Goal: Transaction & Acquisition: Purchase product/service

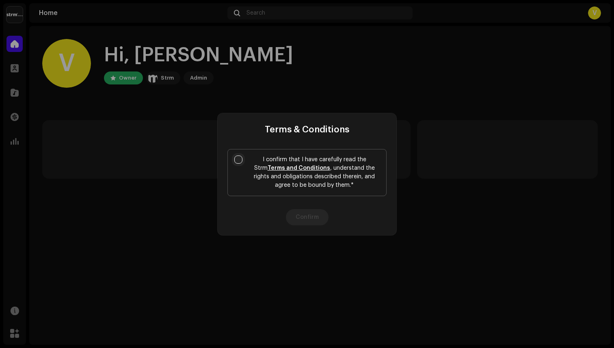
click at [240, 158] on input "I confirm that I have carefully read the Strm Terms and Conditions , understand…" at bounding box center [238, 159] width 8 height 8
checkbox input "true"
click at [309, 221] on button "Confirm" at bounding box center [307, 217] width 43 height 16
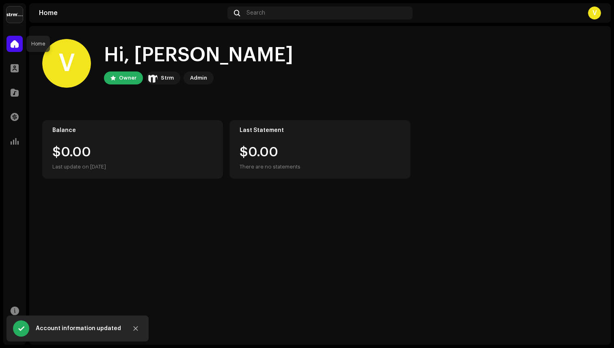
click at [19, 47] on div at bounding box center [14, 44] width 16 height 16
click at [10, 41] on div at bounding box center [14, 44] width 16 height 16
click at [131, 328] on button "Close" at bounding box center [135, 328] width 16 height 16
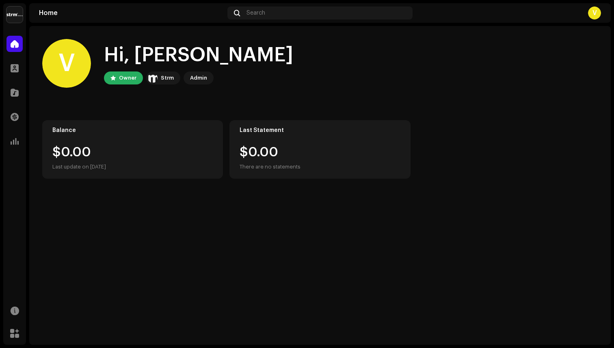
click at [9, 43] on div at bounding box center [14, 44] width 16 height 16
click at [15, 13] on img at bounding box center [14, 14] width 16 height 16
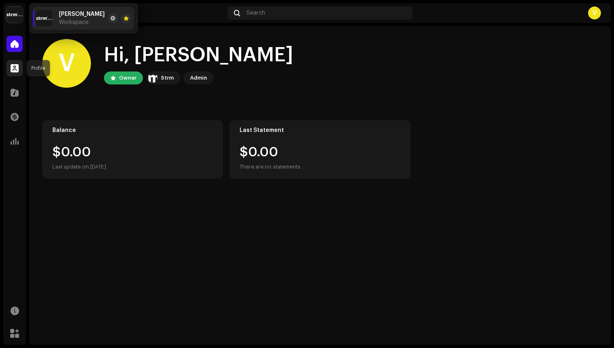
click at [16, 65] on span at bounding box center [15, 68] width 8 height 6
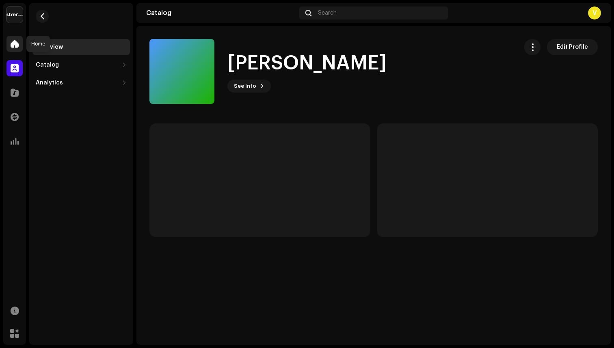
click at [13, 41] on span at bounding box center [15, 44] width 8 height 6
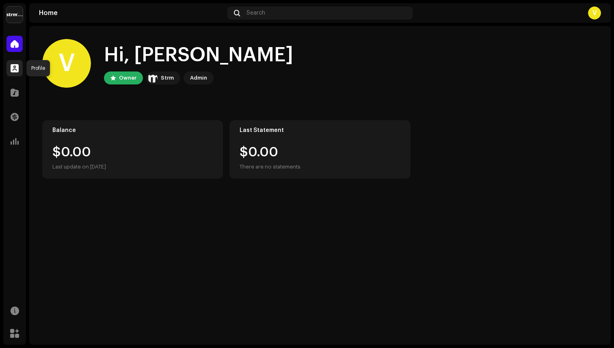
click at [13, 71] on span at bounding box center [15, 68] width 8 height 6
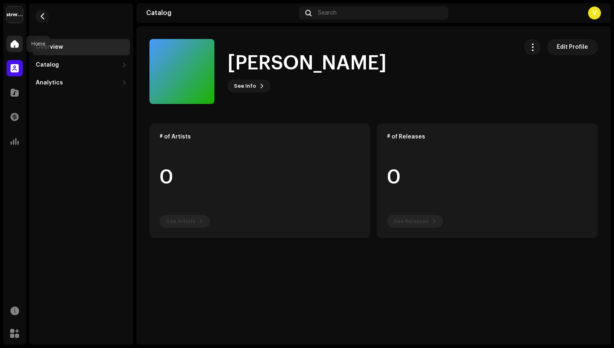
click at [13, 50] on div at bounding box center [14, 44] width 16 height 16
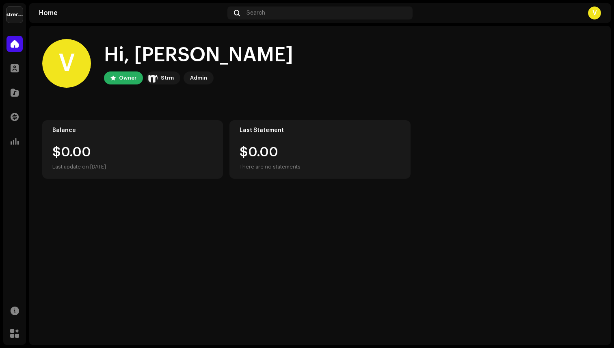
click at [589, 13] on div "V" at bounding box center [594, 12] width 13 height 13
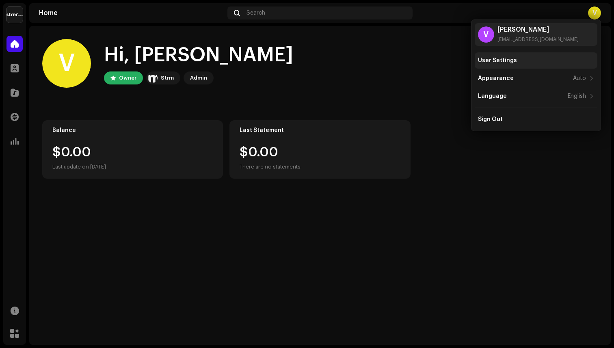
click at [527, 61] on div "User Settings" at bounding box center [536, 60] width 116 height 6
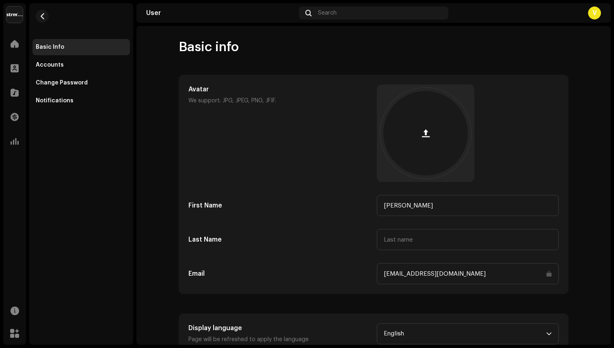
scroll to position [29, 0]
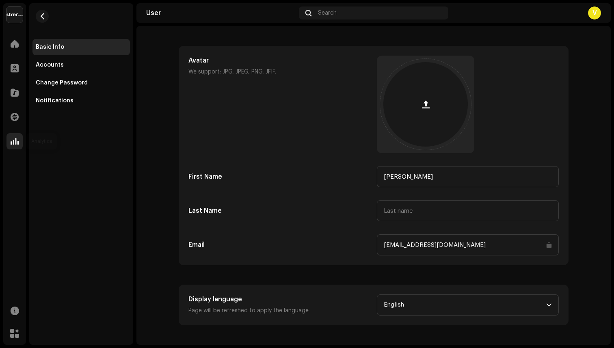
click at [13, 139] on span at bounding box center [15, 141] width 8 height 6
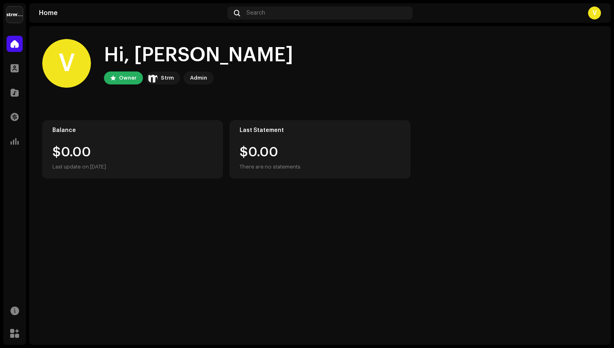
click at [160, 86] on div "V Hi, [PERSON_NAME] Owner Strm Admin" at bounding box center [319, 63] width 555 height 49
click at [162, 80] on div "Strm" at bounding box center [167, 78] width 13 height 10
click at [194, 76] on div "Admin" at bounding box center [198, 78] width 17 height 10
click at [108, 85] on div "V Hi, [PERSON_NAME] Owner Strm Admin" at bounding box center [319, 63] width 555 height 49
click at [119, 136] on div "Balance $0.00 Last update on [DATE]" at bounding box center [132, 149] width 181 height 58
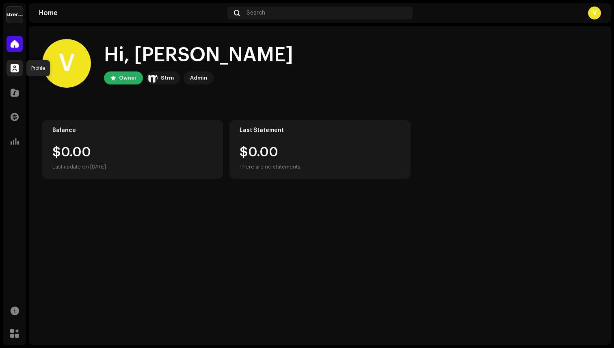
click at [15, 68] on span at bounding box center [15, 68] width 8 height 6
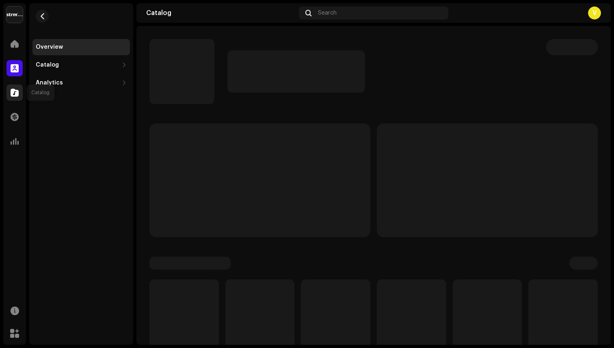
click at [17, 89] on span at bounding box center [15, 92] width 8 height 6
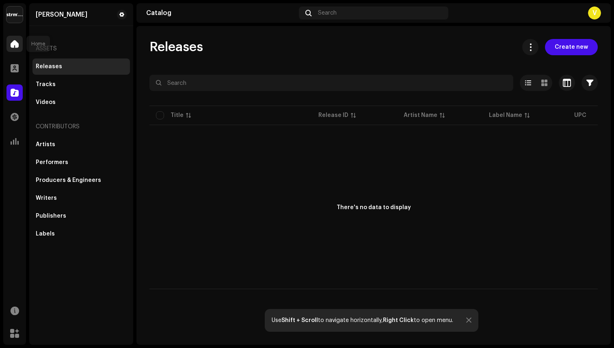
click at [15, 44] on span at bounding box center [15, 44] width 8 height 6
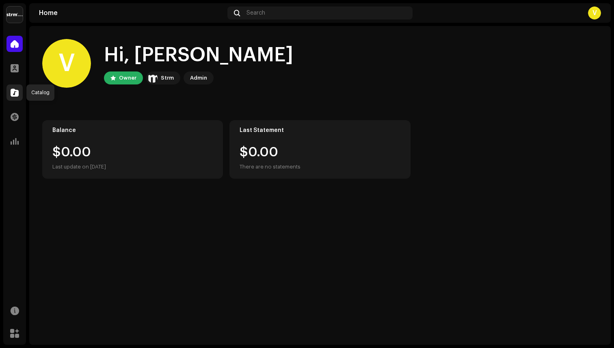
click at [14, 92] on span at bounding box center [15, 92] width 8 height 6
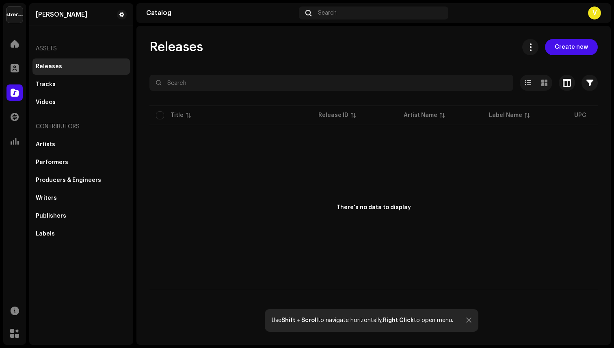
click at [575, 49] on span "Create new" at bounding box center [571, 47] width 33 height 16
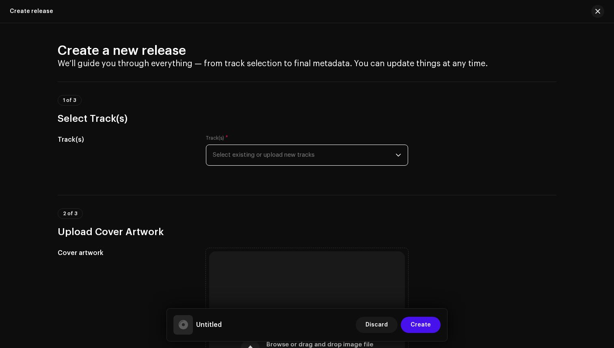
click at [319, 151] on span "Select existing or upload new tracks" at bounding box center [304, 155] width 183 height 20
click at [321, 158] on span "Select existing or upload new tracks" at bounding box center [304, 155] width 183 height 20
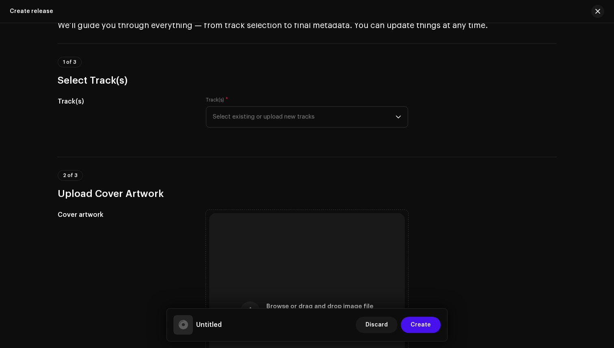
scroll to position [32, 0]
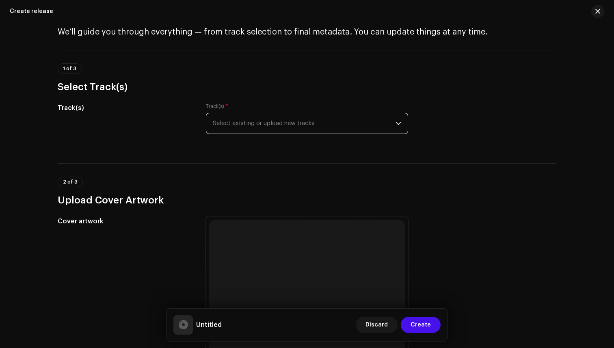
click at [349, 127] on span "Select existing or upload new tracks" at bounding box center [304, 123] width 183 height 20
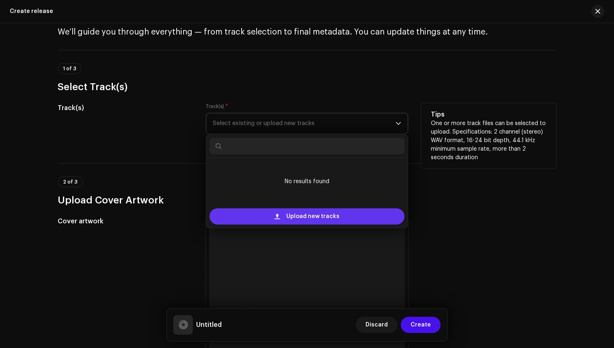
click at [335, 221] on span "Upload new tracks" at bounding box center [312, 216] width 53 height 16
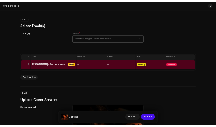
scroll to position [50, 0]
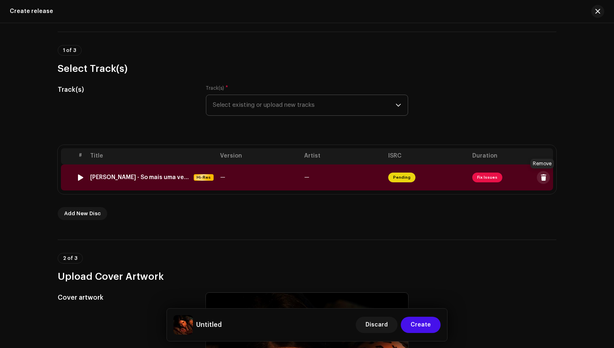
click at [542, 176] on span at bounding box center [543, 177] width 6 height 6
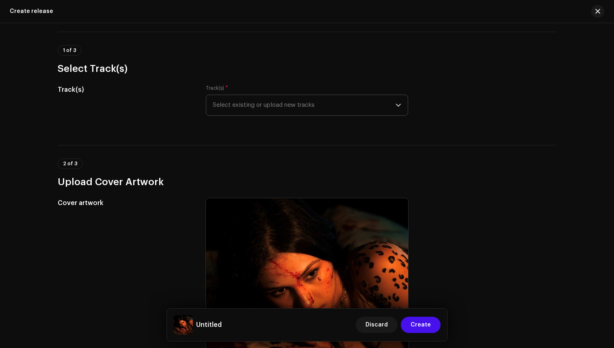
click at [315, 108] on span "Select existing or upload new tracks" at bounding box center [304, 105] width 183 height 20
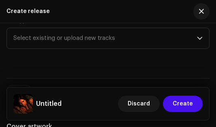
scroll to position [124, 0]
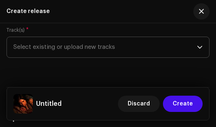
click at [168, 40] on span "Select existing or upload new tracks" at bounding box center [105, 47] width 184 height 20
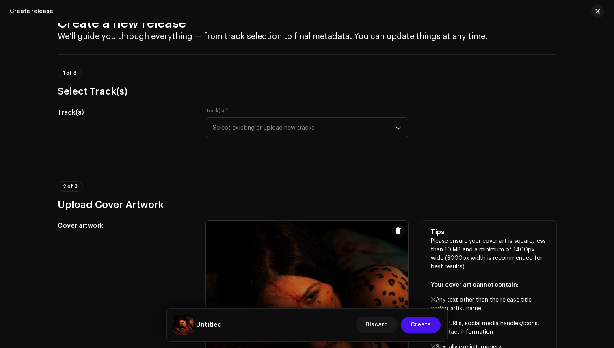
scroll to position [20, 0]
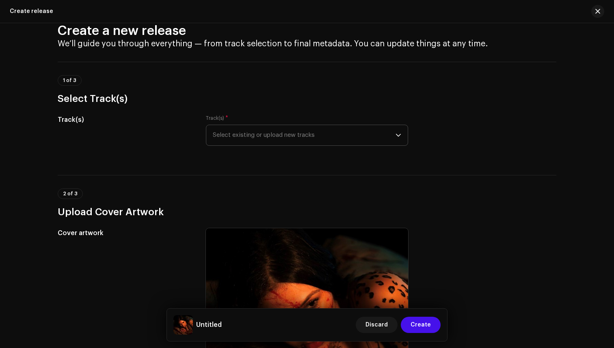
click at [330, 141] on span "Select existing or upload new tracks" at bounding box center [304, 135] width 183 height 20
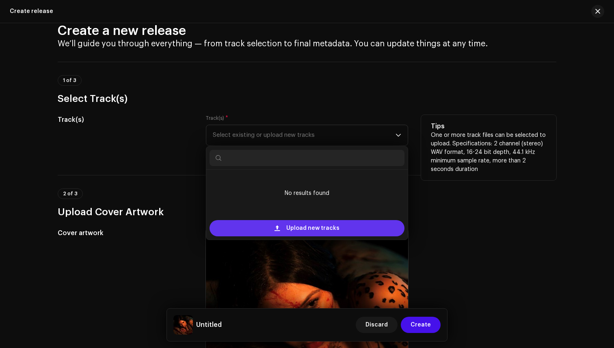
click at [311, 230] on span "Upload new tracks" at bounding box center [312, 228] width 53 height 16
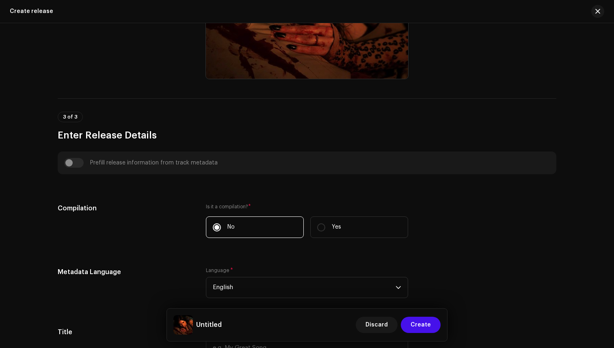
scroll to position [465, 0]
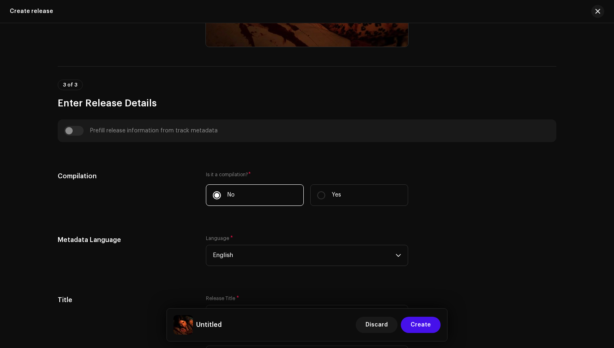
click at [69, 132] on div "Prefill release information from track metadata" at bounding box center [307, 131] width 486 height 10
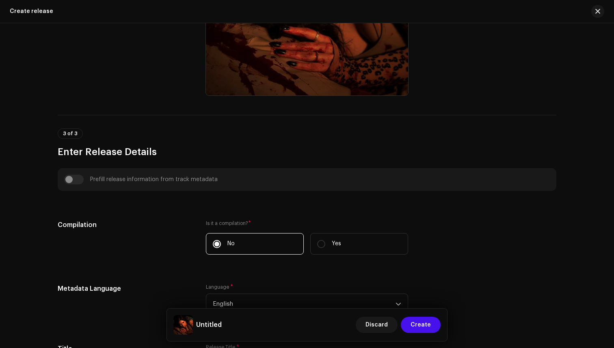
scroll to position [426, 0]
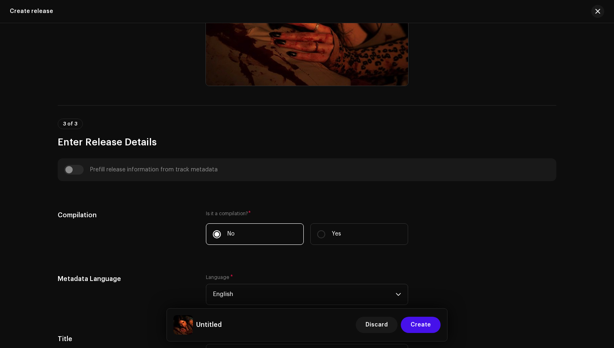
click at [67, 173] on div "Prefill release information from track metadata" at bounding box center [307, 170] width 486 height 10
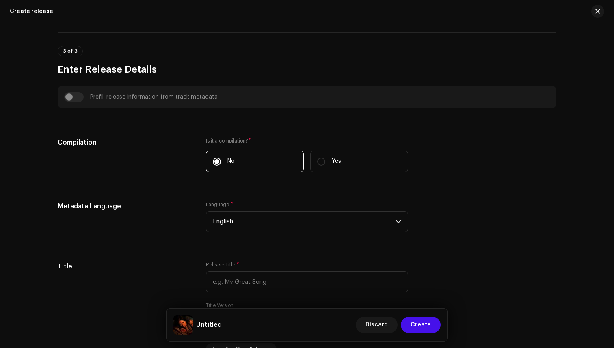
scroll to position [490, 0]
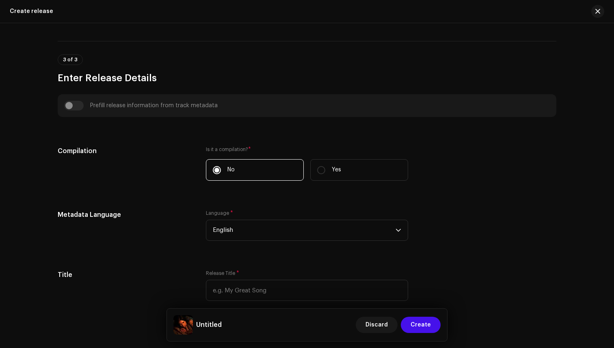
click at [69, 106] on div "Prefill release information from track metadata" at bounding box center [307, 106] width 486 height 10
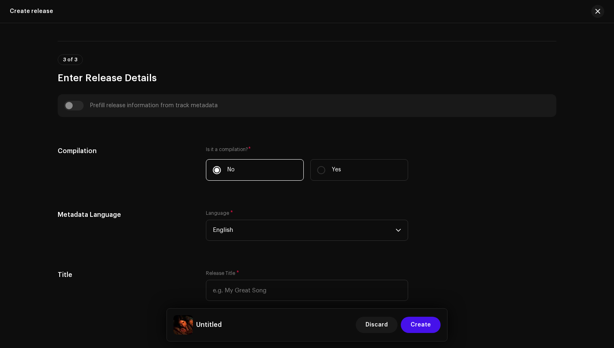
click at [69, 106] on div "Prefill release information from track metadata" at bounding box center [307, 106] width 486 height 10
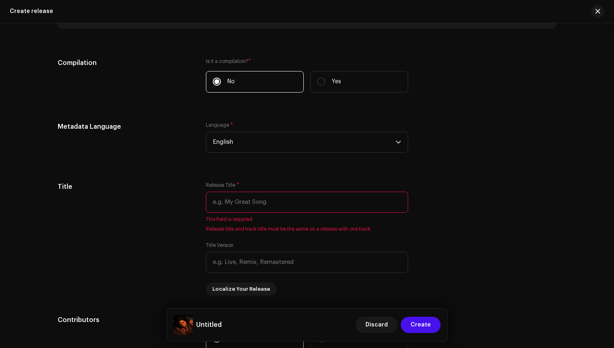
scroll to position [624, 0]
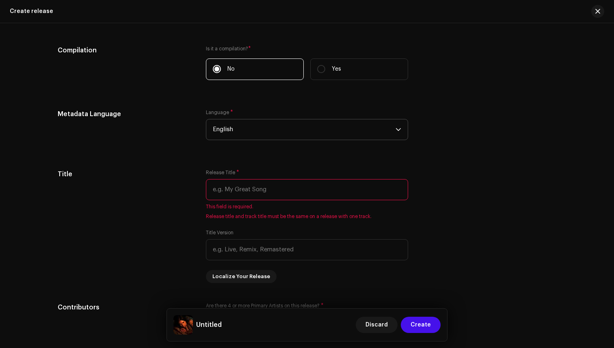
click at [232, 128] on span "English" at bounding box center [304, 129] width 183 height 20
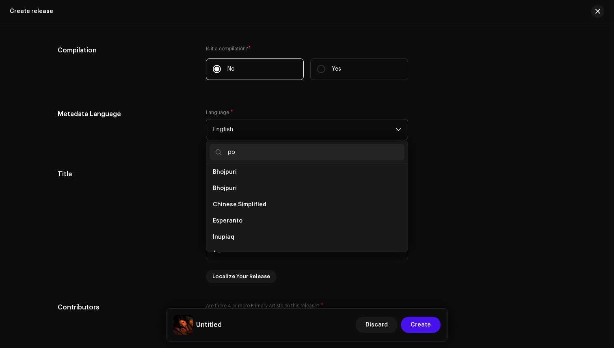
scroll to position [0, 0]
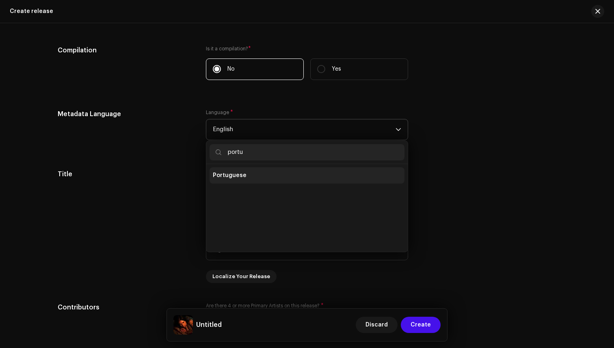
type input "portu"
click at [229, 176] on span "Portuguese" at bounding box center [230, 175] width 34 height 8
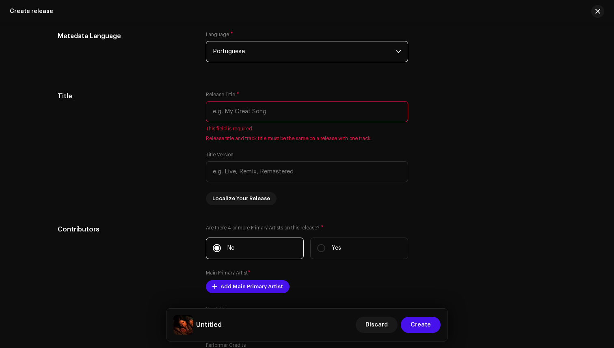
scroll to position [701, 0]
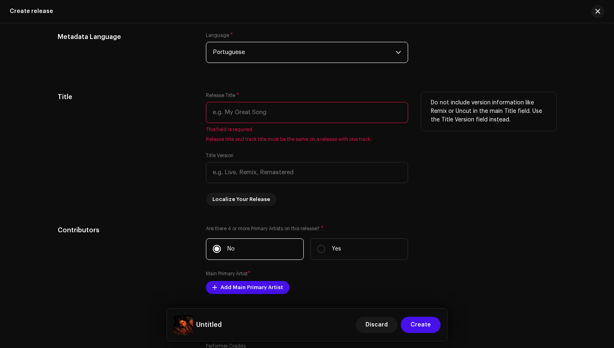
click at [265, 115] on input "text" at bounding box center [307, 112] width 202 height 21
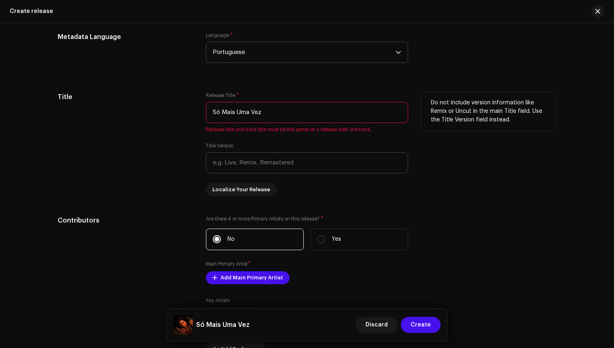
type input "Só Mais Uma Vez"
click at [323, 166] on input "text" at bounding box center [307, 162] width 202 height 21
click at [138, 170] on div "Title" at bounding box center [125, 144] width 135 height 104
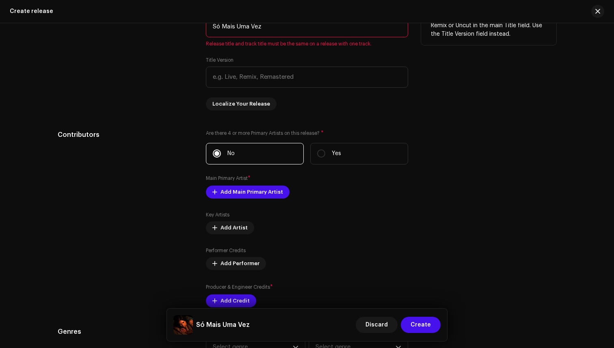
scroll to position [788, 0]
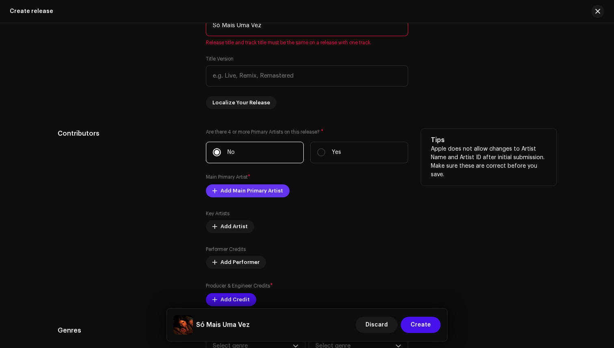
click at [251, 194] on span "Add Main Primary Artist" at bounding box center [251, 191] width 63 height 16
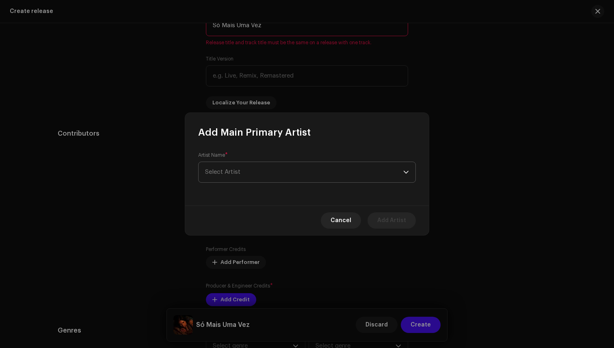
click at [270, 173] on span "Select Artist" at bounding box center [304, 172] width 198 height 20
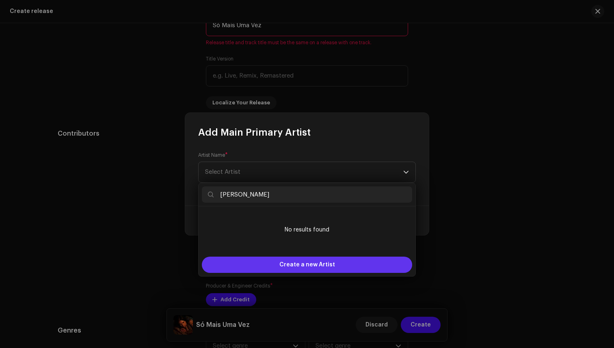
type input "[PERSON_NAME]"
click at [297, 261] on span "Create a new Artist" at bounding box center [307, 265] width 56 height 16
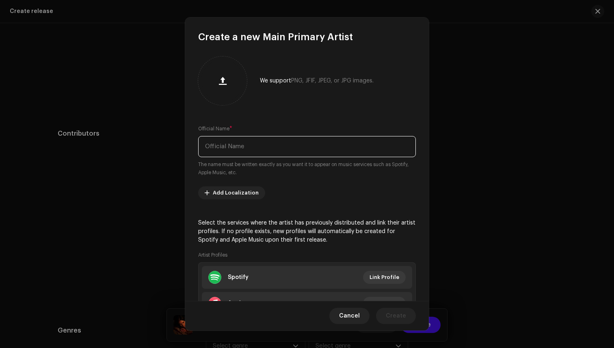
click at [239, 152] on input "text" at bounding box center [307, 146] width 218 height 21
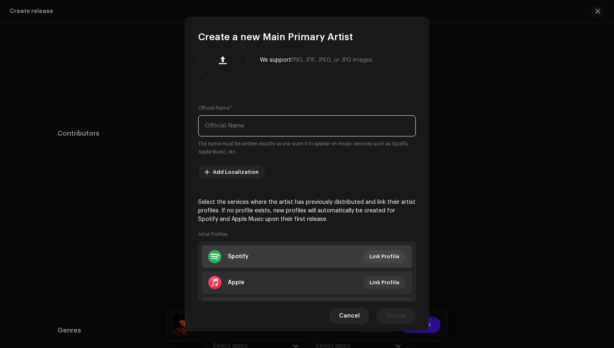
scroll to position [24, 0]
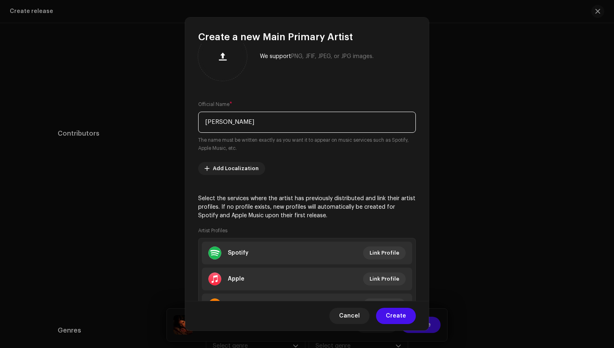
type input "[PERSON_NAME]"
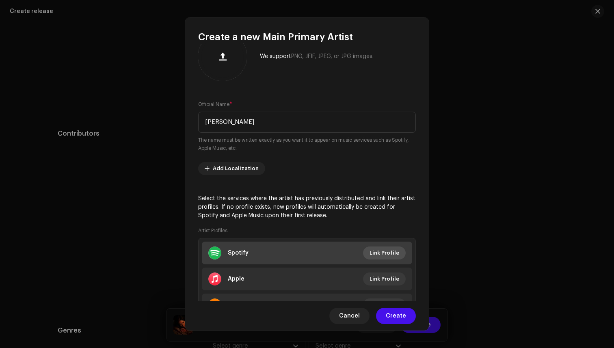
click at [388, 255] on span "Link Profile" at bounding box center [384, 253] width 30 height 16
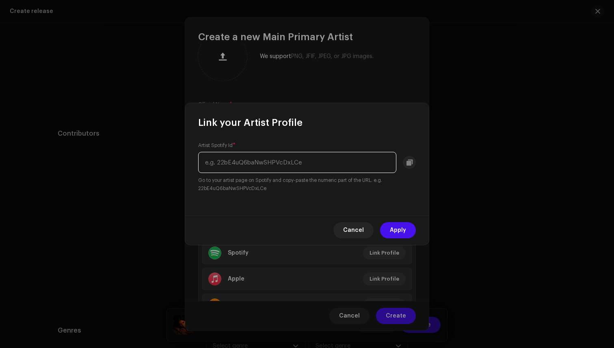
paste input "3307bnzyVs24TrH5CyPu1S"
type input "3307bnzyVs24TrH5CyPu1S"
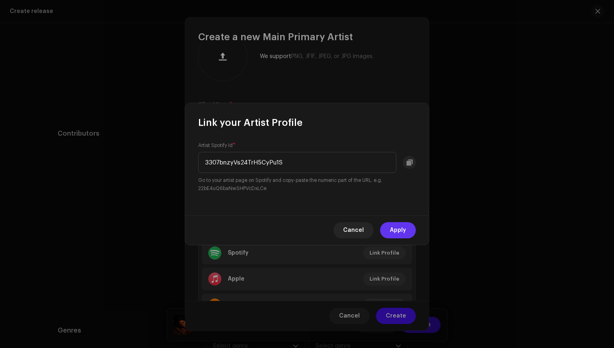
click at [395, 232] on span "Apply" at bounding box center [398, 230] width 16 height 16
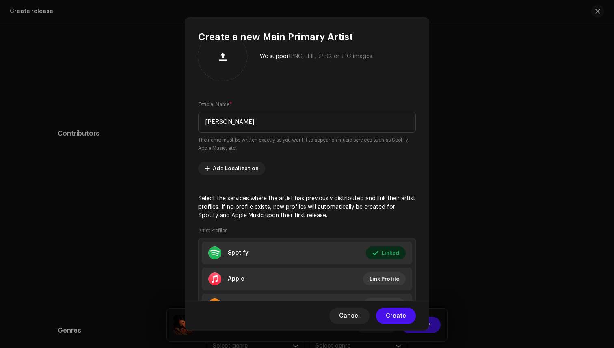
scroll to position [66, 0]
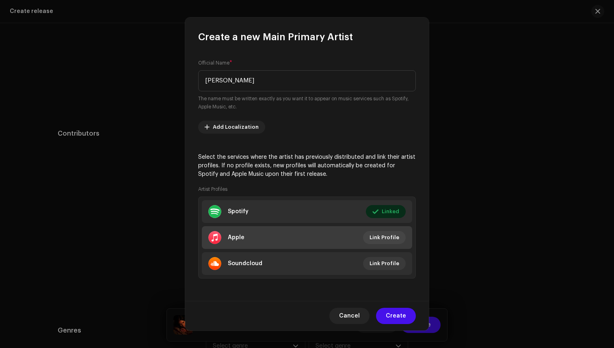
click at [382, 229] on li "Apple Link Profile" at bounding box center [307, 237] width 210 height 23
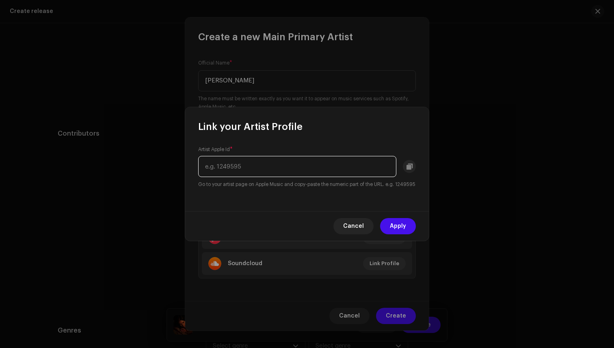
paste input "1729934372"
type input "1729934372"
click at [395, 228] on span "Apply" at bounding box center [398, 226] width 16 height 16
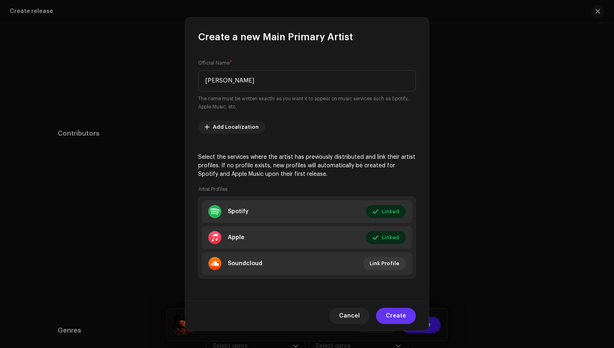
click at [399, 317] on span "Create" at bounding box center [396, 316] width 20 height 16
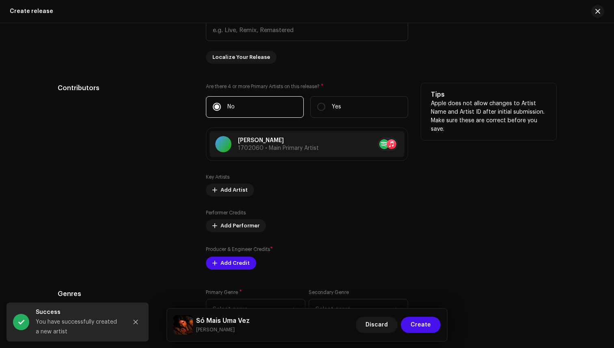
scroll to position [832, 0]
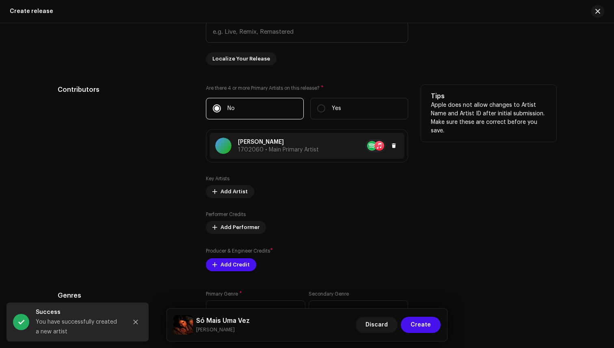
click at [274, 150] on span "1702060 • Main Primary Artist" at bounding box center [278, 150] width 81 height 6
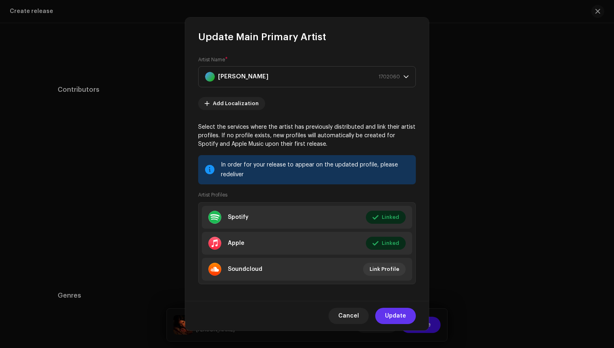
click at [392, 317] on span "Update" at bounding box center [395, 316] width 21 height 16
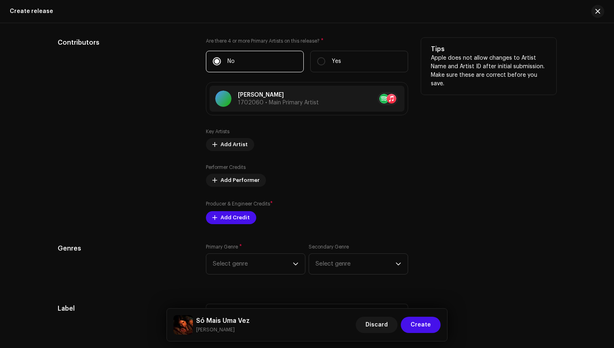
scroll to position [880, 0]
click at [252, 181] on span "Add Performer" at bounding box center [239, 179] width 39 height 16
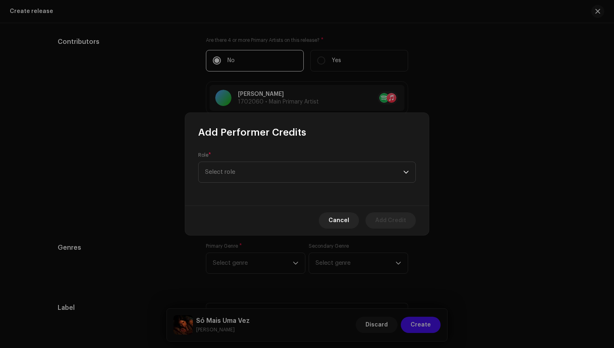
click at [349, 226] on span "Cancel" at bounding box center [338, 220] width 21 height 16
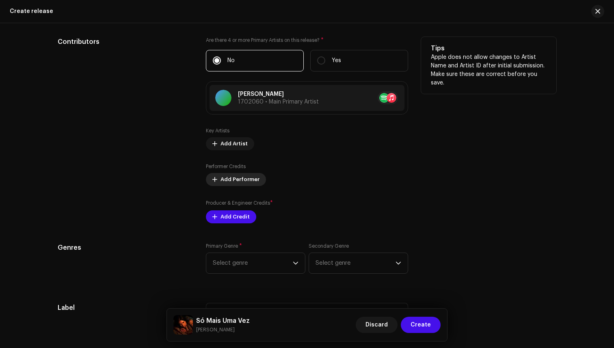
click at [250, 179] on span "Add Performer" at bounding box center [239, 179] width 39 height 16
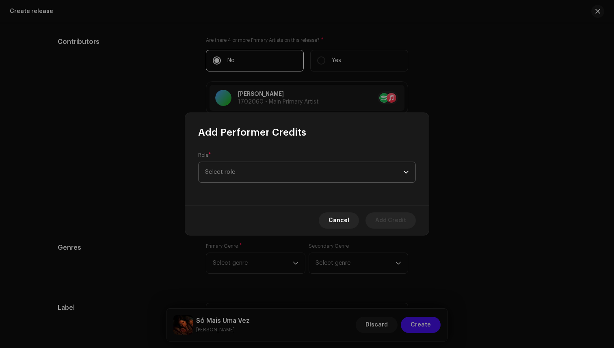
click at [256, 174] on span "Select role" at bounding box center [304, 172] width 198 height 20
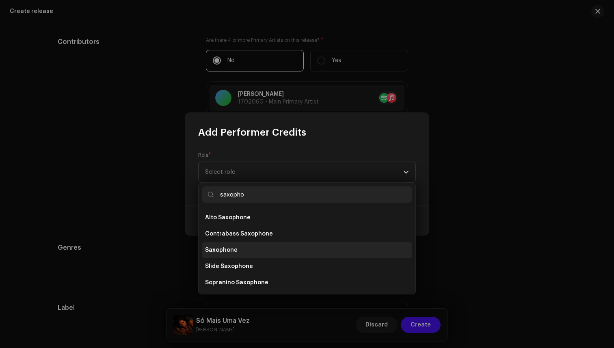
type input "saxopho"
click at [239, 252] on li "Saxophone" at bounding box center [307, 250] width 210 height 16
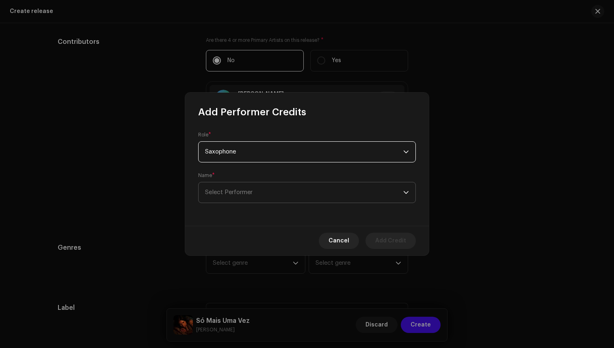
click at [255, 190] on span "Select Performer" at bounding box center [304, 192] width 198 height 20
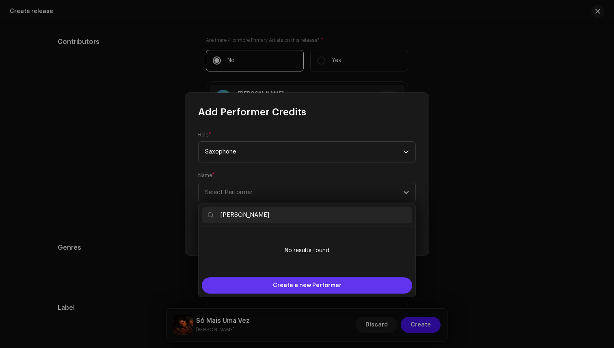
type input "Yuri Vill"
click at [317, 286] on span "Create a new Performer" at bounding box center [307, 285] width 69 height 16
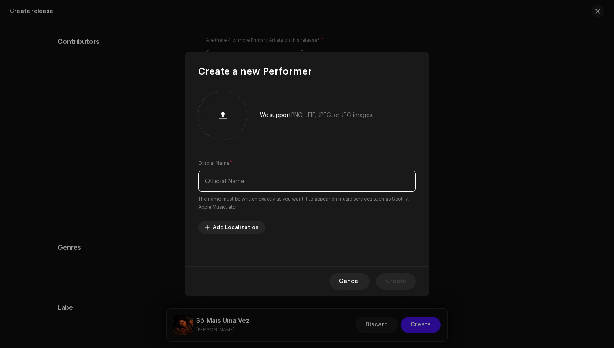
click at [289, 180] on input "text" at bounding box center [307, 180] width 218 height 21
type input "[PERSON_NAME]"
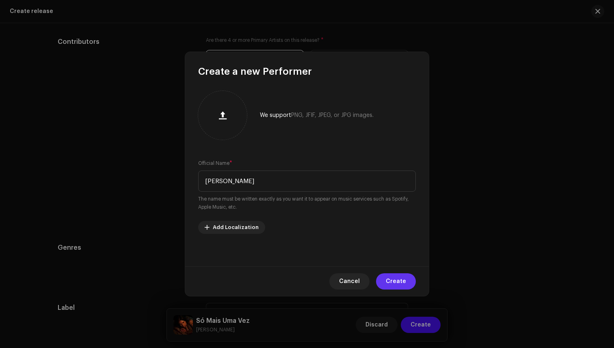
click at [402, 284] on span "Create" at bounding box center [396, 281] width 20 height 16
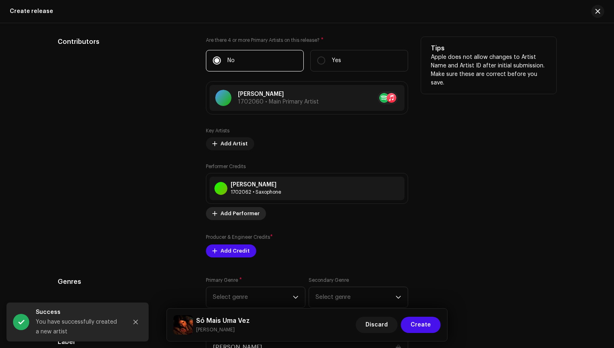
click at [250, 217] on span "Add Performer" at bounding box center [239, 213] width 39 height 16
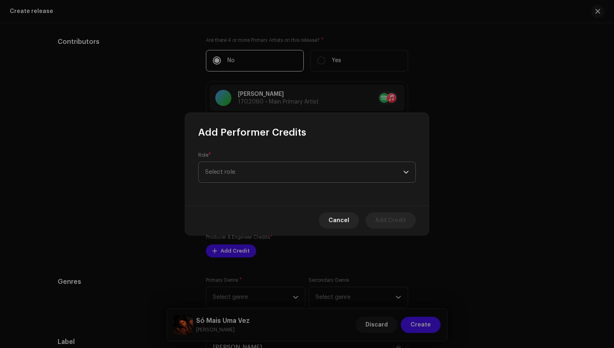
click at [264, 172] on span "Select role" at bounding box center [304, 172] width 198 height 20
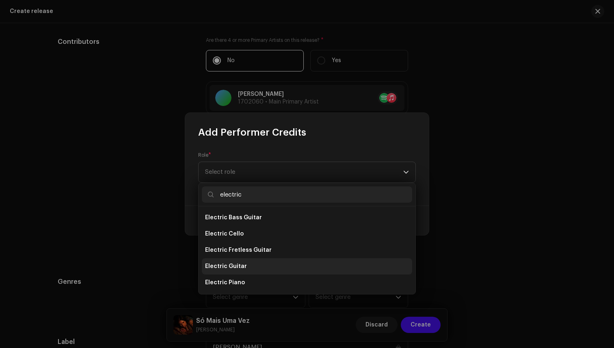
type input "electric"
click at [237, 263] on span "Electric Guitar" at bounding box center [226, 266] width 42 height 8
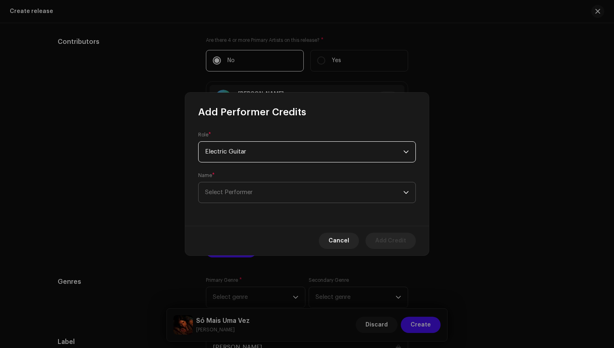
click at [260, 192] on span "Select Performer" at bounding box center [304, 192] width 198 height 20
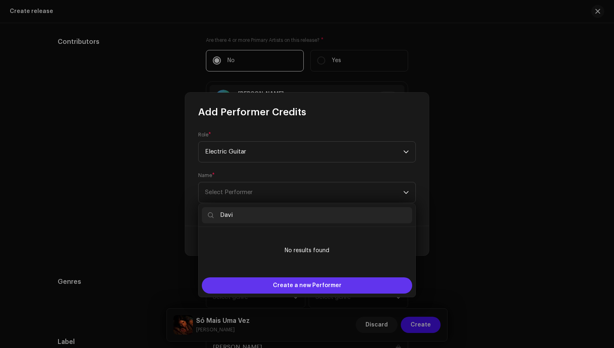
type input "Davi"
click at [278, 287] on span "Create a new Performer" at bounding box center [307, 285] width 69 height 16
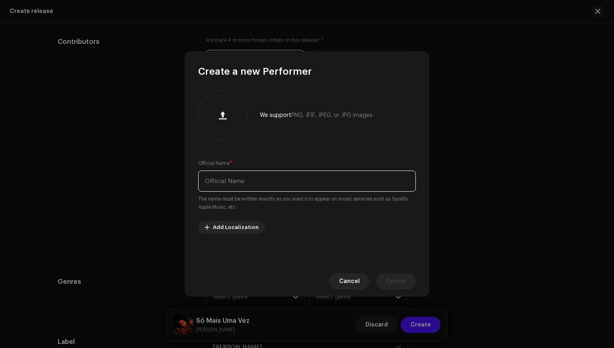
click at [254, 182] on input "text" at bounding box center [307, 180] width 218 height 21
type input "[PERSON_NAME]"
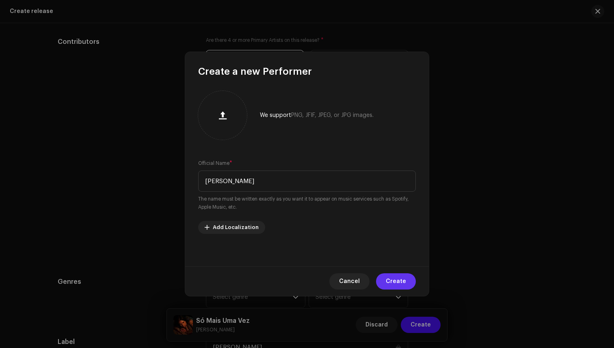
click at [396, 281] on span "Create" at bounding box center [396, 281] width 20 height 16
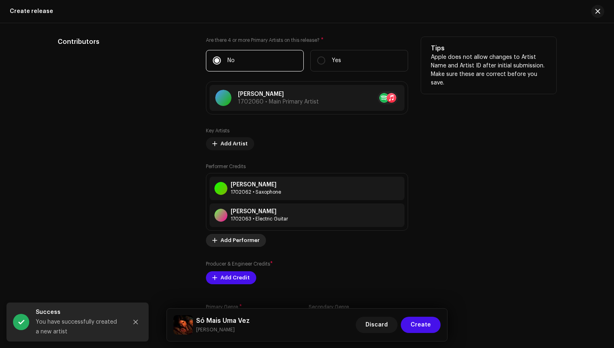
click at [233, 246] on span "Add Performer" at bounding box center [239, 240] width 39 height 16
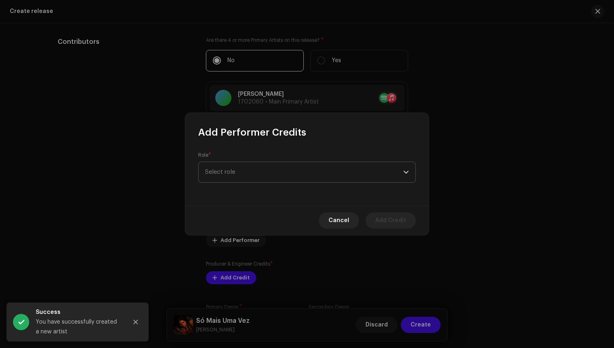
click at [277, 175] on span "Select role" at bounding box center [304, 172] width 198 height 20
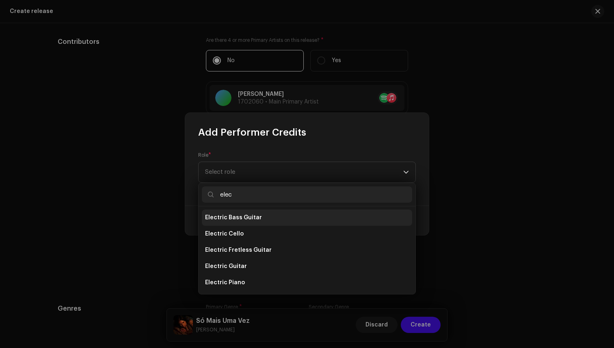
type input "elec"
click at [264, 219] on li "Electric Bass Guitar" at bounding box center [307, 217] width 210 height 16
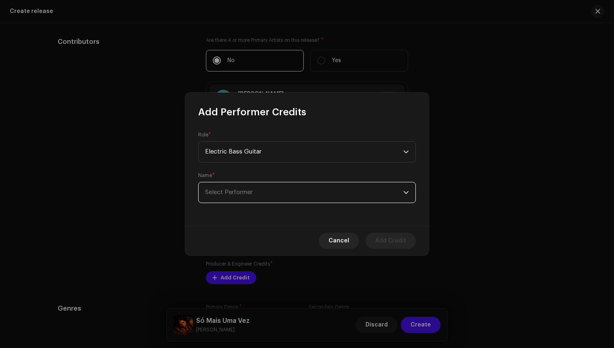
click at [270, 199] on span "Select Performer" at bounding box center [304, 192] width 198 height 20
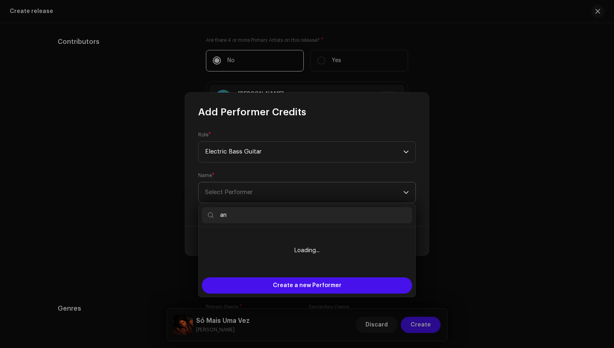
type input "a"
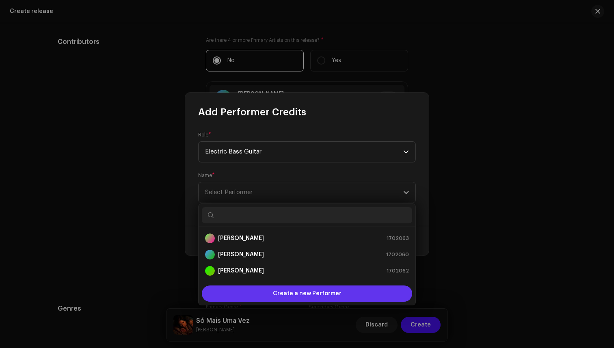
click at [297, 286] on span "Create a new Performer" at bounding box center [307, 293] width 69 height 16
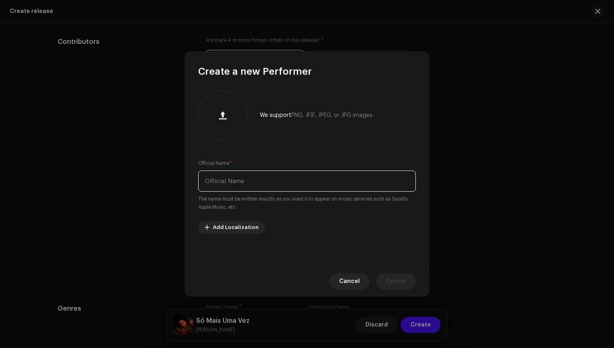
click at [263, 186] on input "text" at bounding box center [307, 180] width 218 height 21
type input "[PERSON_NAME]"
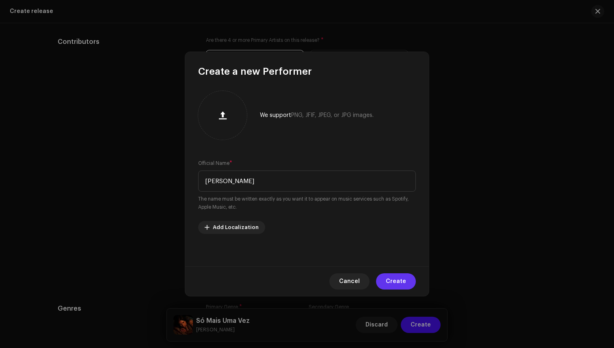
click at [401, 284] on span "Create" at bounding box center [396, 281] width 20 height 16
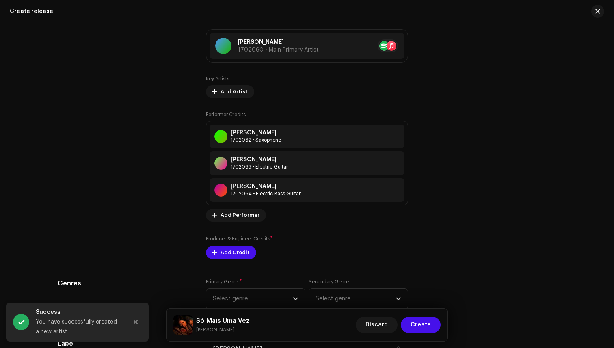
scroll to position [937, 0]
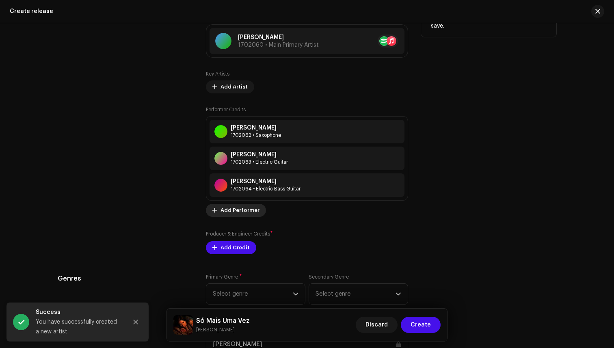
click at [223, 214] on span "Add Performer" at bounding box center [239, 210] width 39 height 16
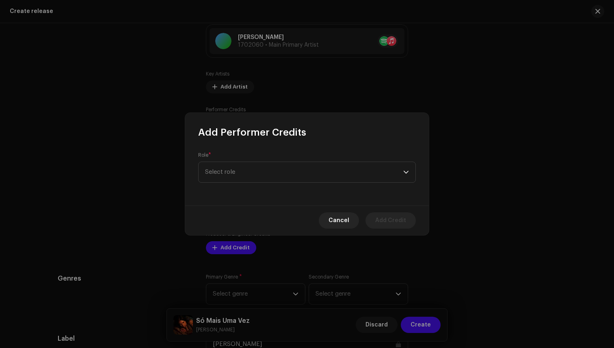
click at [256, 183] on div "Role * Select role" at bounding box center [307, 172] width 244 height 67
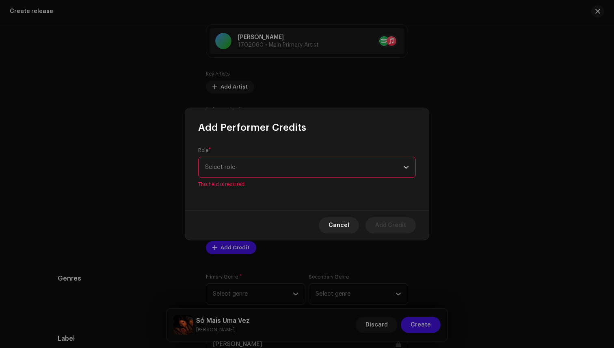
click at [261, 173] on span "Select role" at bounding box center [304, 167] width 198 height 20
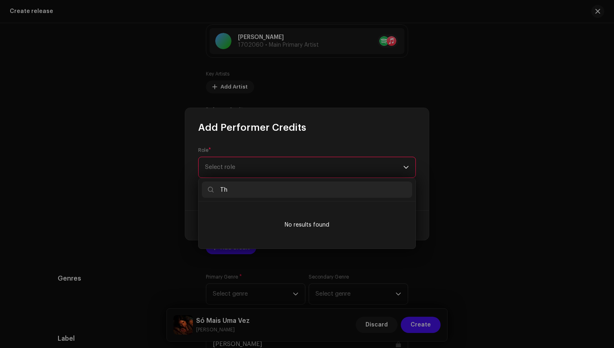
type input "T"
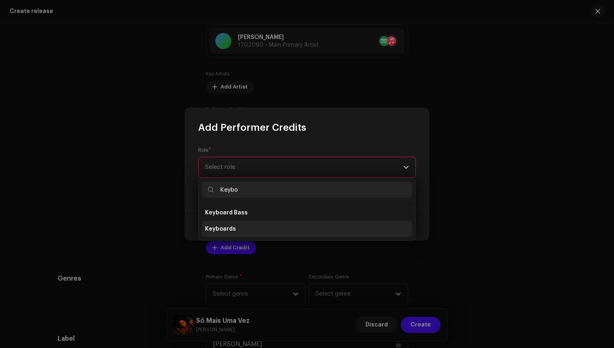
type input "Keybo"
click at [249, 229] on li "Keyboards" at bounding box center [307, 229] width 210 height 16
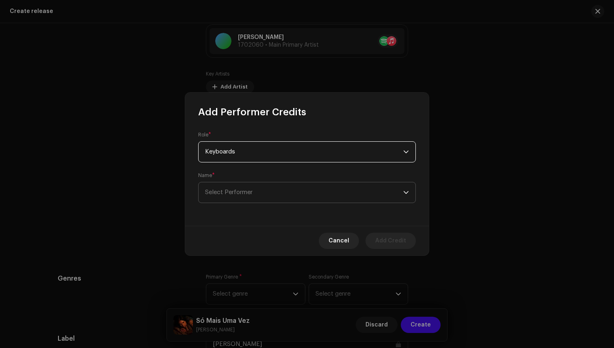
click at [334, 201] on span "Select Performer" at bounding box center [304, 192] width 198 height 20
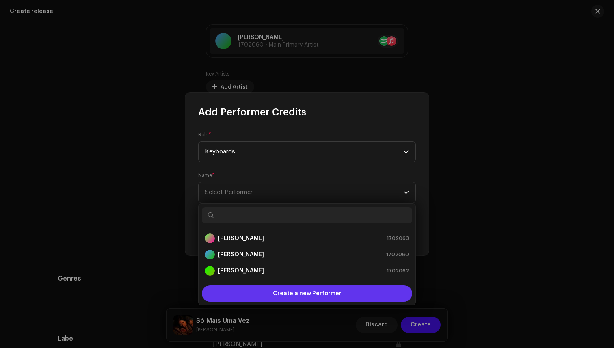
click at [326, 293] on span "Create a new Performer" at bounding box center [307, 293] width 69 height 16
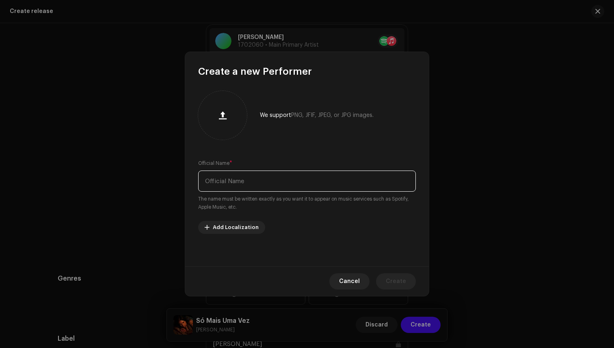
click at [296, 185] on input "text" at bounding box center [307, 180] width 218 height 21
type input "[PERSON_NAME]"
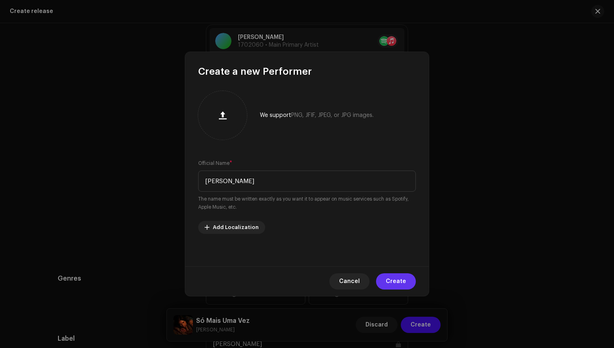
click at [399, 281] on span "Create" at bounding box center [396, 281] width 20 height 16
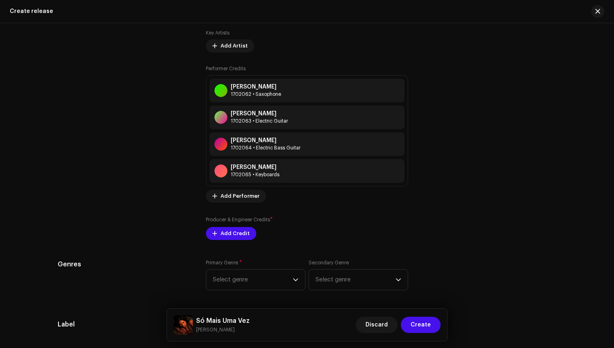
scroll to position [982, 0]
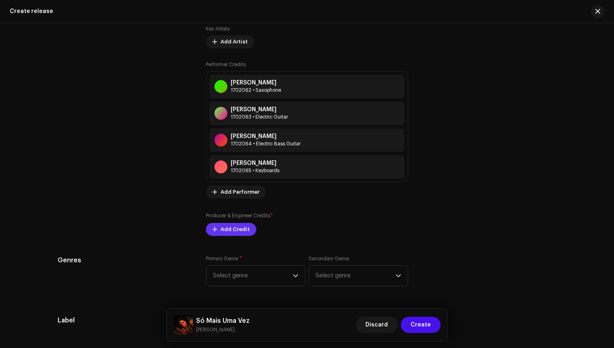
click at [242, 233] on span "Add Credit" at bounding box center [234, 229] width 29 height 16
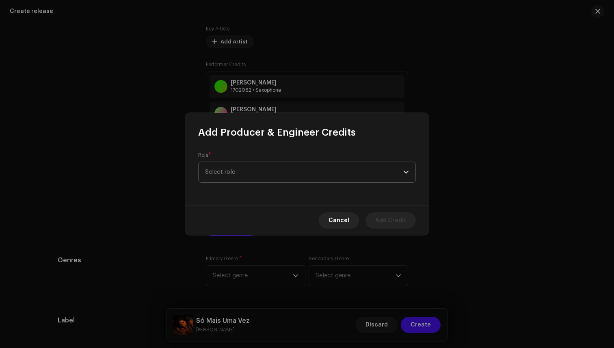
click at [288, 170] on span "Select role" at bounding box center [304, 172] width 198 height 20
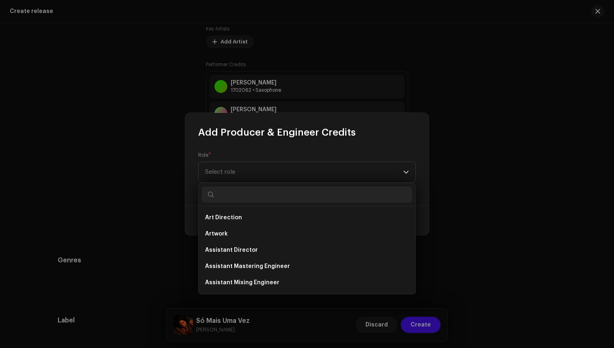
type input "h"
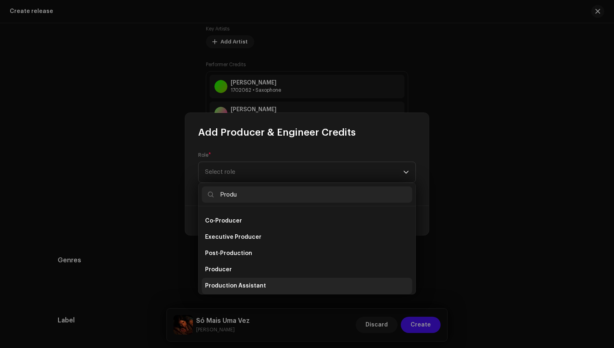
type input "Produ"
click at [220, 285] on span "Production Assistant" at bounding box center [235, 286] width 61 height 8
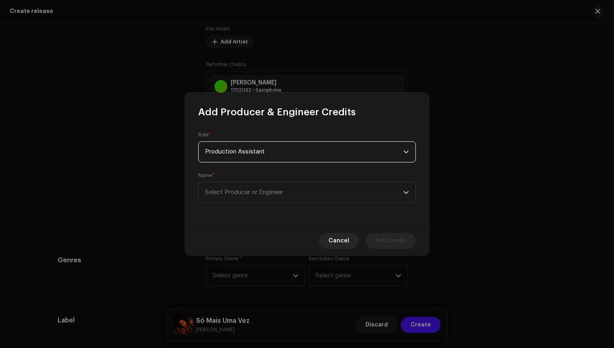
click at [300, 153] on span "Production Assistant" at bounding box center [304, 152] width 198 height 20
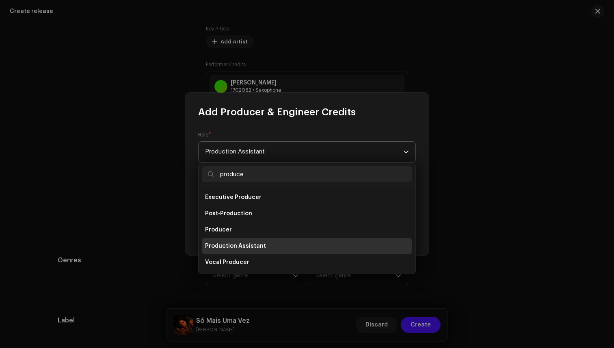
scroll to position [0, 0]
type input "producer"
click at [274, 244] on li "Producer" at bounding box center [307, 246] width 210 height 16
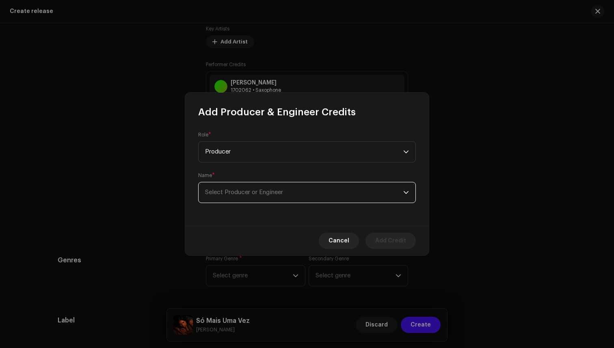
click at [278, 196] on span "Select Producer or Engineer" at bounding box center [304, 192] width 198 height 20
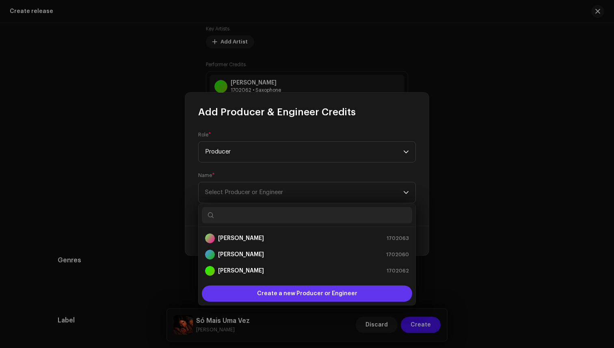
click at [290, 297] on span "Create a new Producer or Engineer" at bounding box center [307, 293] width 100 height 16
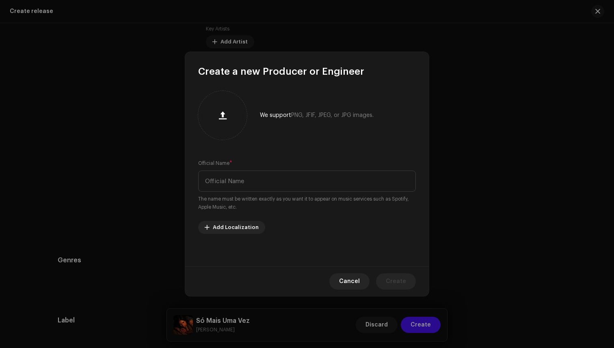
click at [291, 192] on div "Official Name * The name must be written exactly as you want it to appear on mu…" at bounding box center [307, 185] width 218 height 52
click at [291, 189] on input "text" at bounding box center [307, 180] width 218 height 21
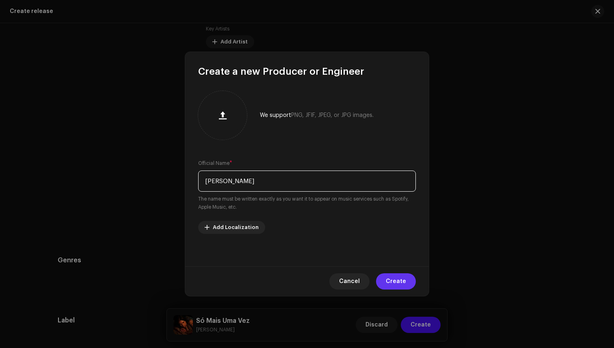
type input "[PERSON_NAME]"
click at [408, 280] on button "Create" at bounding box center [396, 281] width 40 height 16
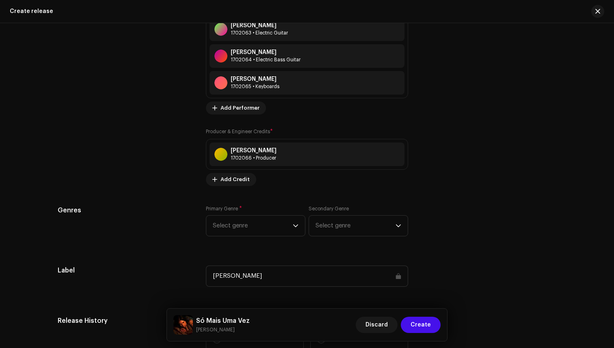
scroll to position [1056, 0]
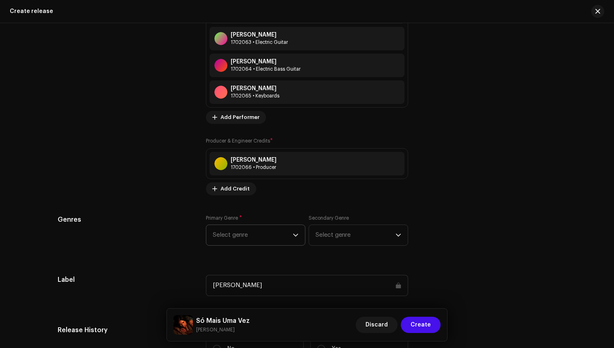
click at [287, 237] on span "Select genre" at bounding box center [253, 235] width 80 height 20
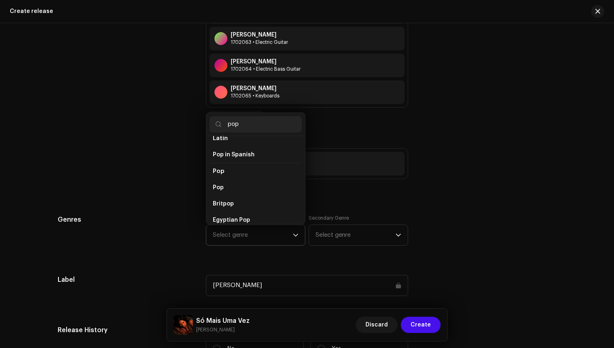
scroll to position [274, 0]
type input "pop"
click at [246, 183] on li "Pop" at bounding box center [255, 191] width 92 height 16
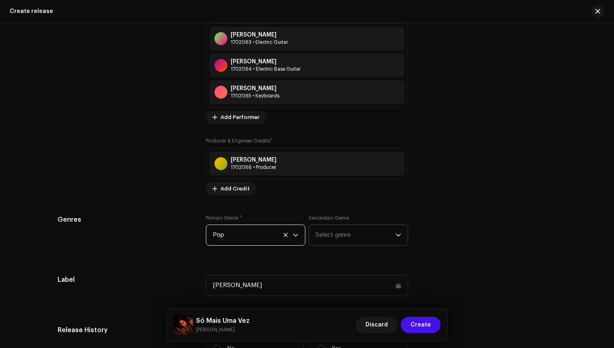
click at [351, 233] on span "Select genre" at bounding box center [355, 235] width 80 height 20
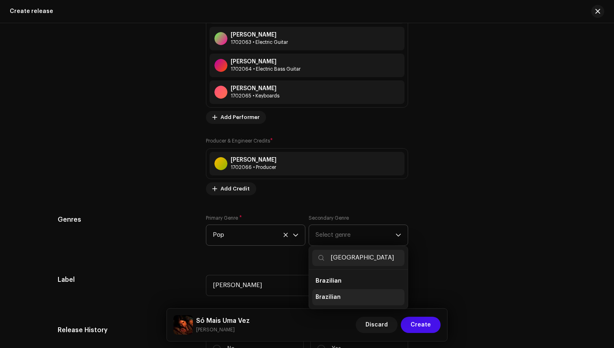
type input "brazilia"
click at [344, 302] on li "Brazilian" at bounding box center [358, 297] width 92 height 16
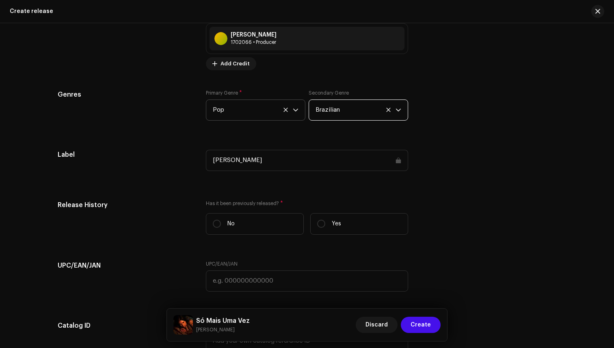
scroll to position [1180, 0]
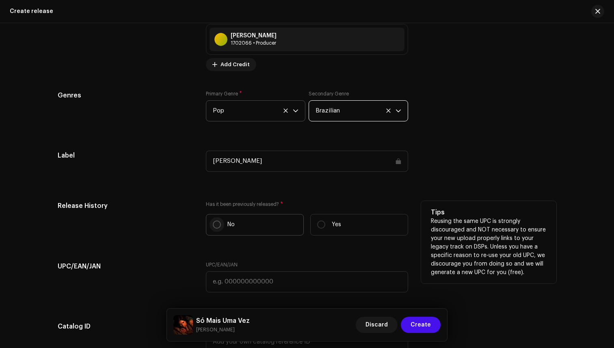
click at [216, 225] on input "No" at bounding box center [217, 224] width 8 height 8
radio input "true"
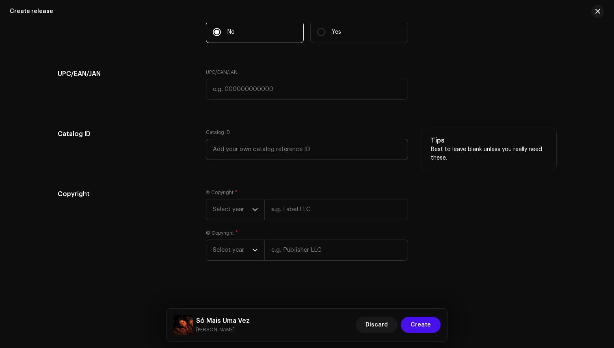
scroll to position [1375, 0]
click at [245, 205] on span "Select year" at bounding box center [232, 209] width 39 height 20
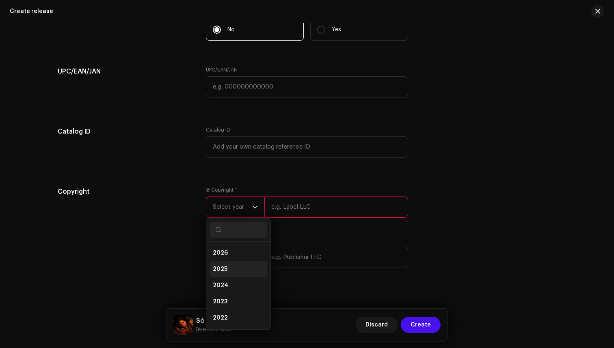
click at [224, 271] on span "2025" at bounding box center [220, 269] width 15 height 8
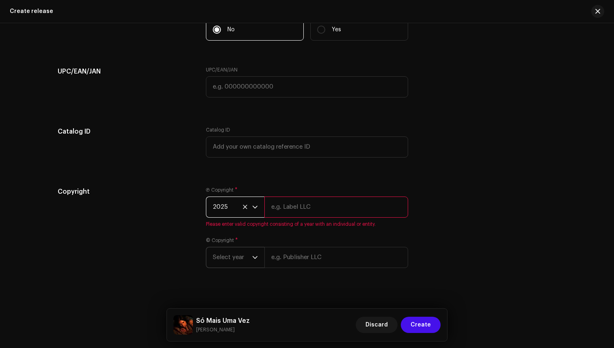
click at [231, 265] on span "Select year" at bounding box center [232, 257] width 39 height 20
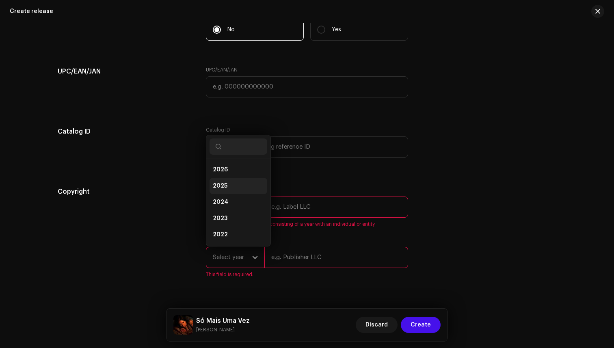
click at [233, 189] on li "2025" at bounding box center [238, 186] width 58 height 16
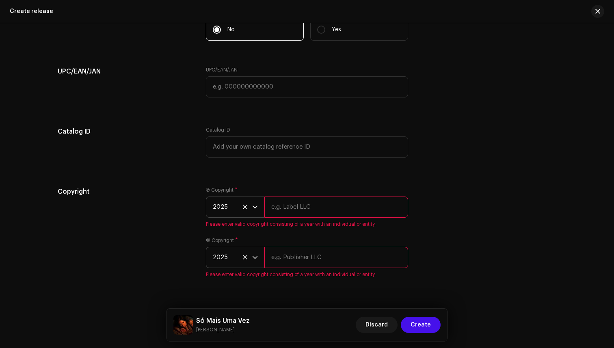
click at [282, 208] on input "text" at bounding box center [336, 206] width 144 height 21
type input "[PERSON_NAME]"
click at [308, 260] on div "© Copyright * 2025 Please enter valid copyright consisting of a year with an in…" at bounding box center [307, 257] width 202 height 41
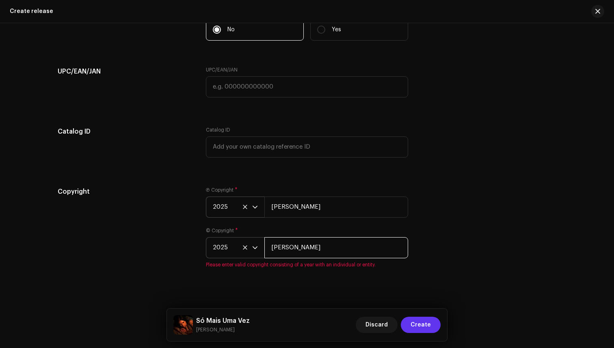
type input "[PERSON_NAME]"
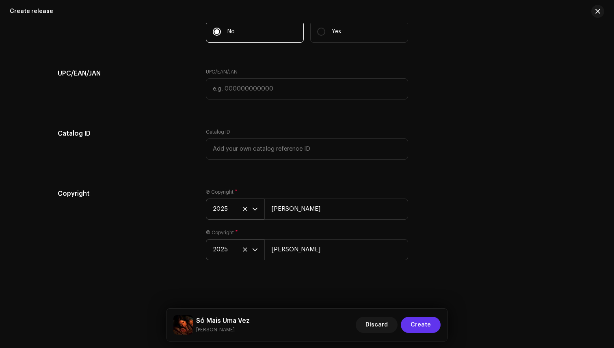
click at [418, 322] on span "Create" at bounding box center [420, 325] width 20 height 16
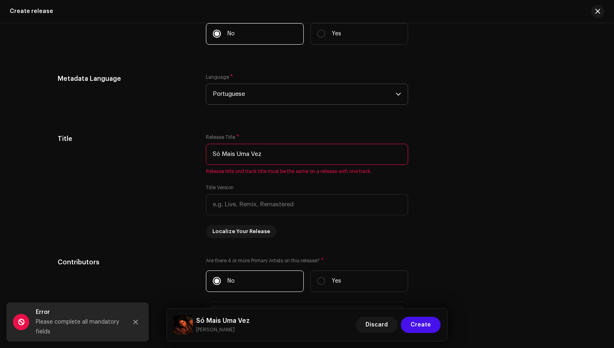
scroll to position [654, 0]
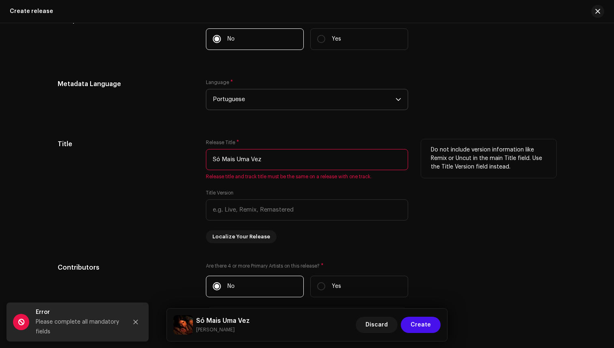
click at [290, 160] on input "Só Mais Uma Vez" at bounding box center [307, 159] width 202 height 21
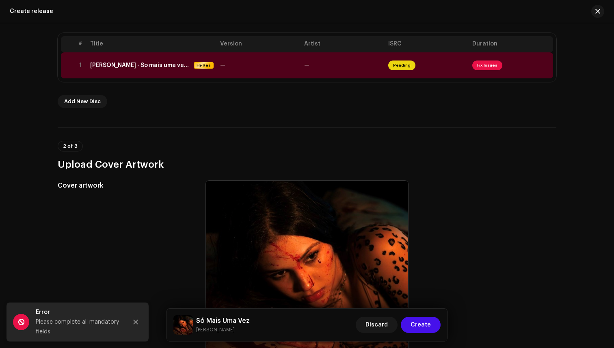
scroll to position [0, 0]
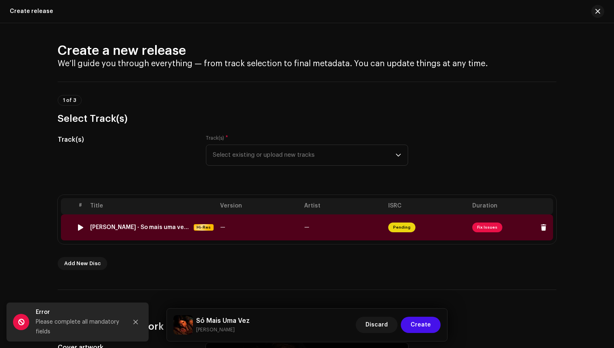
click at [476, 227] on span "Fix Issues" at bounding box center [487, 227] width 30 height 10
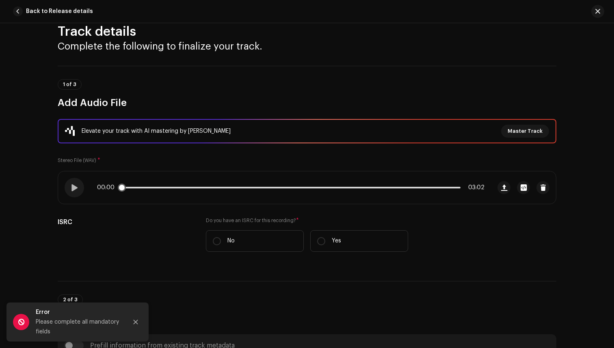
scroll to position [18, 0]
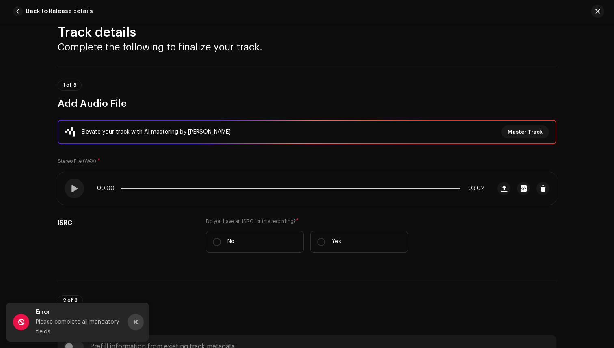
click at [136, 322] on icon "Close" at bounding box center [136, 322] width 4 height 4
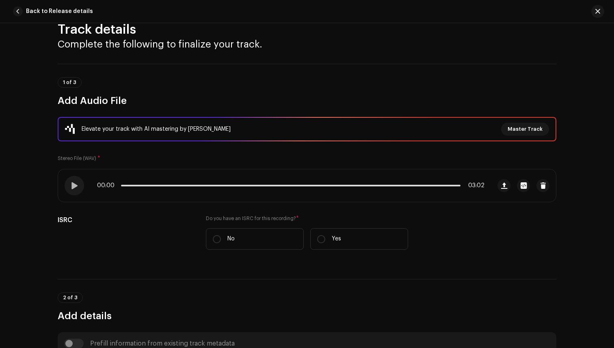
scroll to position [25, 0]
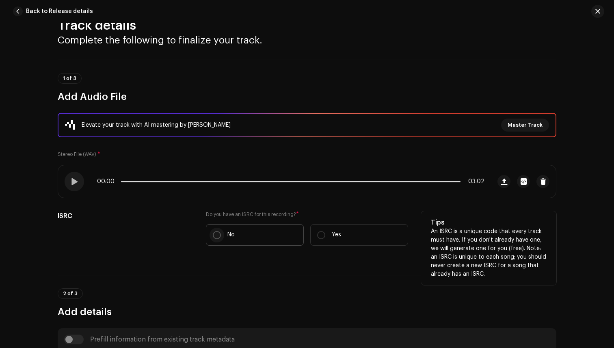
click at [213, 237] on input "No" at bounding box center [217, 235] width 8 height 8
radio input "true"
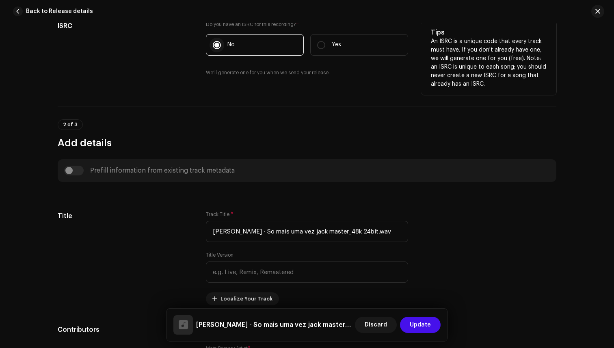
scroll to position [215, 0]
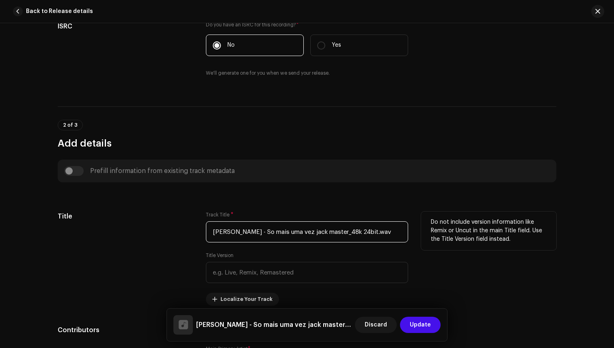
drag, startPoint x: 387, startPoint y: 233, endPoint x: 324, endPoint y: 227, distance: 63.2
click at [324, 227] on input "Valenttina Dias - So mais uma vez jack master_48k 24bit.wav" at bounding box center [307, 231] width 202 height 21
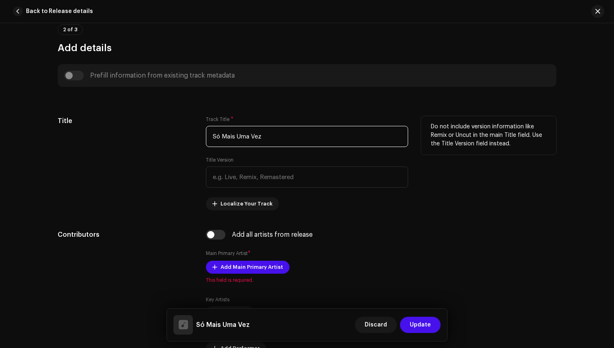
scroll to position [314, 0]
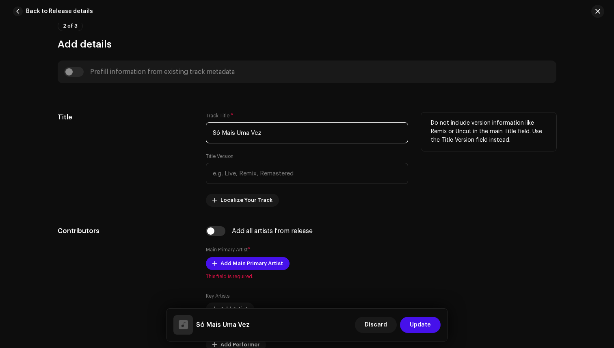
type input "Só Mais Uma Vez"
click at [289, 235] on div "Add all artists from release" at bounding box center [307, 231] width 202 height 10
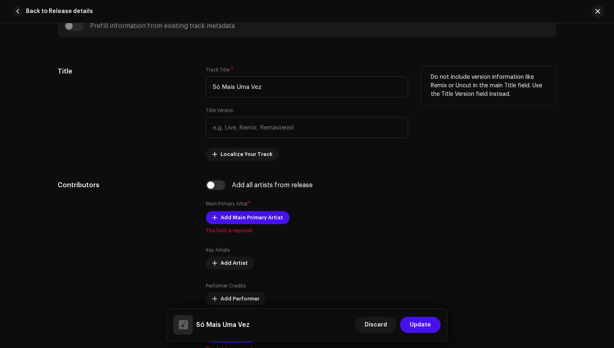
scroll to position [359, 0]
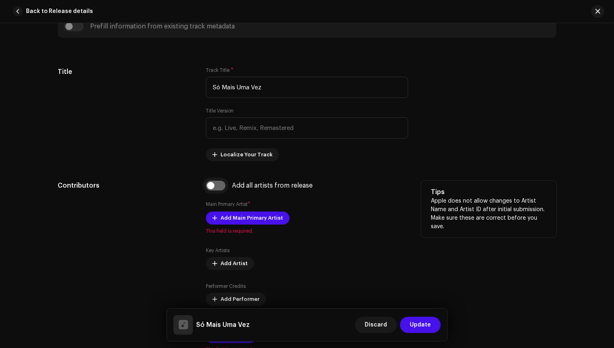
click at [209, 185] on input "checkbox" at bounding box center [215, 186] width 19 height 10
checkbox input "true"
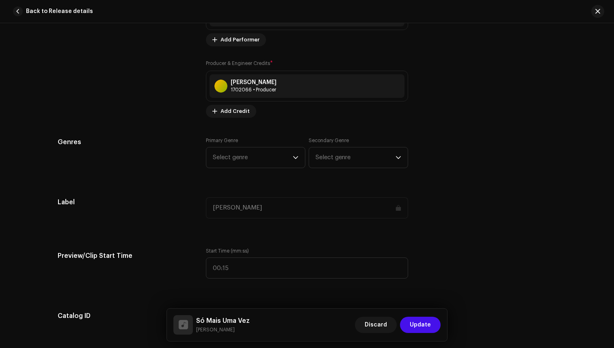
scroll to position [764, 0]
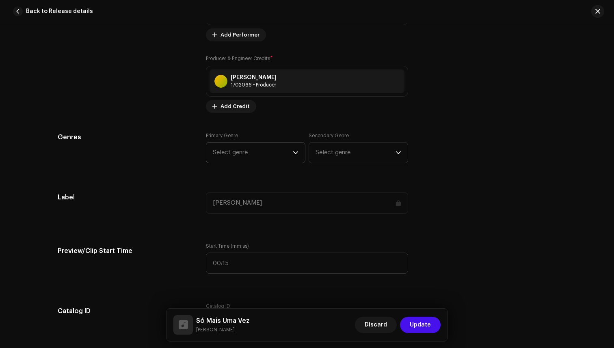
click at [293, 152] on icon "dropdown trigger" at bounding box center [295, 152] width 5 height 3
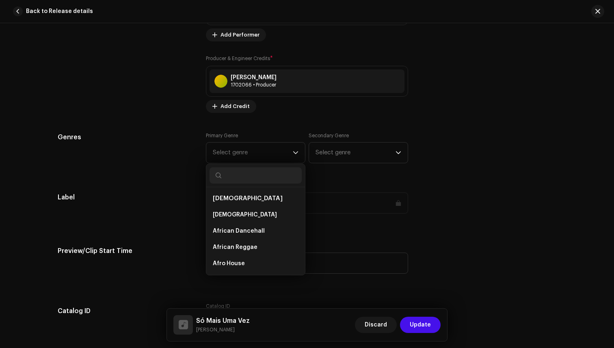
click at [160, 179] on div "Track details Complete the following to finalize your track. 1 of 3 Add Audio F…" at bounding box center [307, 232] width 524 height 1906
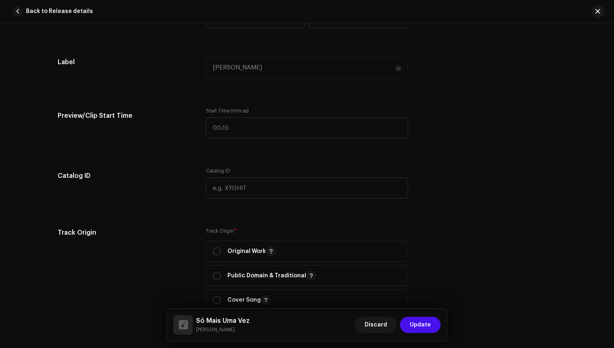
scroll to position [900, 0]
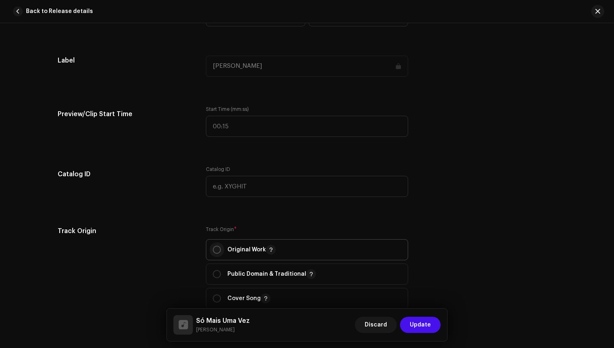
click at [216, 247] on input "radio" at bounding box center [217, 250] width 8 height 8
radio input "true"
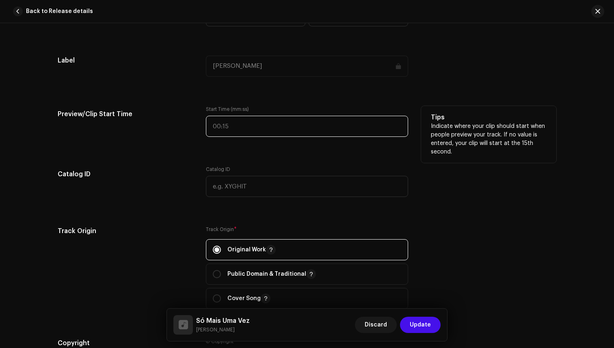
type input ":"
click at [240, 129] on input ":" at bounding box center [307, 126] width 202 height 21
type input "00:38"
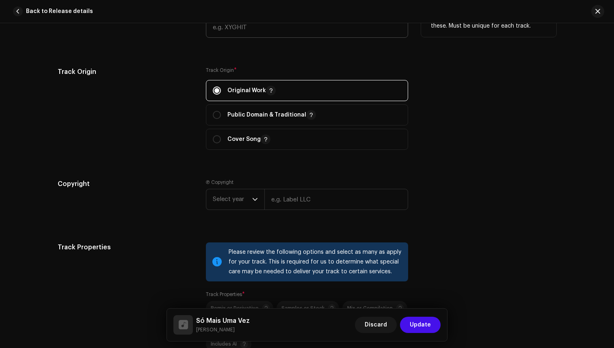
scroll to position [1062, 0]
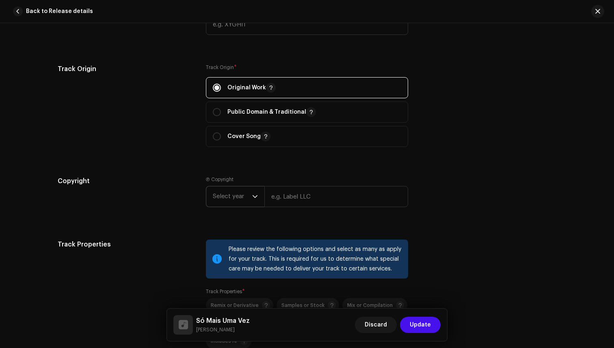
click at [252, 196] on icon "dropdown trigger" at bounding box center [255, 197] width 6 height 6
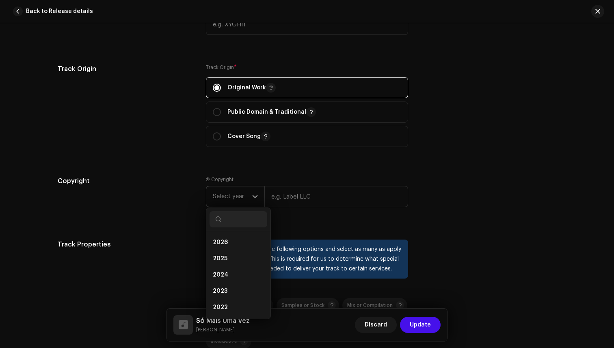
click at [252, 196] on icon "dropdown trigger" at bounding box center [255, 197] width 6 height 6
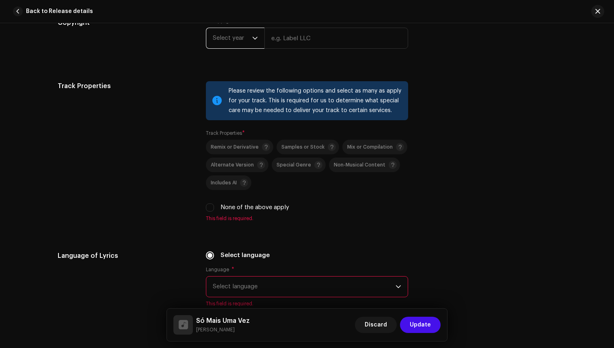
scroll to position [1224, 0]
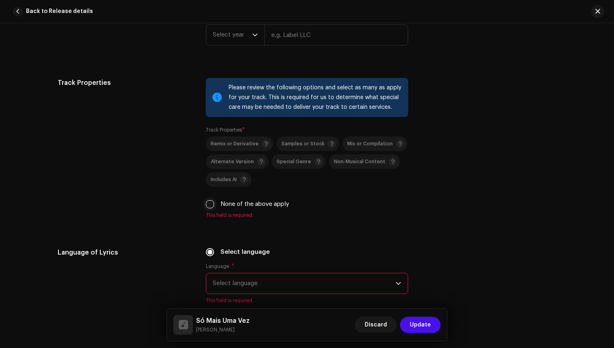
click at [209, 206] on input "None of the above apply" at bounding box center [210, 204] width 8 height 8
checkbox input "true"
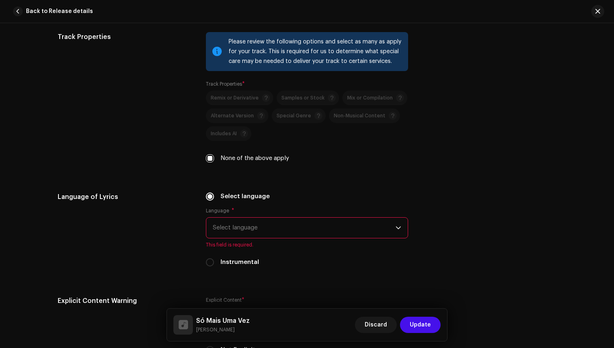
scroll to position [1274, 0]
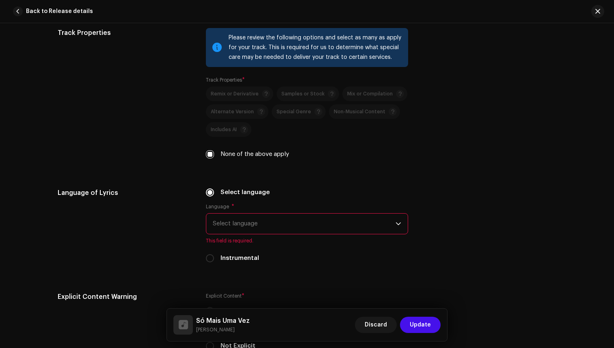
click at [379, 220] on span "Select language" at bounding box center [304, 224] width 183 height 20
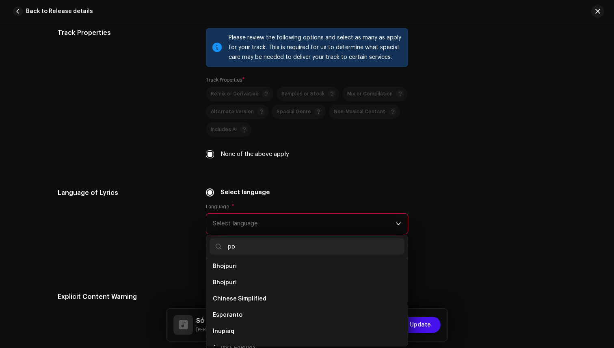
scroll to position [0, 0]
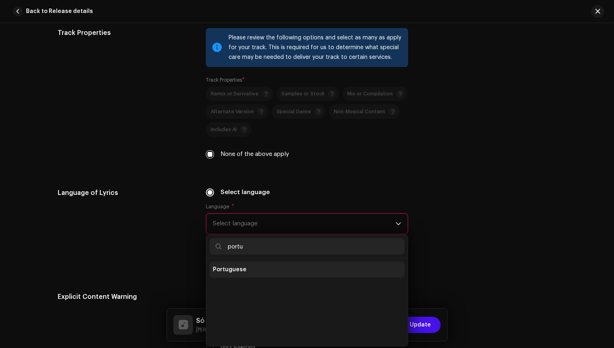
type input "portu"
click at [250, 274] on li "Portuguese" at bounding box center [306, 269] width 195 height 16
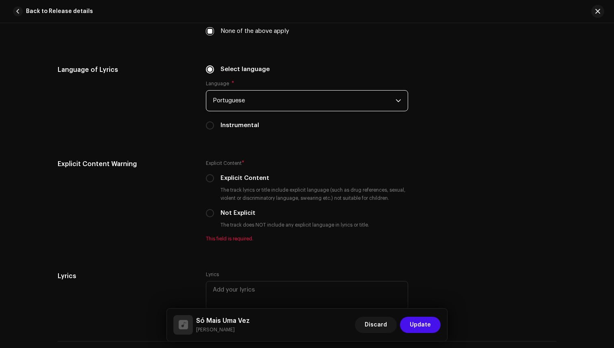
scroll to position [1418, 0]
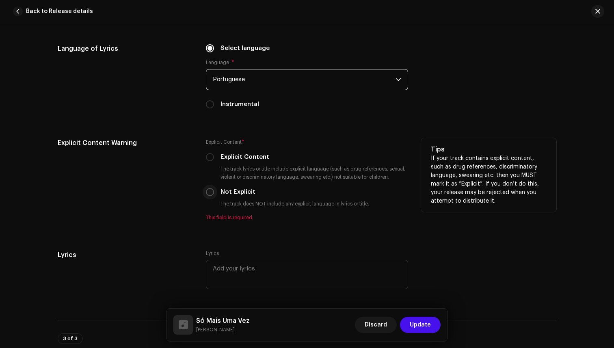
click at [207, 196] on input "Not Explicit" at bounding box center [210, 192] width 8 height 8
radio input "true"
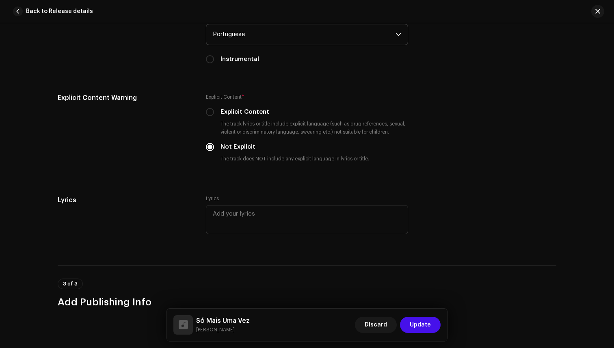
scroll to position [1475, 0]
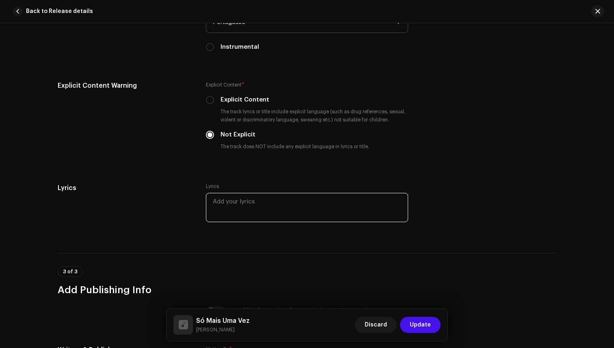
click at [229, 211] on textarea at bounding box center [307, 207] width 202 height 29
click at [239, 202] on textarea at bounding box center [307, 207] width 202 height 29
paste textarea "VERSO 1: Cheio de marra Me deixa sem fala Ai como eu odeio esse cara Chega de c…"
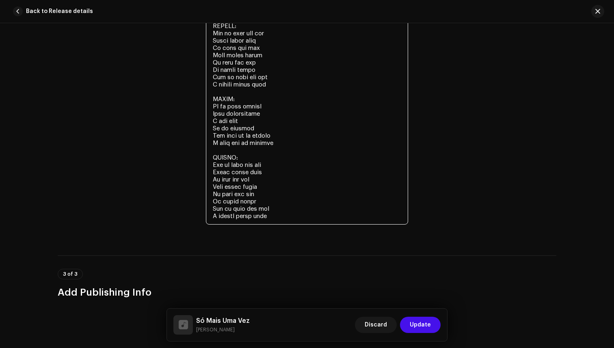
scroll to position [1949, 0]
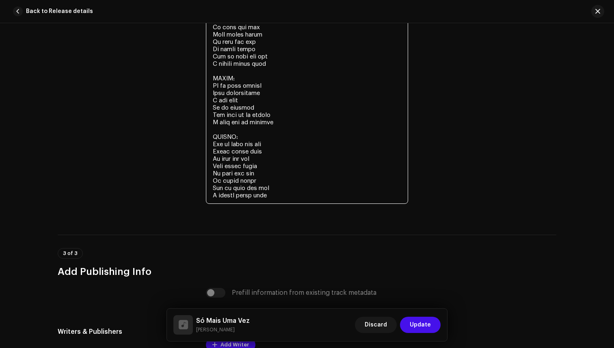
drag, startPoint x: 240, startPoint y: 138, endPoint x: 204, endPoint y: 137, distance: 36.1
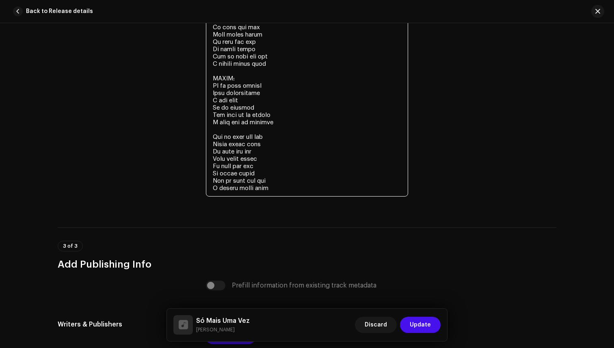
drag, startPoint x: 244, startPoint y: 78, endPoint x: 206, endPoint y: 78, distance: 37.3
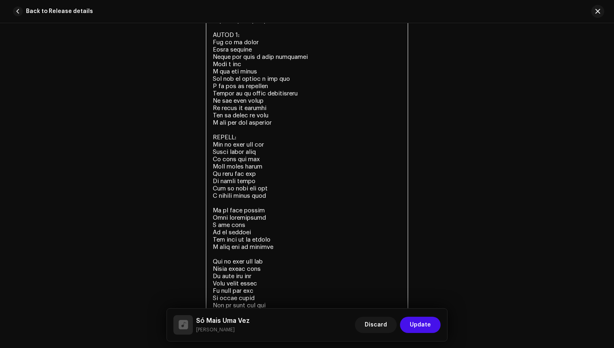
scroll to position [1799, 0]
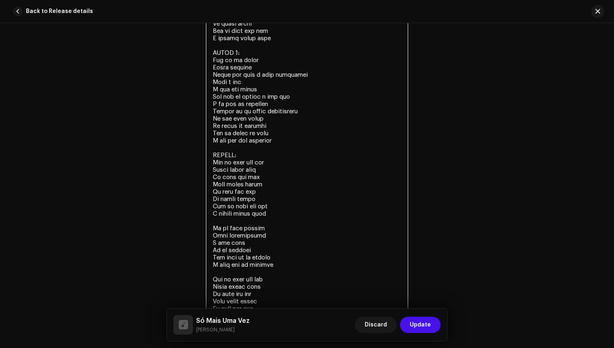
drag, startPoint x: 243, startPoint y: 160, endPoint x: 205, endPoint y: 160, distance: 37.8
click at [206, 160] on textarea at bounding box center [307, 104] width 202 height 470
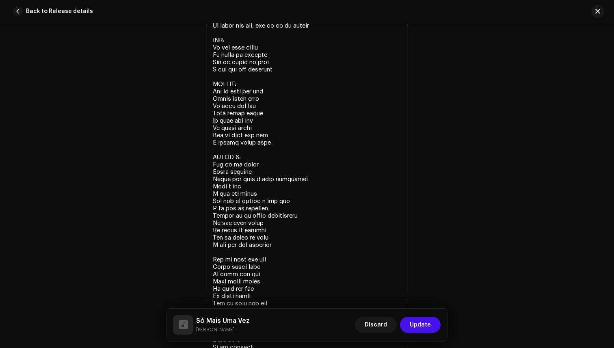
scroll to position [1677, 0]
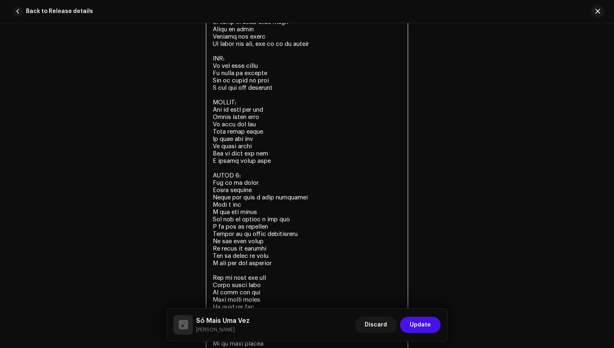
drag, startPoint x: 243, startPoint y: 177, endPoint x: 206, endPoint y: 177, distance: 37.3
click at [206, 177] on textarea at bounding box center [307, 222] width 202 height 463
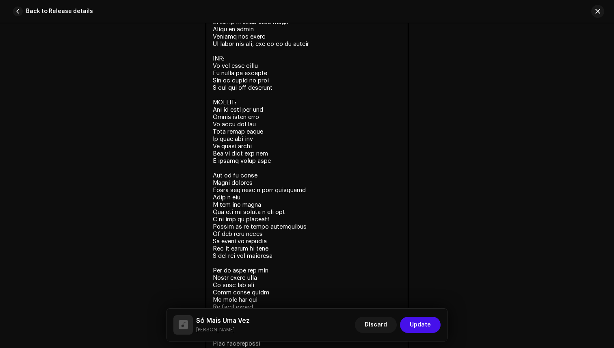
drag, startPoint x: 246, startPoint y: 104, endPoint x: 203, endPoint y: 103, distance: 43.0
click at [203, 103] on div "Lyrics Lyrics" at bounding box center [307, 220] width 498 height 477
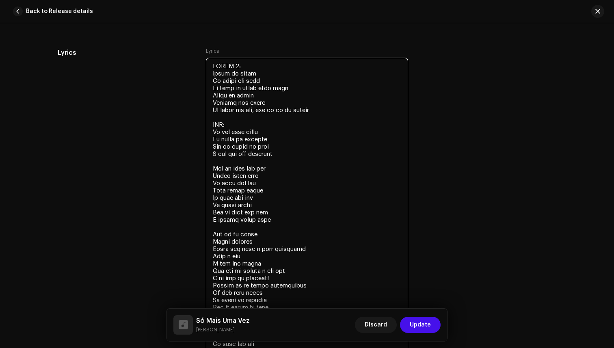
scroll to position [1582, 0]
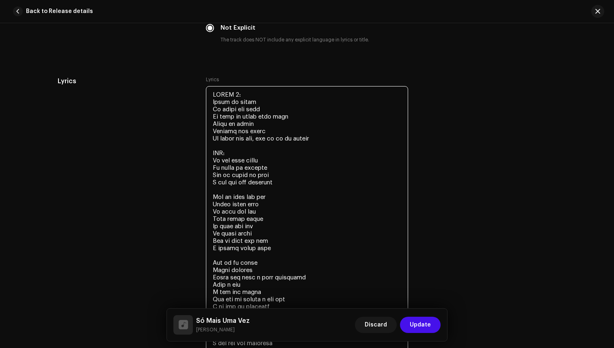
drag, startPoint x: 229, startPoint y: 154, endPoint x: 205, endPoint y: 156, distance: 24.4
click at [206, 156] on textarea at bounding box center [307, 310] width 202 height 448
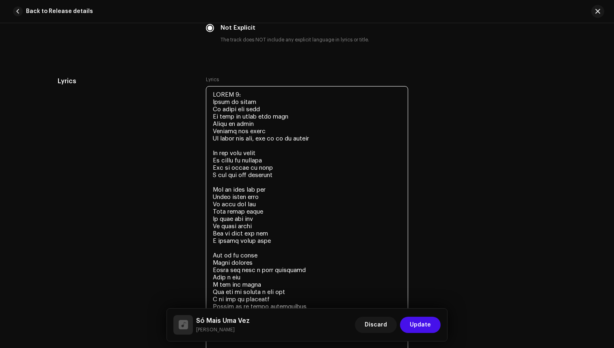
drag, startPoint x: 242, startPoint y: 94, endPoint x: 200, endPoint y: 94, distance: 41.8
click at [200, 94] on div "Lyrics Lyrics" at bounding box center [307, 307] width 498 height 462
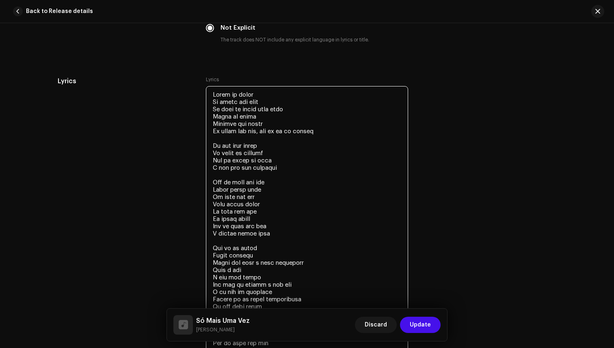
click at [210, 103] on textarea at bounding box center [307, 306] width 202 height 441
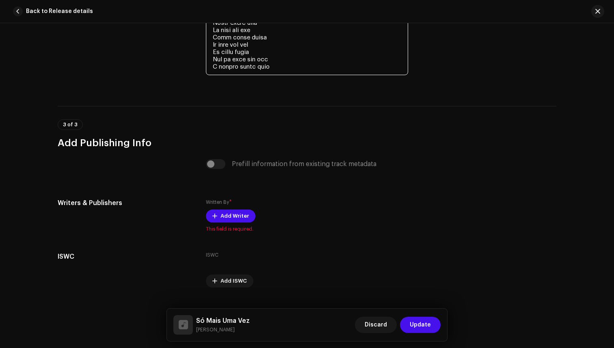
scroll to position [2026, 0]
type textarea "Cheio de marra Me deixa sem fala Ai como eu odeio esse cara Chega de canto Bagu…"
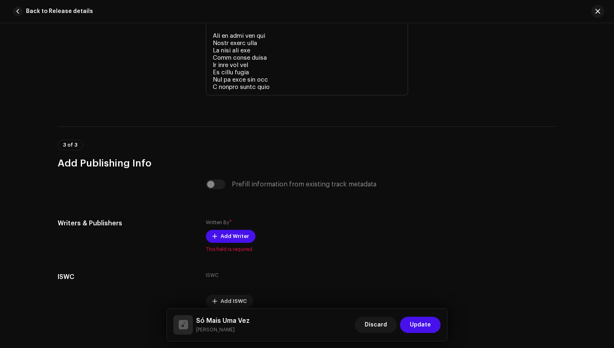
scroll to position [2015, 0]
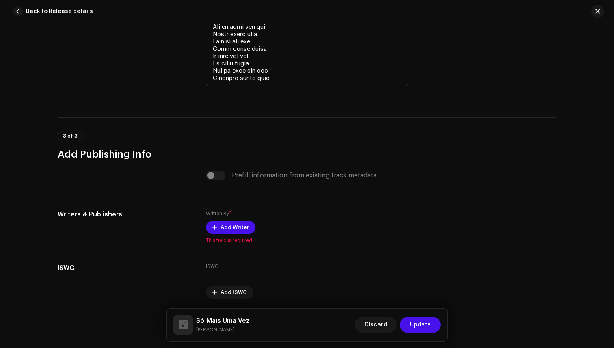
click at [213, 173] on div "Prefill information from existing track metadata" at bounding box center [307, 175] width 202 height 10
click at [209, 175] on div "Prefill information from existing track metadata" at bounding box center [307, 175] width 202 height 10
click at [210, 175] on div "Prefill information from existing track metadata" at bounding box center [307, 175] width 202 height 10
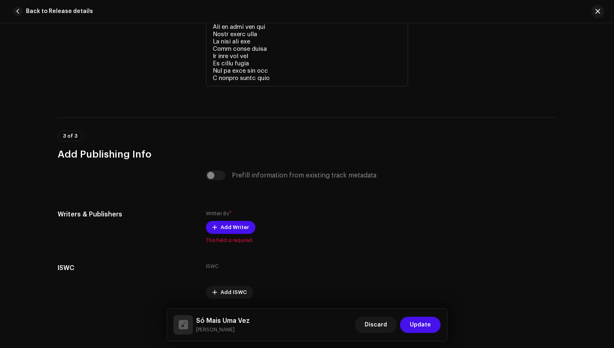
click at [210, 175] on div "Prefill information from existing track metadata" at bounding box center [307, 175] width 202 height 10
click at [232, 229] on span "Add Writer" at bounding box center [234, 227] width 28 height 16
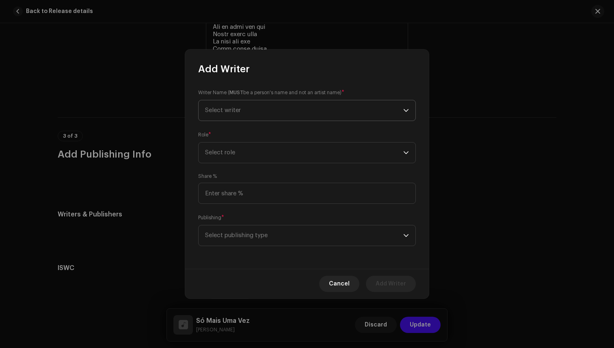
click at [285, 115] on span "Select writer" at bounding box center [304, 110] width 198 height 20
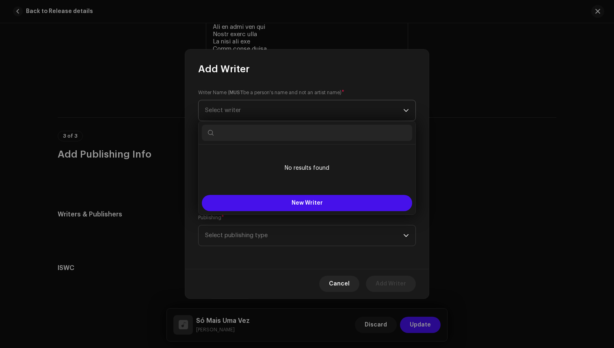
click at [370, 103] on span "Select writer" at bounding box center [304, 110] width 198 height 20
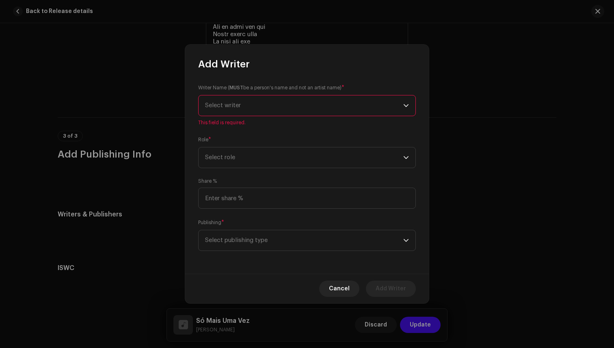
click at [370, 103] on span "Select writer" at bounding box center [304, 105] width 198 height 20
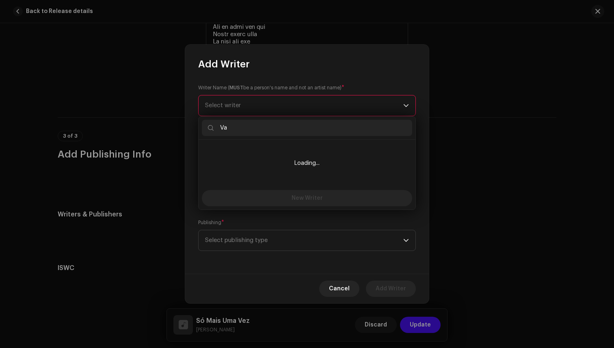
type input "V"
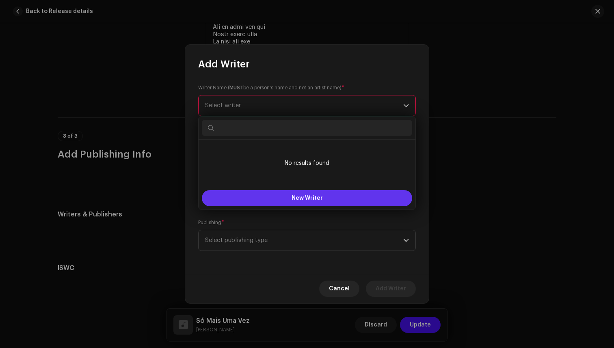
click at [321, 199] on span "New Writer" at bounding box center [306, 198] width 31 height 6
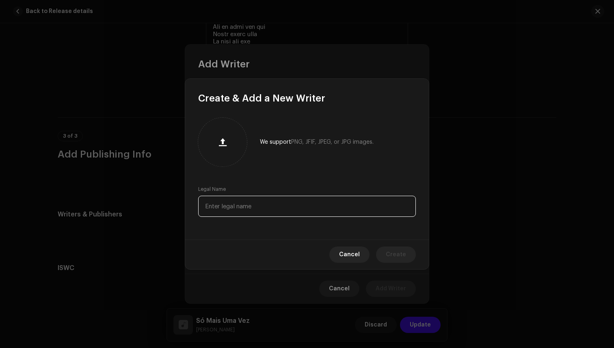
click at [297, 210] on input "text" at bounding box center [307, 206] width 218 height 21
type input "[PERSON_NAME]"
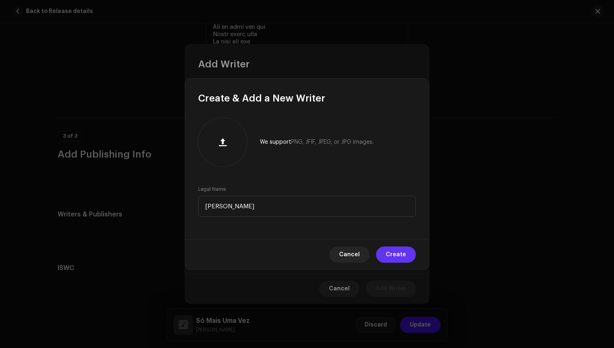
click at [404, 257] on span "Create" at bounding box center [396, 254] width 20 height 16
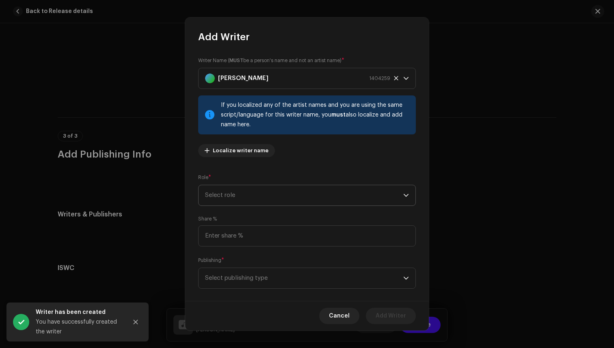
click at [272, 198] on span "Select role" at bounding box center [304, 195] width 198 height 20
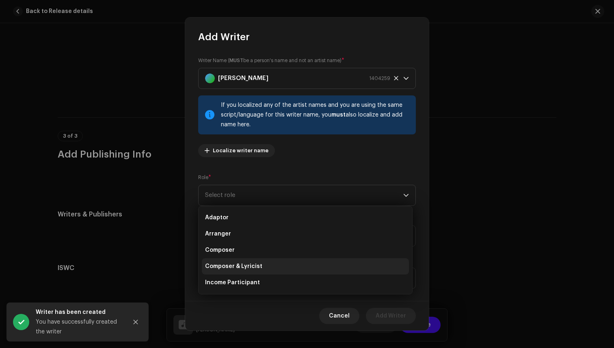
click at [284, 265] on li "Composer & Lyricist" at bounding box center [305, 266] width 207 height 16
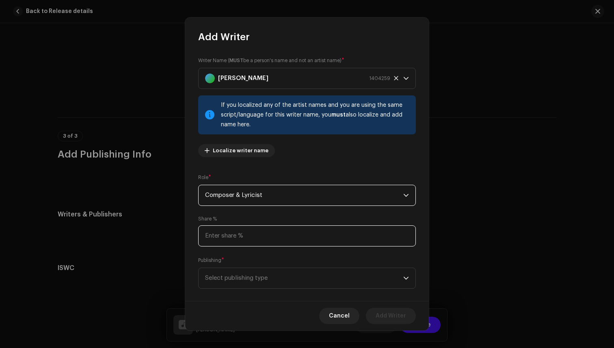
click at [282, 240] on input at bounding box center [307, 235] width 218 height 21
type input "50.00"
click at [267, 278] on span "Select publishing type" at bounding box center [304, 278] width 198 height 20
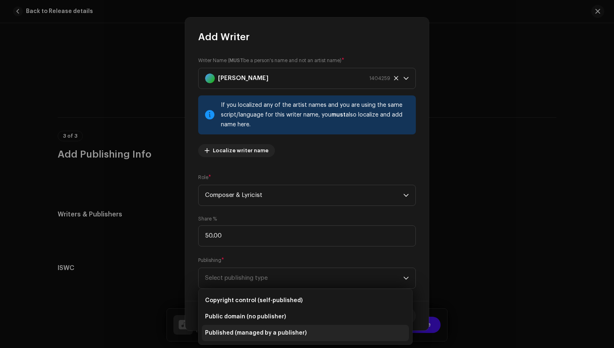
click at [305, 336] on li "Published (managed by a publisher)" at bounding box center [305, 333] width 207 height 16
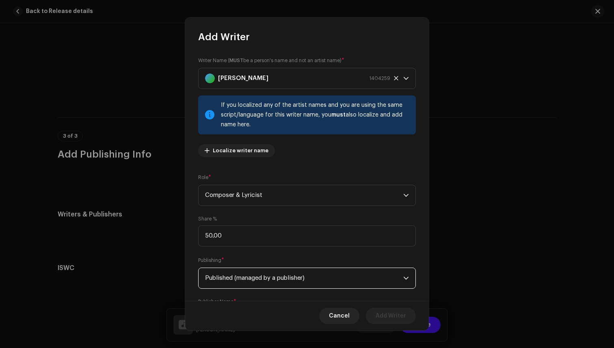
scroll to position [51, 0]
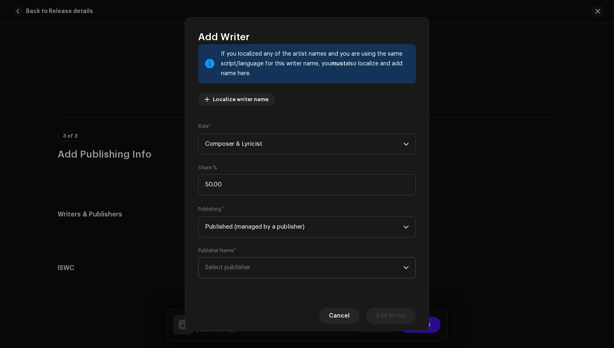
click at [326, 270] on span "Select publisher" at bounding box center [304, 267] width 198 height 20
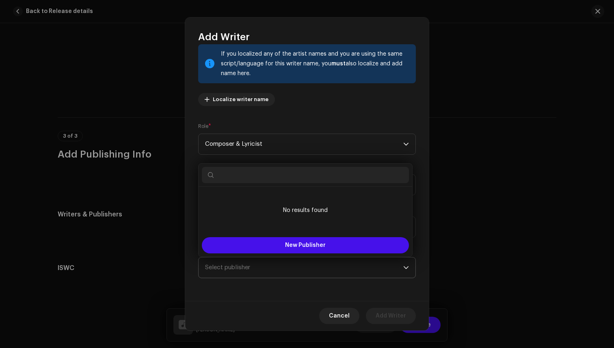
click at [326, 270] on span "Select publisher" at bounding box center [304, 267] width 198 height 20
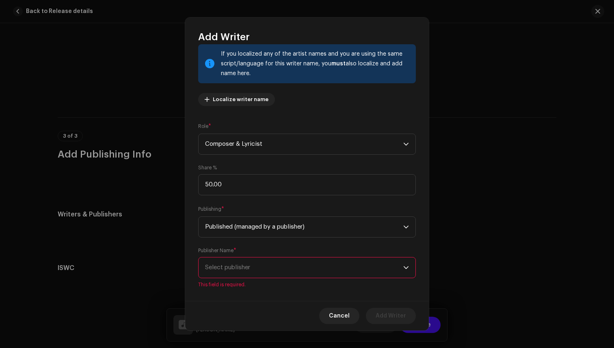
click at [326, 270] on span "Select publisher" at bounding box center [304, 267] width 198 height 20
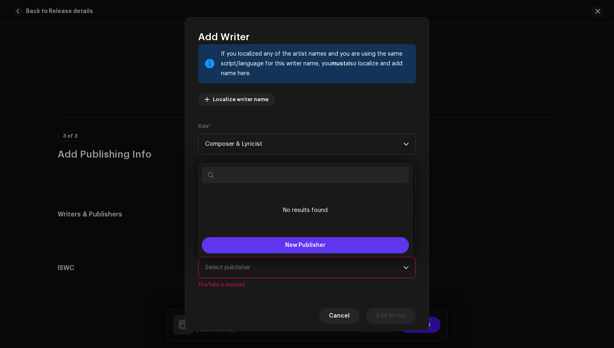
click at [328, 249] on button "New Publisher" at bounding box center [305, 245] width 207 height 16
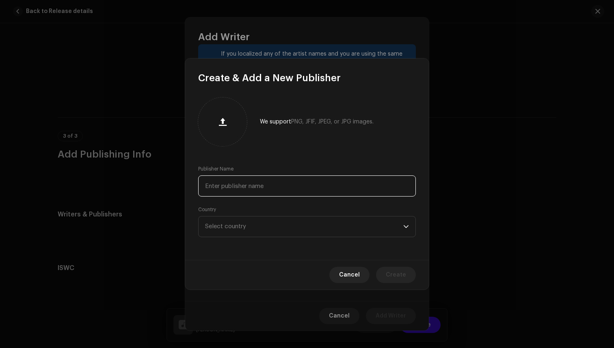
click at [287, 190] on input "text" at bounding box center [307, 185] width 218 height 21
type input "BMI"
click at [282, 227] on span "Select country" at bounding box center [304, 226] width 198 height 20
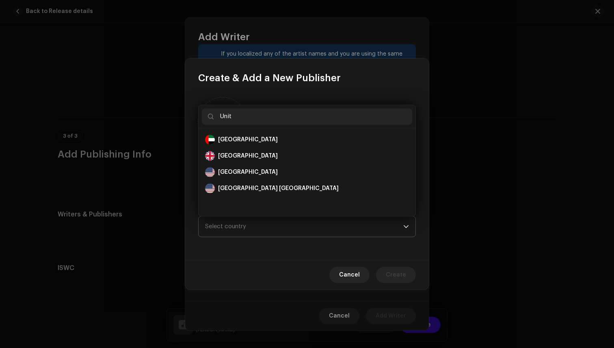
scroll to position [0, 0]
type input "United"
click at [263, 173] on div "United States" at bounding box center [307, 172] width 204 height 10
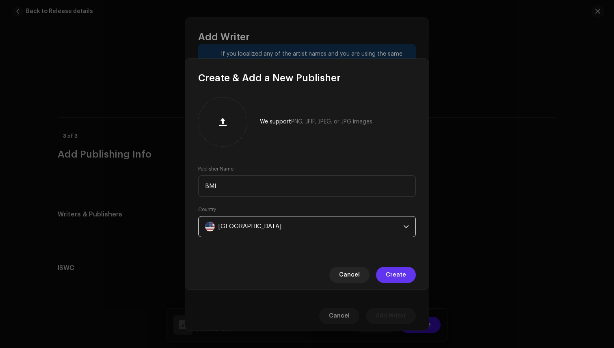
click at [404, 270] on span "Create" at bounding box center [396, 275] width 20 height 16
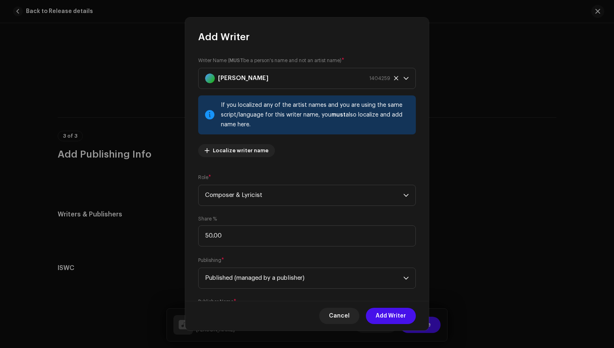
scroll to position [51, 0]
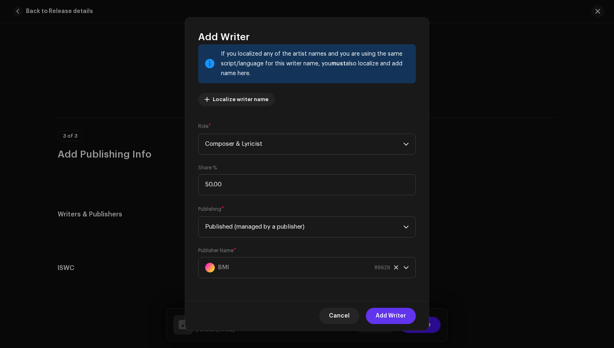
click at [391, 312] on span "Add Writer" at bounding box center [390, 316] width 30 height 16
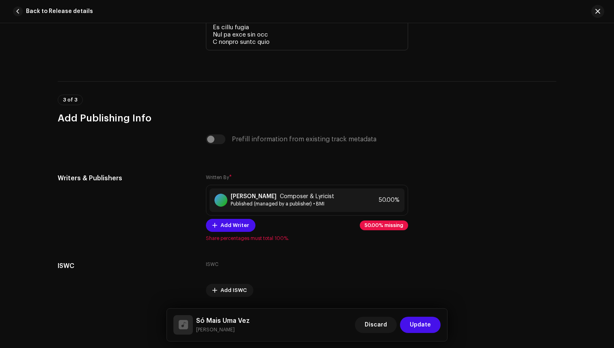
scroll to position [2052, 0]
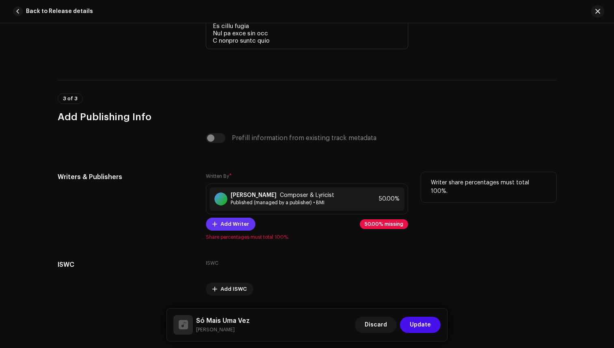
click at [230, 225] on span "Add Writer" at bounding box center [234, 224] width 28 height 16
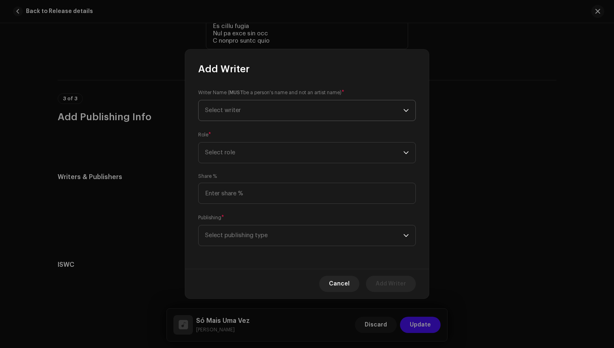
click at [325, 104] on span "Select writer" at bounding box center [304, 110] width 198 height 20
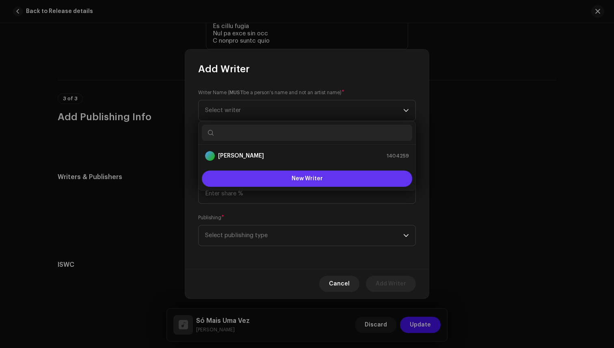
click at [302, 174] on button "New Writer" at bounding box center [307, 178] width 210 height 16
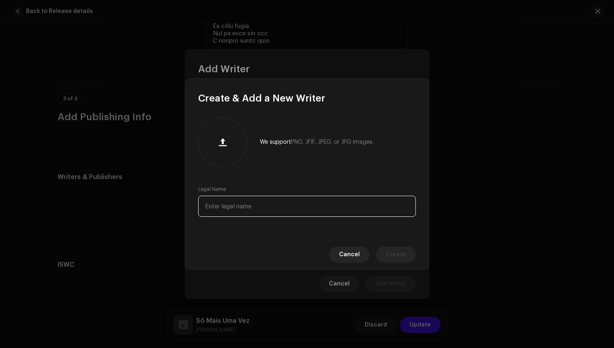
click at [267, 207] on input "text" at bounding box center [307, 206] width 218 height 21
type input "[PERSON_NAME]"
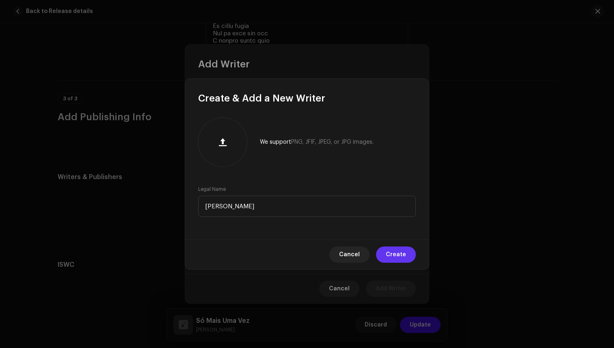
click at [396, 255] on span "Create" at bounding box center [396, 254] width 20 height 16
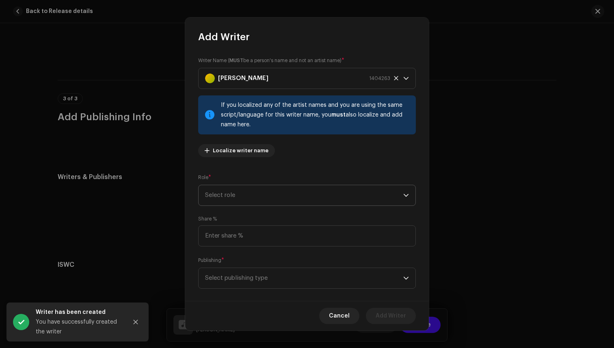
scroll to position [11, 0]
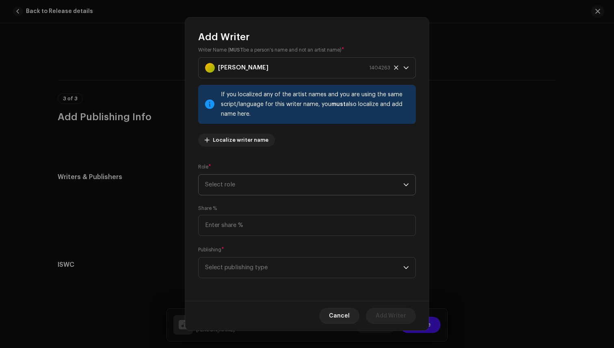
click at [304, 188] on span "Select role" at bounding box center [304, 185] width 198 height 20
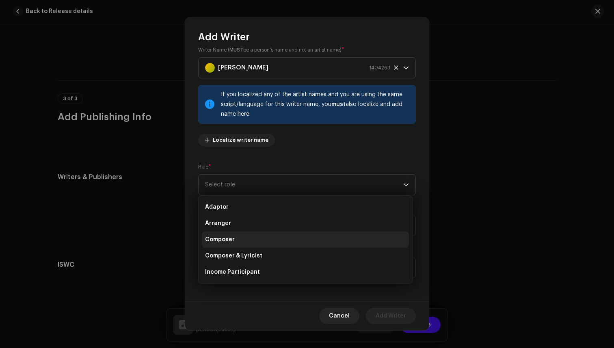
click at [285, 241] on li "Composer" at bounding box center [305, 239] width 207 height 16
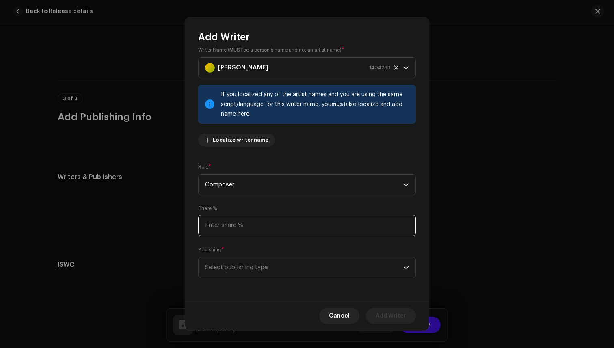
click at [293, 232] on input at bounding box center [307, 225] width 218 height 21
type input "20.00"
click at [278, 272] on span "Select publishing type" at bounding box center [304, 267] width 198 height 20
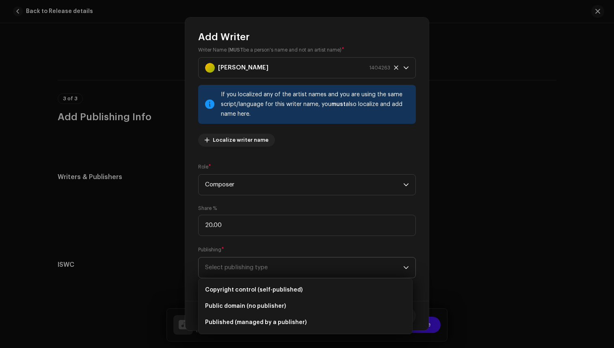
click at [278, 272] on span "Select publishing type" at bounding box center [304, 267] width 198 height 20
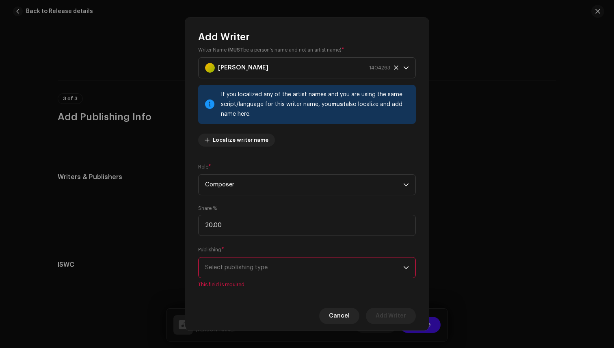
click at [278, 272] on span "Select publishing type" at bounding box center [304, 267] width 198 height 20
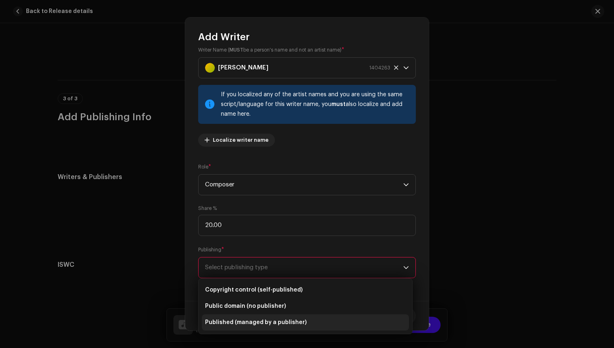
click at [270, 317] on li "Published (managed by a publisher)" at bounding box center [305, 322] width 207 height 16
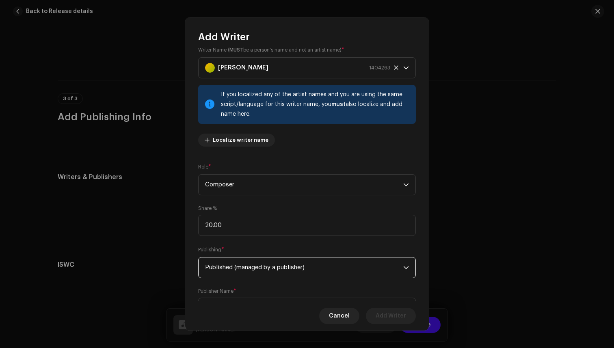
scroll to position [51, 0]
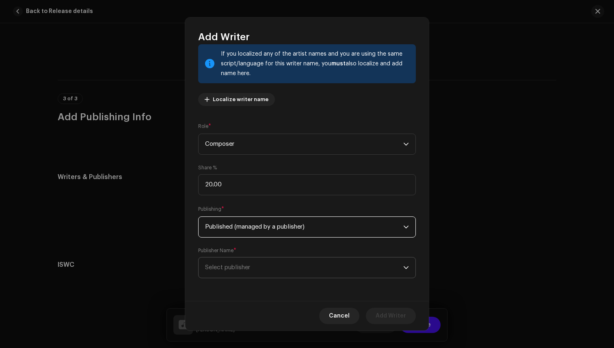
click at [337, 270] on span "Select publisher" at bounding box center [304, 267] width 198 height 20
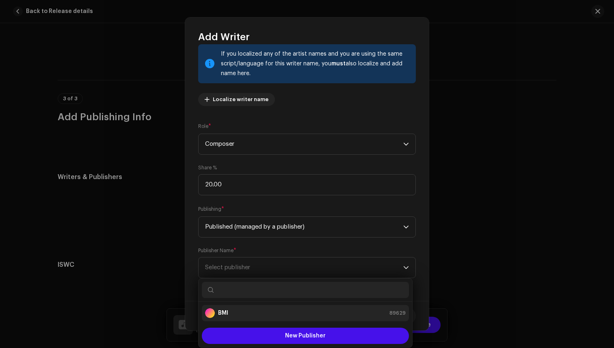
click at [285, 307] on li "BMI 89629" at bounding box center [305, 313] width 207 height 16
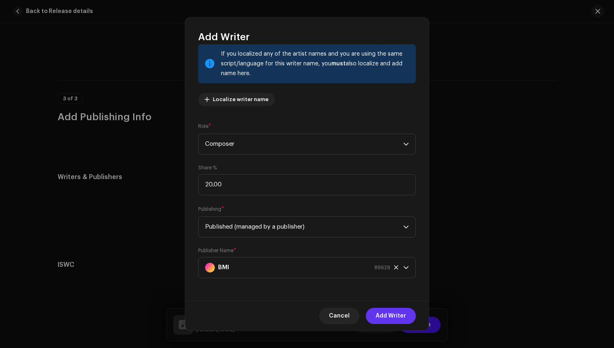
click at [397, 314] on span "Add Writer" at bounding box center [390, 316] width 30 height 16
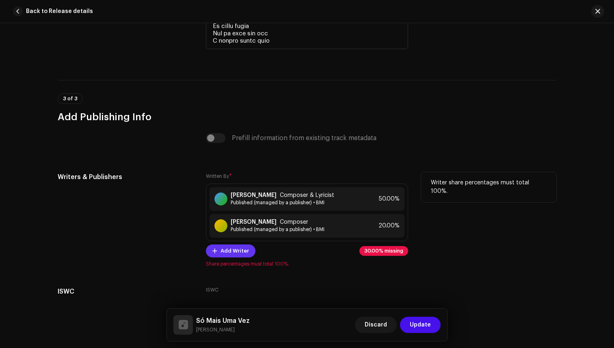
click at [242, 253] on span "Add Writer" at bounding box center [234, 251] width 28 height 16
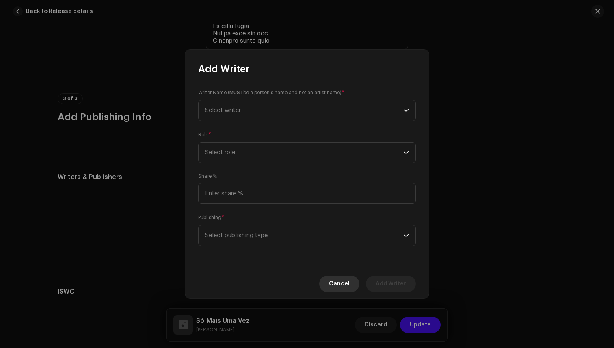
click at [350, 282] on span "Cancel" at bounding box center [339, 284] width 21 height 16
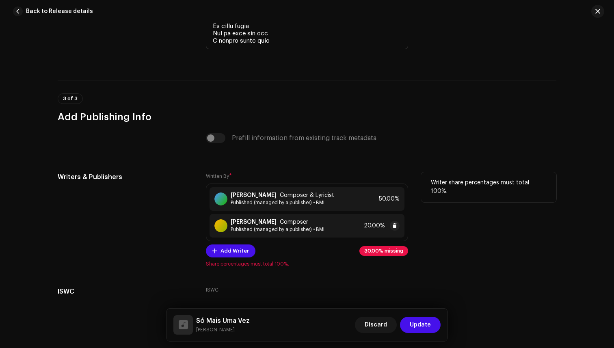
click at [289, 230] on span "Published (managed by a publisher) • BMI" at bounding box center [278, 229] width 94 height 6
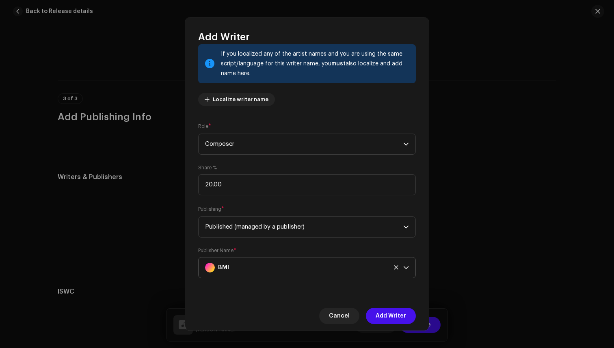
click at [288, 274] on div "BMI" at bounding box center [297, 267] width 185 height 20
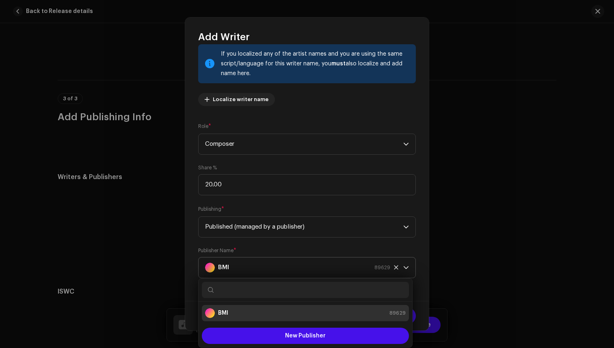
click at [395, 267] on icon at bounding box center [395, 267] width 5 height 5
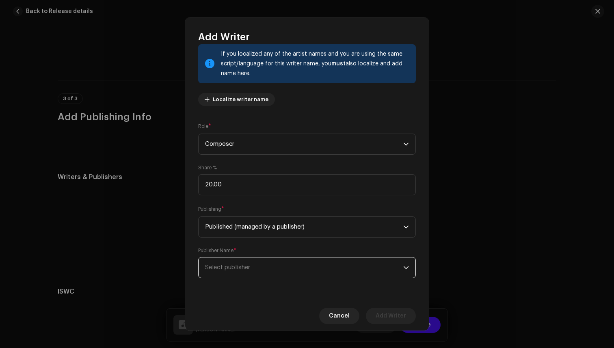
click at [288, 270] on span "Select publisher" at bounding box center [304, 267] width 198 height 20
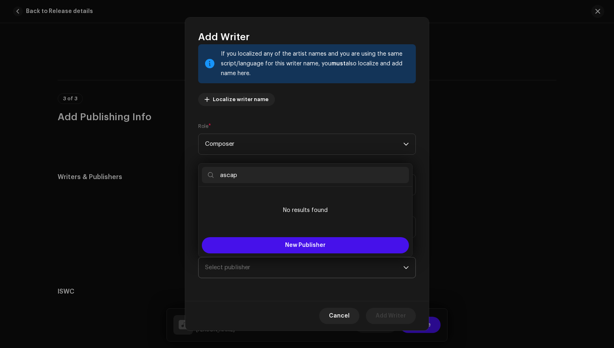
type input "ascap"
click at [278, 270] on span "Select publisher" at bounding box center [304, 267] width 198 height 20
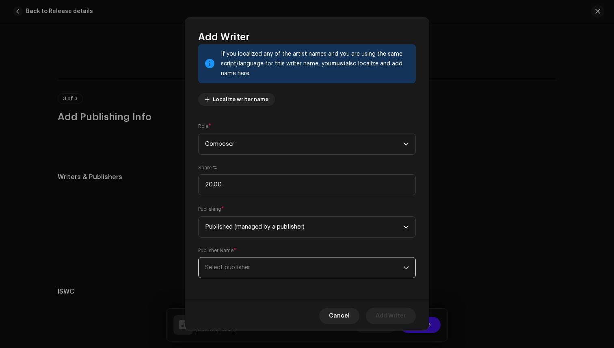
click at [278, 268] on span "Select publisher" at bounding box center [304, 267] width 198 height 20
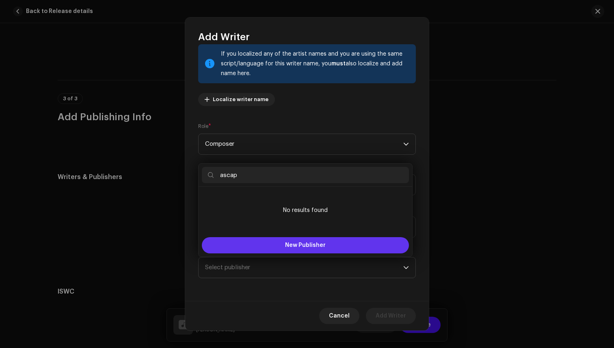
type input "ascap"
click at [277, 248] on button "New Publisher" at bounding box center [305, 245] width 207 height 16
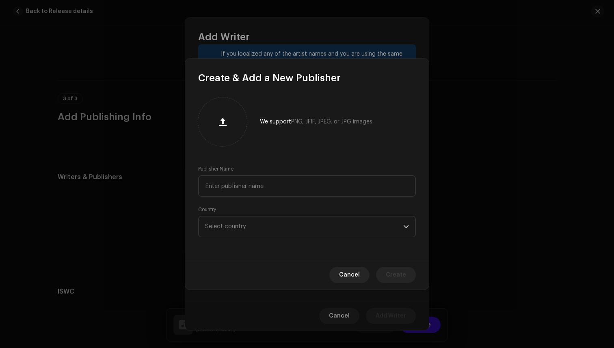
click at [347, 271] on span "Cancel" at bounding box center [349, 275] width 21 height 16
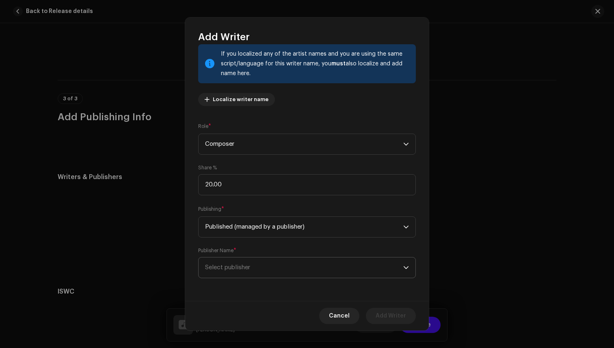
click at [249, 271] on span "Select publisher" at bounding box center [304, 267] width 198 height 20
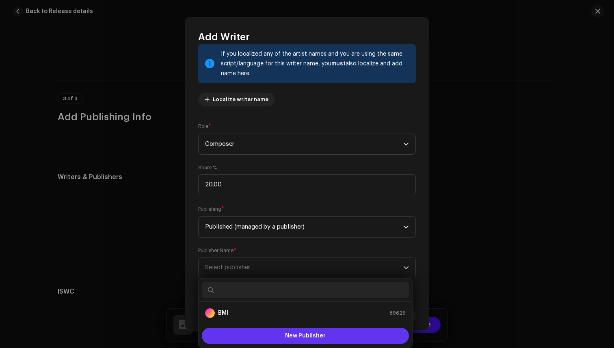
click at [263, 339] on button "New Publisher" at bounding box center [305, 336] width 207 height 16
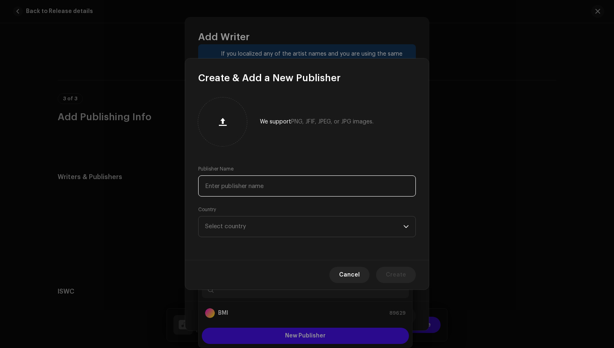
click at [254, 190] on input "text" at bounding box center [307, 185] width 218 height 21
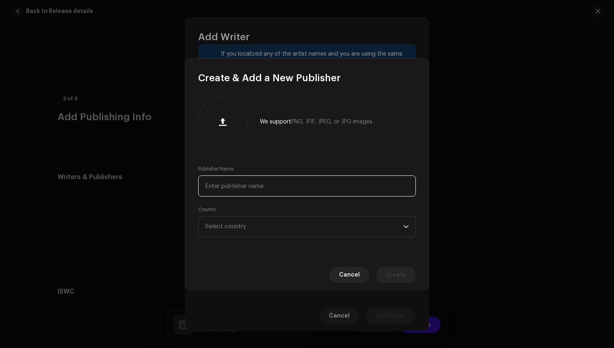
type input "A"
type input "ASCAP"
click at [294, 224] on span "Select country" at bounding box center [304, 226] width 198 height 20
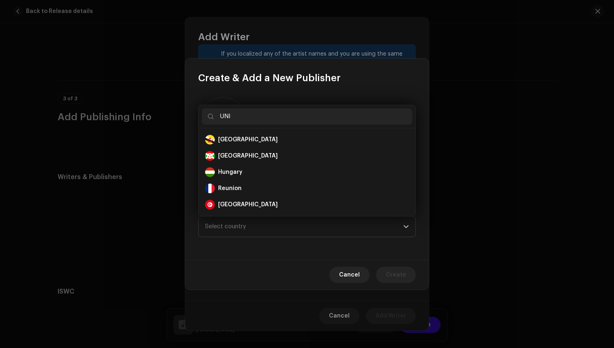
scroll to position [0, 0]
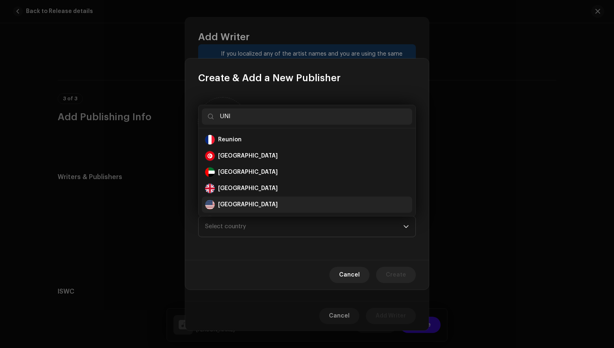
type input "UNI"
click at [278, 205] on div "United States" at bounding box center [307, 205] width 204 height 10
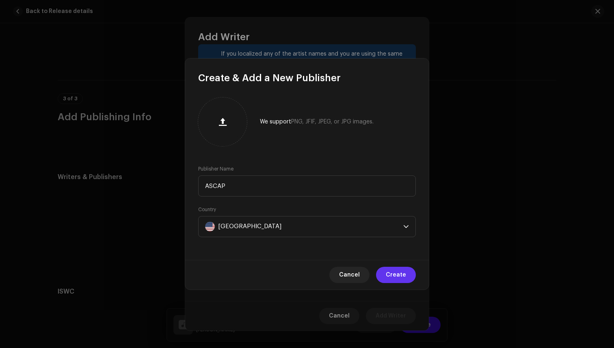
click at [384, 274] on button "Create" at bounding box center [396, 275] width 40 height 16
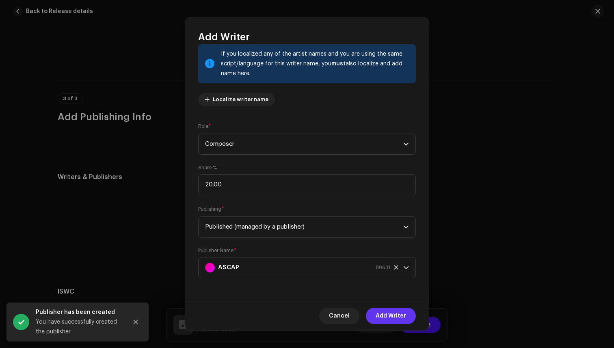
click at [386, 314] on span "Add Writer" at bounding box center [390, 316] width 30 height 16
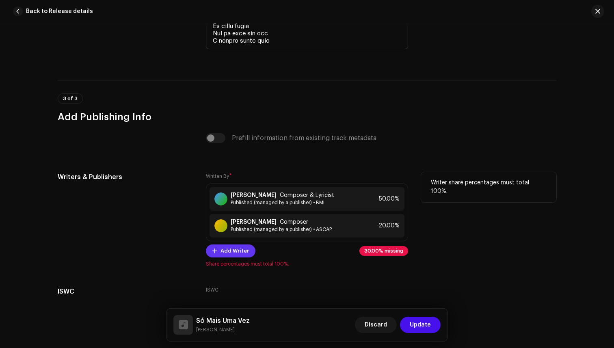
click at [236, 254] on span "Add Writer" at bounding box center [234, 251] width 28 height 16
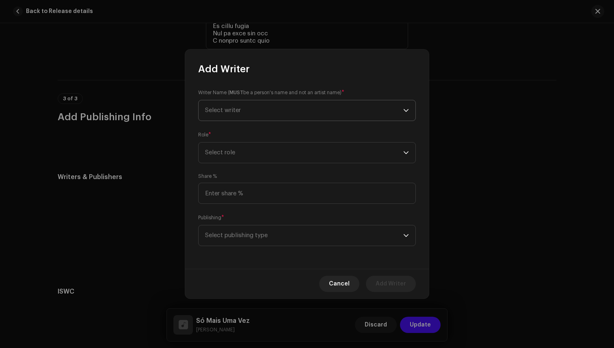
click at [264, 111] on span "Select writer" at bounding box center [304, 110] width 198 height 20
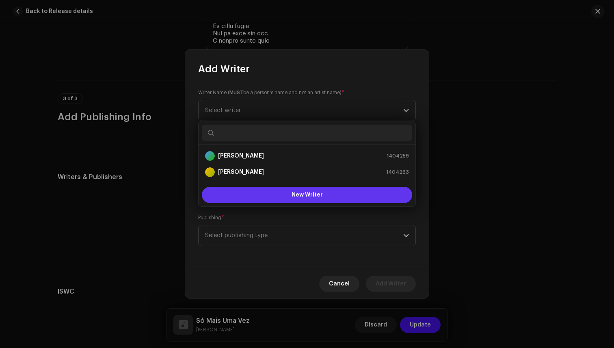
click at [276, 194] on button "New Writer" at bounding box center [307, 195] width 210 height 16
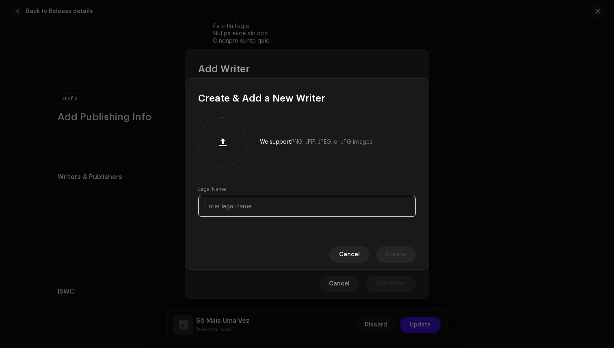
click at [273, 205] on input "text" at bounding box center [307, 206] width 218 height 21
type input "[PERSON_NAME]"
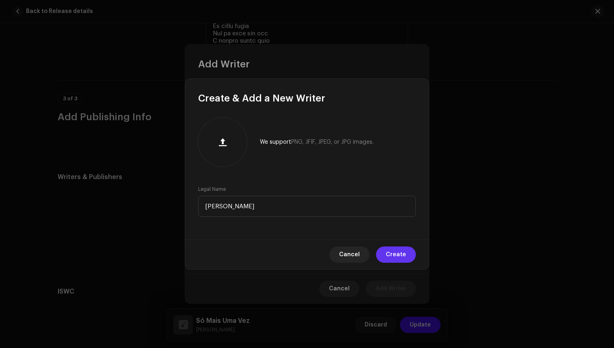
click at [400, 257] on span "Create" at bounding box center [396, 254] width 20 height 16
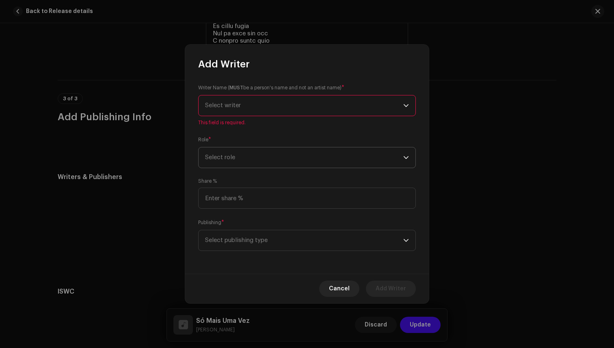
click at [298, 126] on div "Writer Name ( MUST be a person's name and not an artist name) * Select writer T…" at bounding box center [307, 105] width 218 height 42
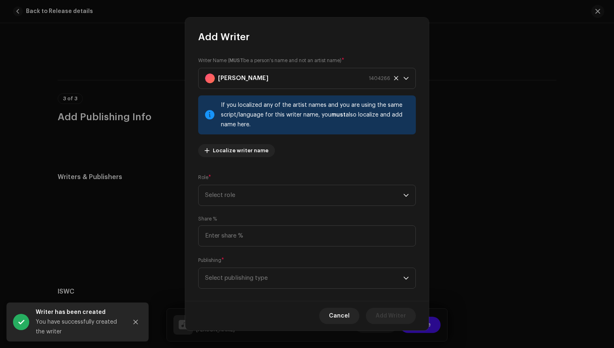
click at [274, 210] on div "Writer Name ( MUST be a person's name and not an artist name) * Thiago Tolentin…" at bounding box center [307, 171] width 244 height 257
click at [274, 202] on span "Select role" at bounding box center [304, 195] width 198 height 20
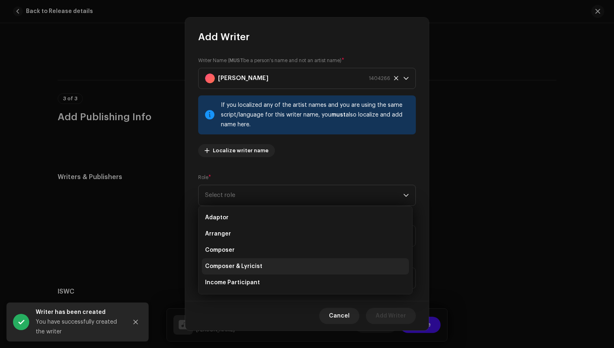
click at [267, 269] on li "Composer & Lyricist" at bounding box center [305, 266] width 207 height 16
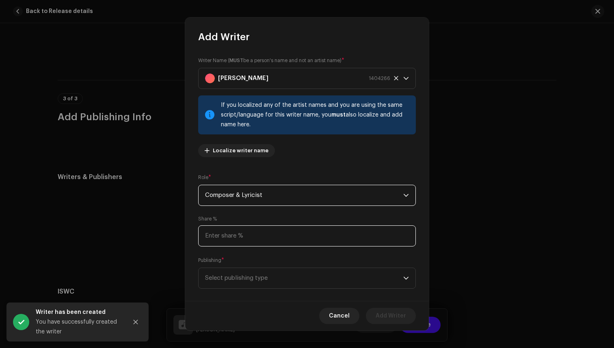
click at [263, 237] on input at bounding box center [307, 235] width 218 height 21
type input "30.00"
click at [267, 283] on span "Select publishing type" at bounding box center [304, 278] width 198 height 20
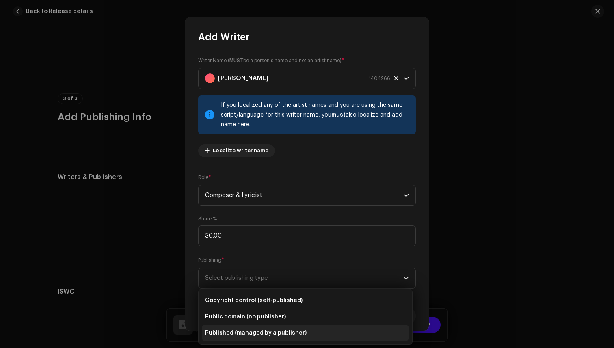
click at [265, 332] on span "Published (managed by a publisher)" at bounding box center [255, 333] width 101 height 8
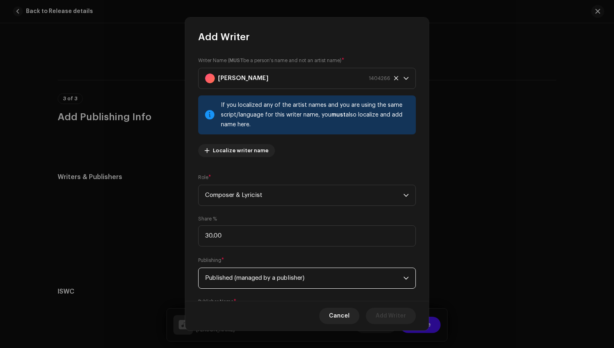
scroll to position [51, 0]
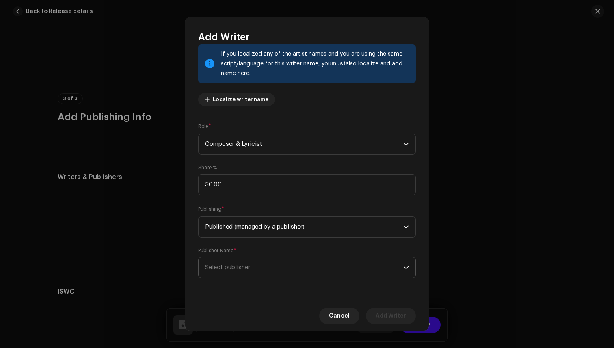
click at [264, 259] on span "Select publisher" at bounding box center [304, 267] width 198 height 20
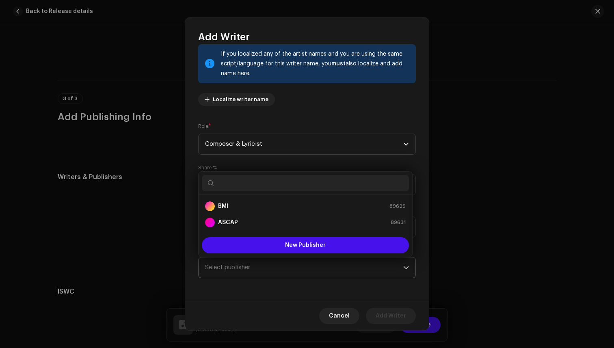
click at [264, 269] on span "Select publisher" at bounding box center [304, 267] width 198 height 20
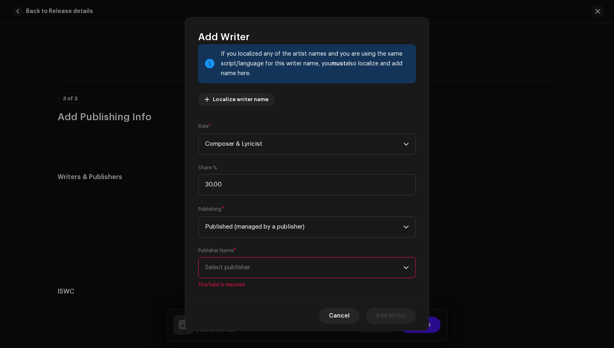
click at [264, 269] on span "Select publisher" at bounding box center [304, 267] width 198 height 20
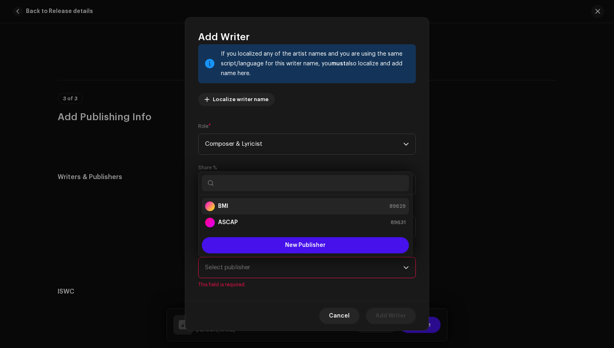
click at [263, 208] on div "BMI 89629" at bounding box center [305, 206] width 201 height 10
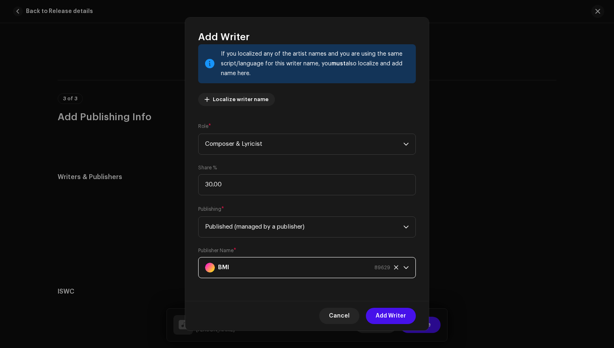
click at [387, 317] on span "Add Writer" at bounding box center [390, 316] width 30 height 16
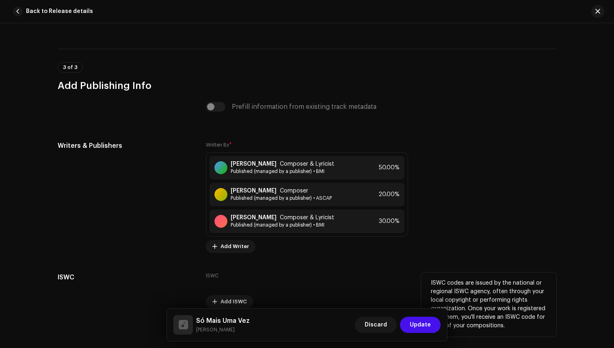
scroll to position [2123, 0]
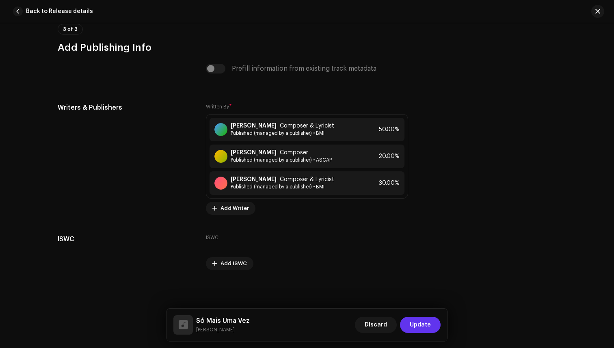
click at [415, 326] on span "Update" at bounding box center [420, 325] width 21 height 16
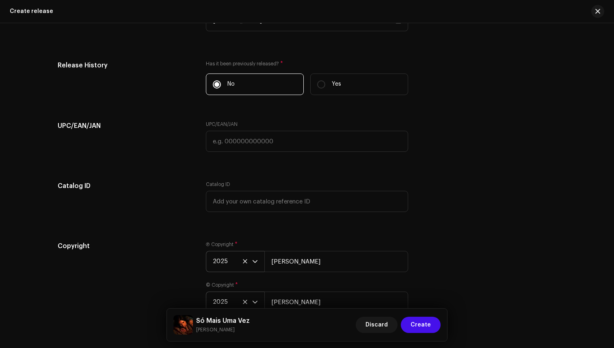
scroll to position [1366, 0]
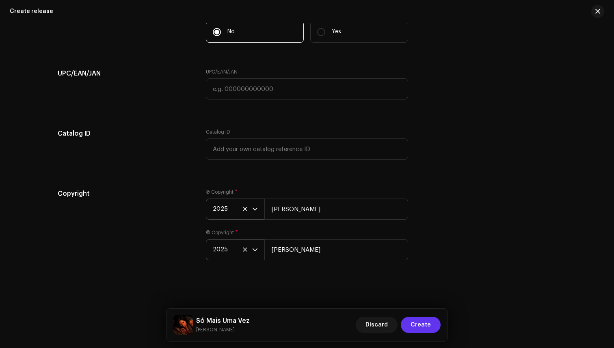
click at [423, 323] on span "Create" at bounding box center [420, 325] width 20 height 16
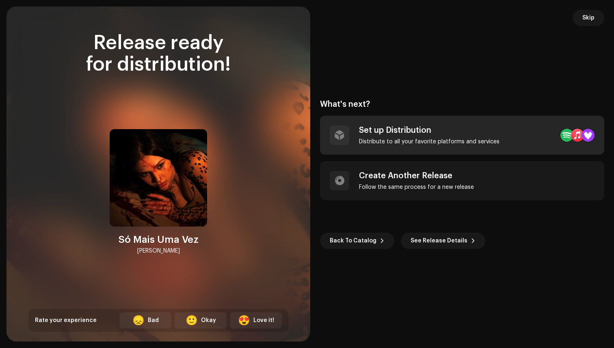
click at [378, 144] on div "Distribute to all your favorite platforms and services" at bounding box center [429, 141] width 140 height 6
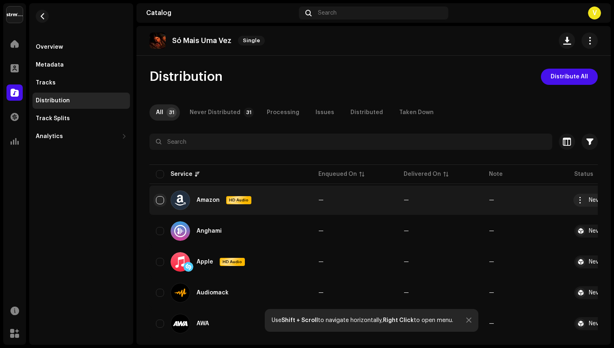
click at [158, 198] on input "checkbox" at bounding box center [160, 200] width 8 height 8
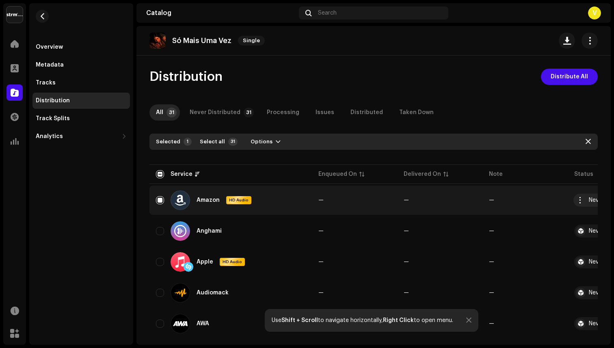
click at [159, 194] on div "Amazon HD Audio" at bounding box center [230, 199] width 149 height 19
click at [159, 198] on input "Row Selected" at bounding box center [160, 200] width 8 height 8
checkbox input "false"
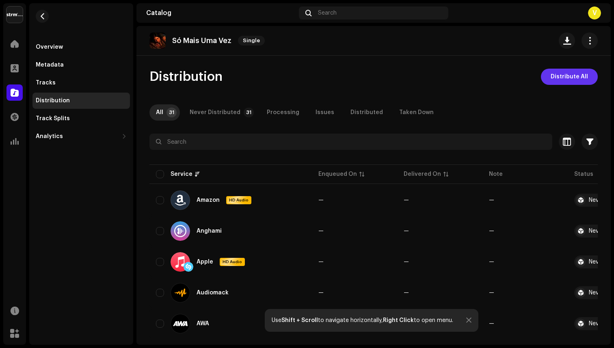
click at [570, 78] on span "Distribute All" at bounding box center [568, 77] width 37 height 16
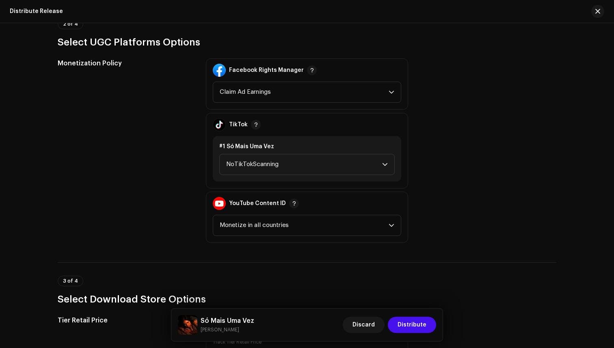
scroll to position [929, 0]
click at [384, 166] on icon "dropdown trigger" at bounding box center [385, 165] width 6 height 6
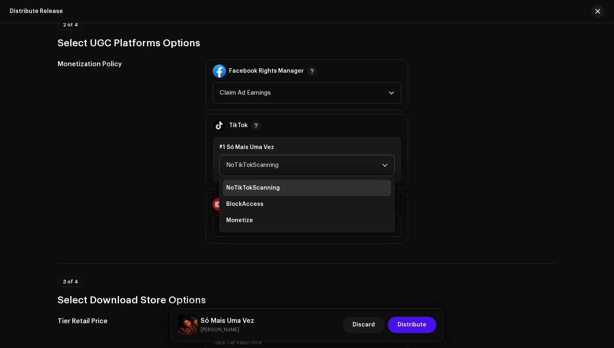
click at [384, 166] on icon "dropdown trigger" at bounding box center [385, 165] width 6 height 6
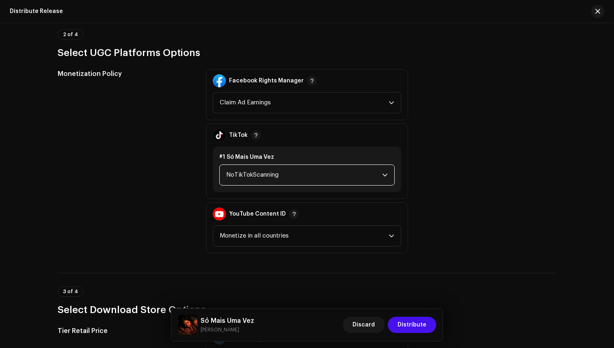
scroll to position [920, 0]
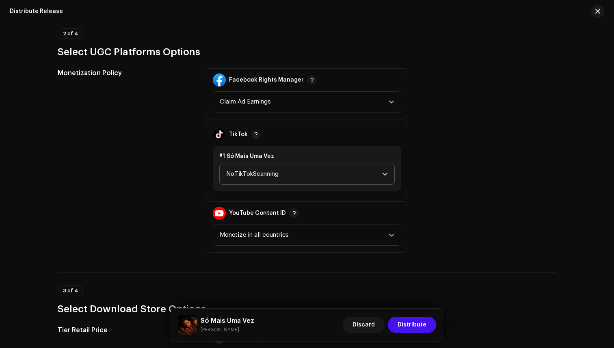
click at [384, 170] on div "dropdown trigger" at bounding box center [385, 174] width 6 height 20
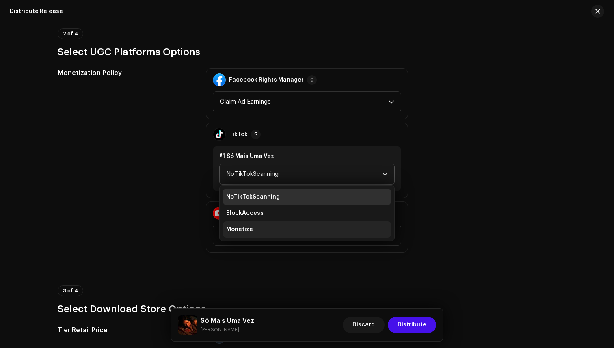
click at [365, 227] on li "Monetize" at bounding box center [307, 229] width 168 height 16
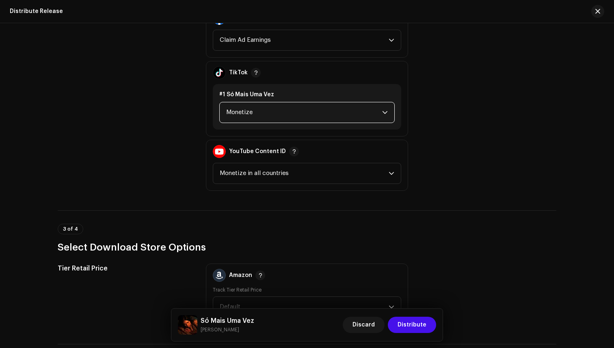
scroll to position [981, 0]
click at [382, 115] on icon "dropdown trigger" at bounding box center [385, 113] width 6 height 6
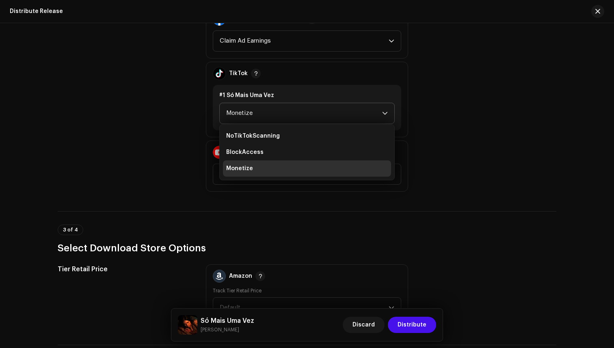
click at [382, 115] on icon "dropdown trigger" at bounding box center [385, 113] width 6 height 6
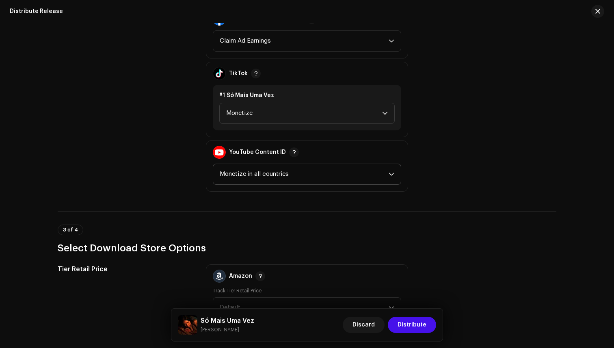
click at [388, 177] on div "dropdown trigger" at bounding box center [391, 174] width 6 height 20
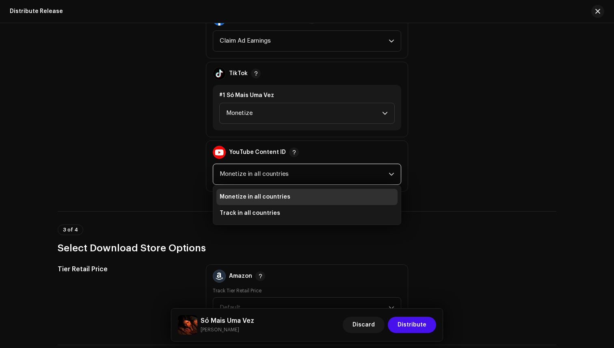
click at [391, 172] on icon "dropdown trigger" at bounding box center [391, 174] width 6 height 6
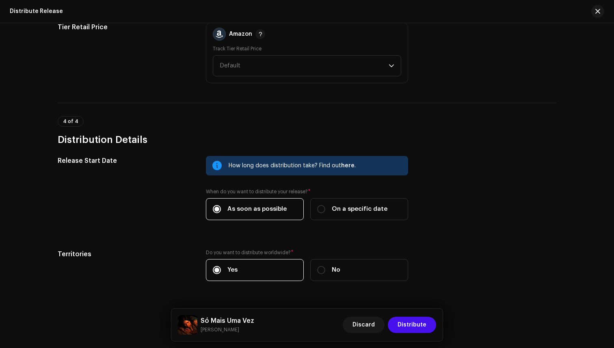
scroll to position [1244, 0]
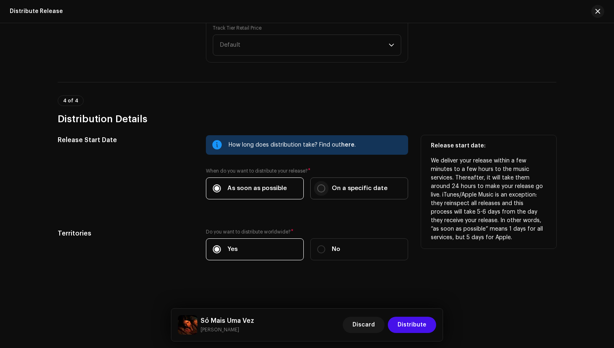
click at [320, 189] on input "On a specific date" at bounding box center [321, 188] width 8 height 8
radio input "true"
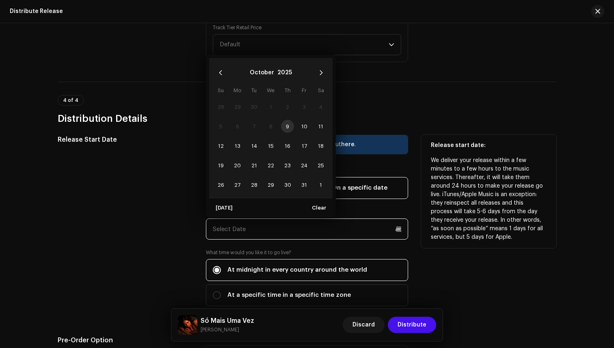
click at [247, 229] on input "text" at bounding box center [307, 228] width 202 height 21
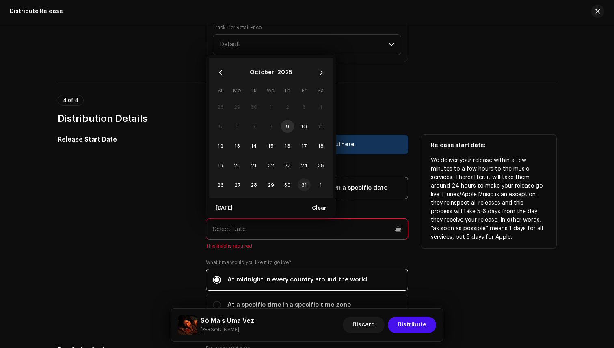
click at [303, 184] on span "31" at bounding box center [304, 184] width 13 height 13
type input "10/31/2025"
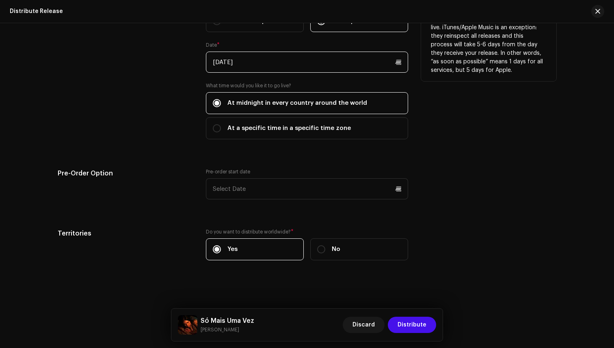
scroll to position [1411, 0]
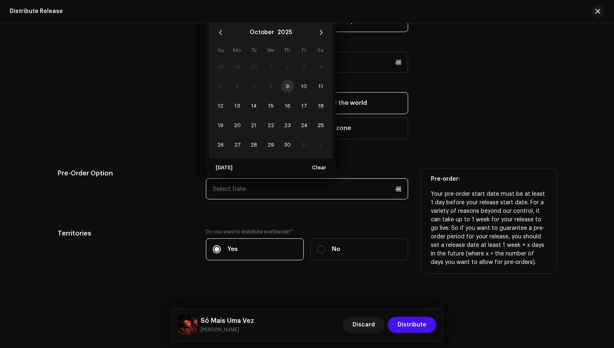
click at [259, 190] on input "text" at bounding box center [307, 188] width 202 height 21
click at [304, 123] on span "24" at bounding box center [304, 125] width 13 height 13
type input "10/24/2025"
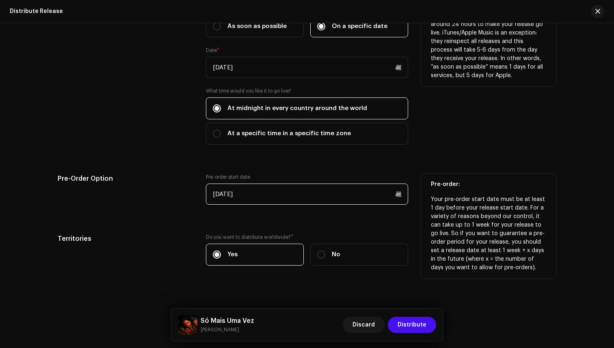
scroll to position [1412, 0]
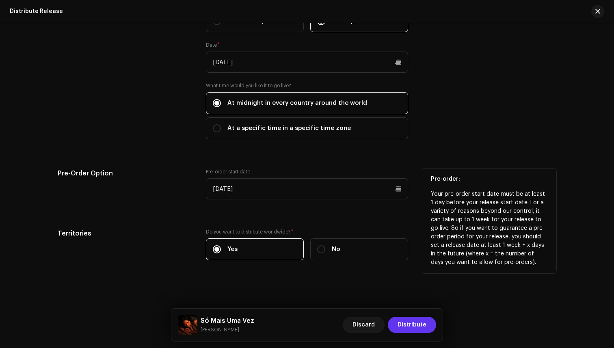
click at [411, 322] on span "Distribute" at bounding box center [411, 325] width 29 height 16
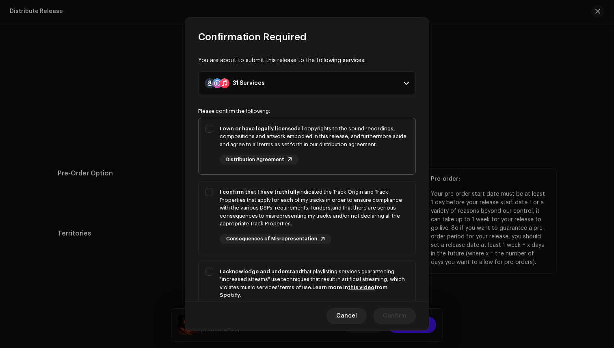
click at [209, 129] on div "I own or have legally licensed all copyrights to the sound recordings, composit…" at bounding box center [307, 144] width 217 height 53
checkbox input "true"
click at [211, 191] on div "I confirm that I have truthfully indicated the Track Origin and Track Propertie…" at bounding box center [307, 215] width 217 height 69
checkbox input "true"
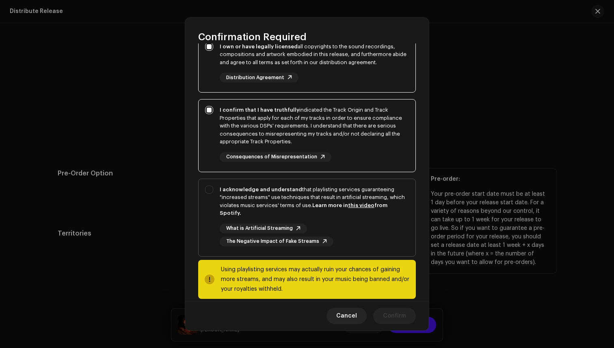
scroll to position [81, 0]
click at [216, 187] on div "I acknowledge and understand that playlisting services guaranteeing "increased …" at bounding box center [307, 217] width 217 height 74
checkbox input "true"
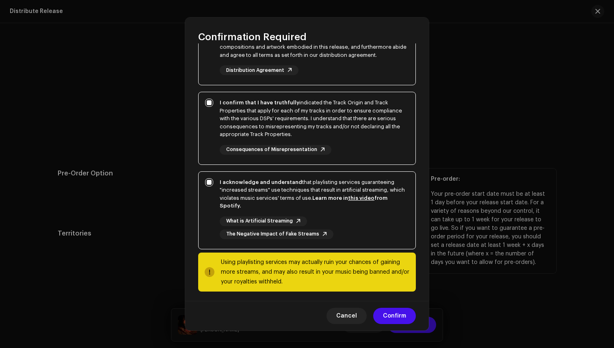
scroll to position [93, 0]
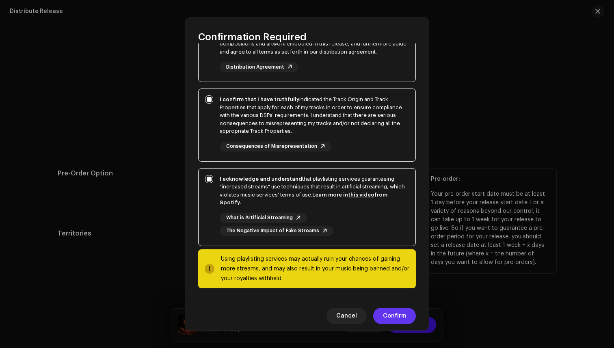
click at [400, 314] on span "Confirm" at bounding box center [394, 316] width 23 height 16
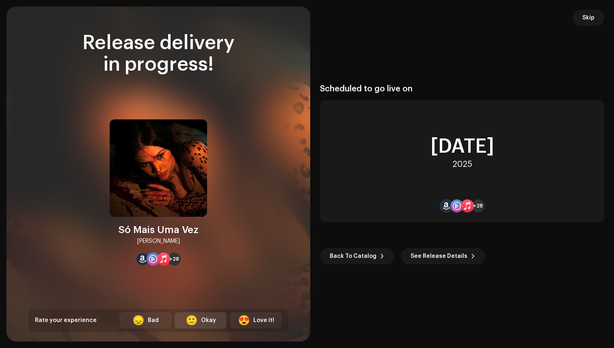
click at [214, 319] on div "🙂 Okay" at bounding box center [201, 320] width 52 height 16
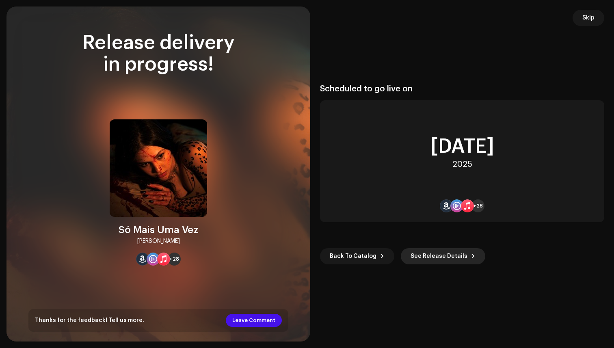
click at [444, 251] on span "See Release Details" at bounding box center [438, 256] width 57 height 16
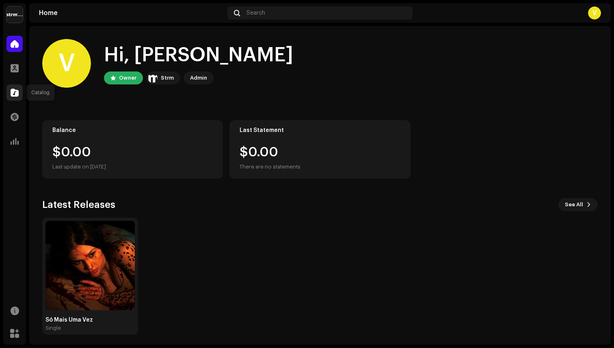
click at [18, 93] on span at bounding box center [15, 92] width 8 height 6
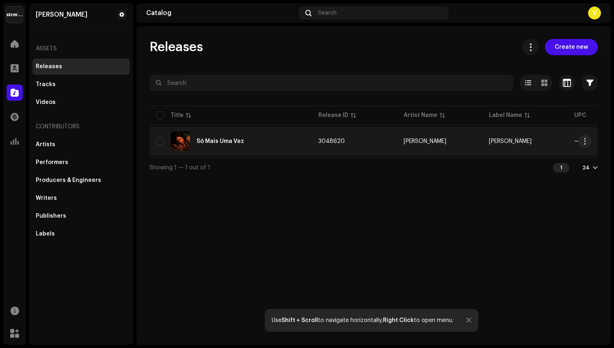
click at [337, 138] on td "3048620" at bounding box center [354, 141] width 85 height 29
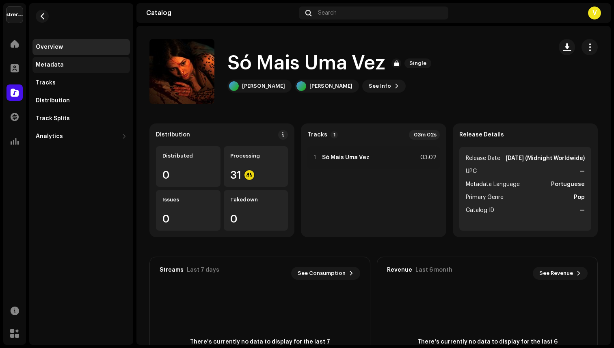
click at [45, 63] on div "Metadata" at bounding box center [50, 65] width 28 height 6
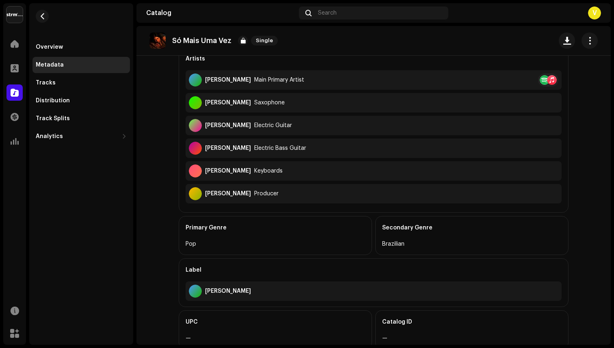
scroll to position [292, 0]
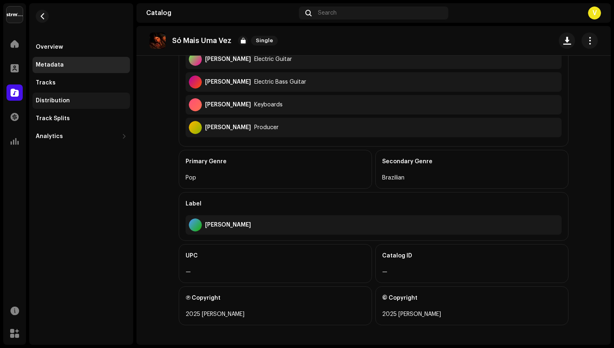
click at [55, 99] on div "Distribution" at bounding box center [53, 100] width 34 height 6
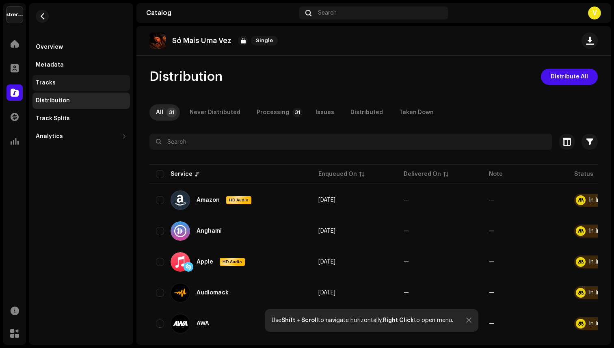
click at [55, 82] on div "Tracks" at bounding box center [81, 83] width 91 height 6
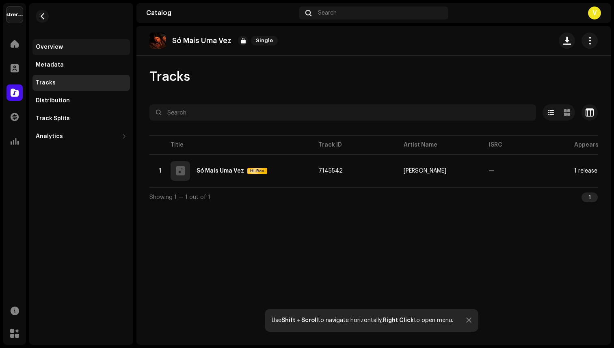
click at [58, 47] on div "Overview" at bounding box center [49, 47] width 27 height 6
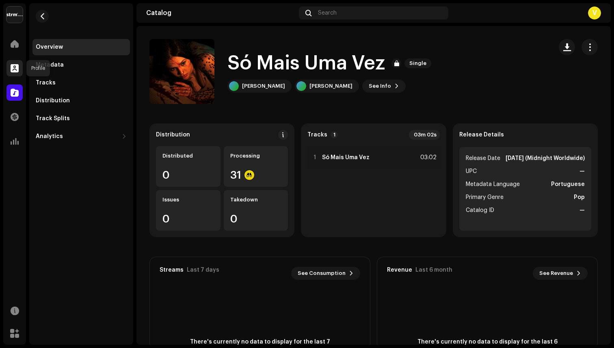
click at [16, 70] on span at bounding box center [15, 68] width 8 height 6
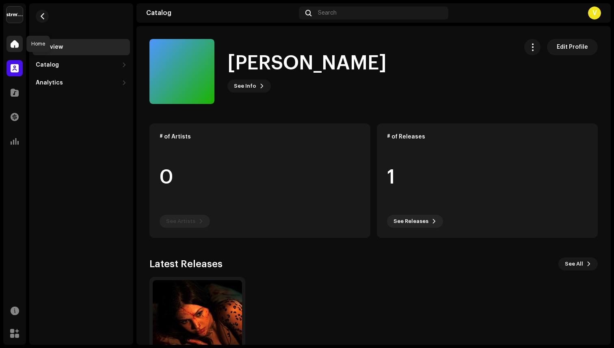
click at [17, 47] on span at bounding box center [15, 44] width 8 height 6
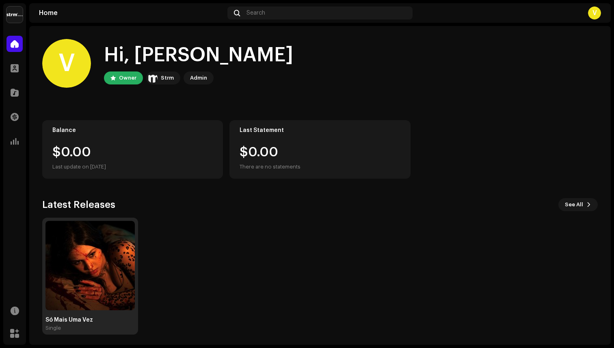
click at [104, 239] on img at bounding box center [89, 265] width 89 height 89
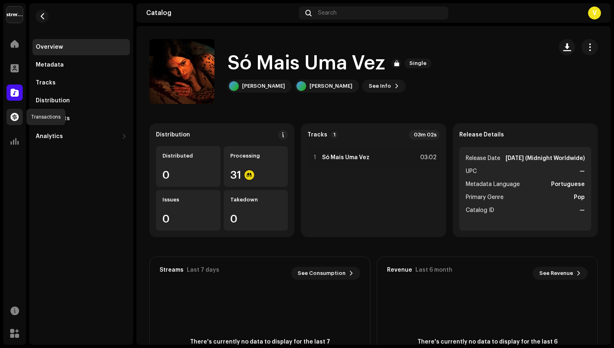
click at [13, 117] on span at bounding box center [15, 117] width 8 height 6
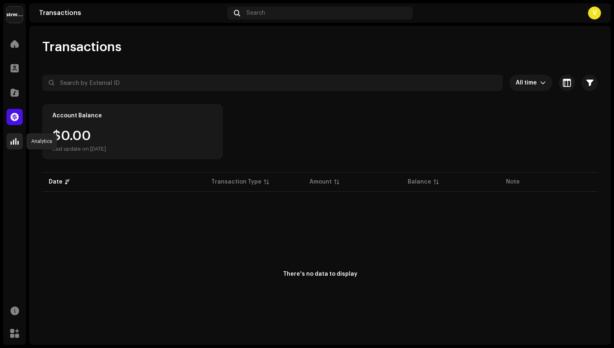
click at [19, 139] on div at bounding box center [14, 141] width 16 height 16
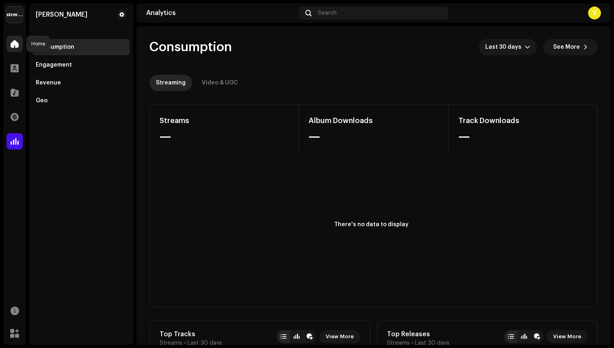
click at [14, 48] on div at bounding box center [14, 44] width 16 height 16
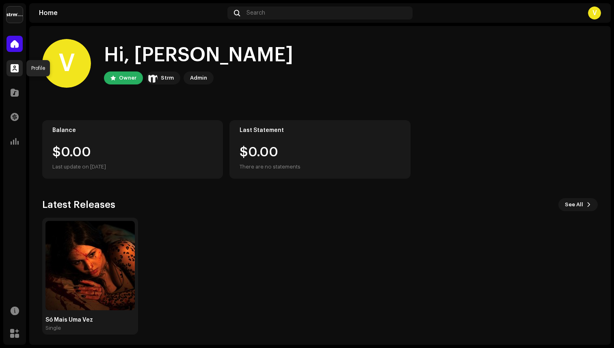
click at [15, 73] on div at bounding box center [14, 68] width 16 height 16
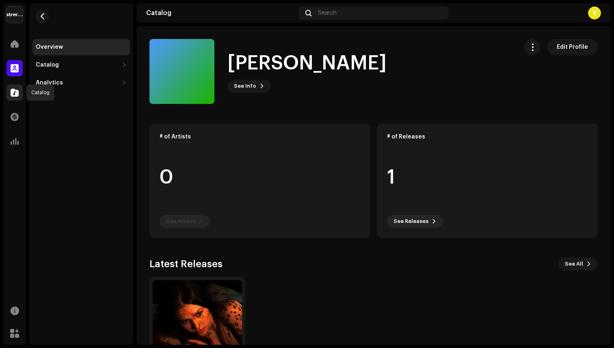
click at [15, 98] on div at bounding box center [14, 92] width 16 height 16
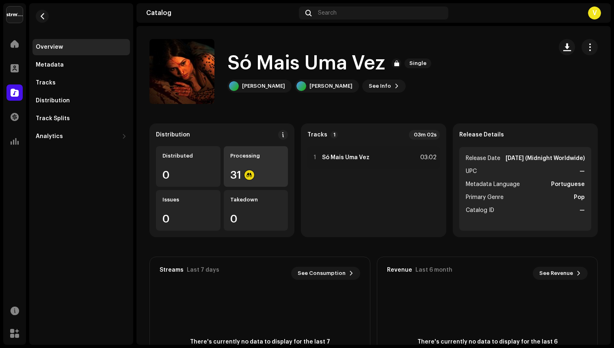
click at [257, 162] on div "Processing 31" at bounding box center [256, 166] width 65 height 41
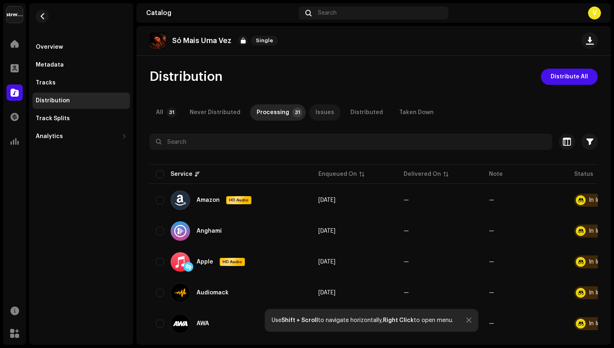
click at [319, 112] on div "Issues" at bounding box center [324, 112] width 19 height 16
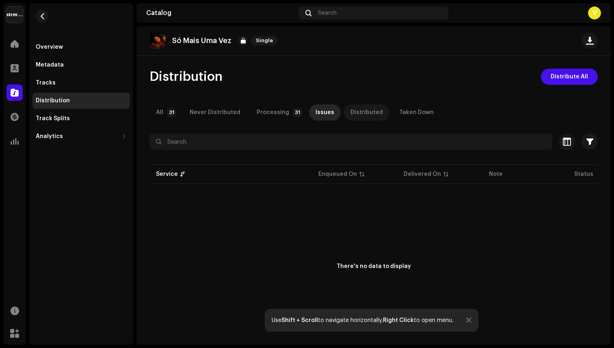
click at [372, 112] on div "Distributed" at bounding box center [366, 112] width 32 height 16
click at [414, 112] on div "Taken Down" at bounding box center [416, 112] width 35 height 16
click at [229, 110] on div "Never Distributed" at bounding box center [215, 112] width 51 height 16
click at [168, 112] on p-badge "31" at bounding box center [171, 113] width 10 height 10
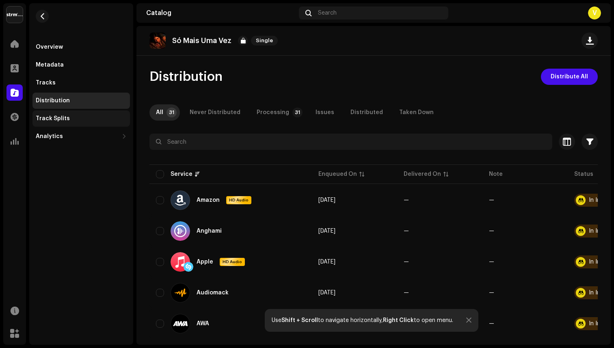
click at [71, 121] on div "Track Splits" at bounding box center [81, 118] width 91 height 6
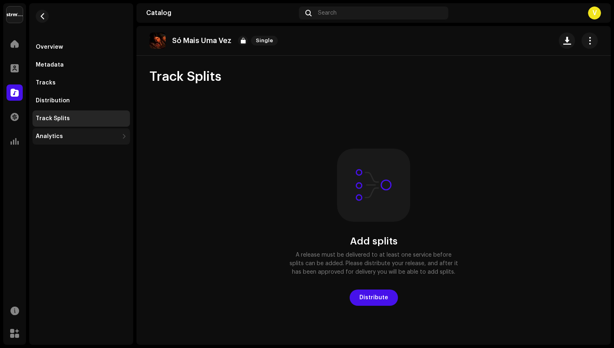
click at [72, 136] on div "Analytics" at bounding box center [77, 136] width 83 height 6
click at [75, 129] on div "Analytics" at bounding box center [80, 136] width 97 height 16
click at [74, 119] on div "Track Splits" at bounding box center [81, 118] width 91 height 6
click at [75, 82] on div "Tracks" at bounding box center [81, 83] width 91 height 6
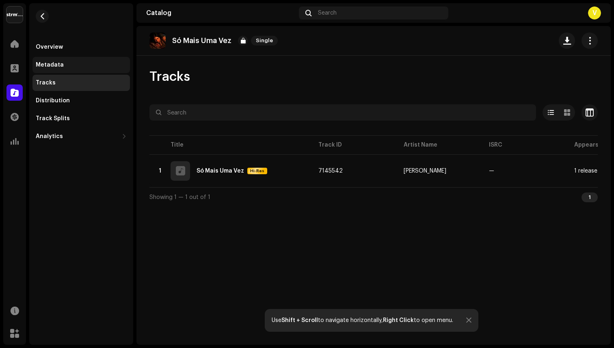
click at [78, 67] on div "Metadata" at bounding box center [81, 65] width 91 height 6
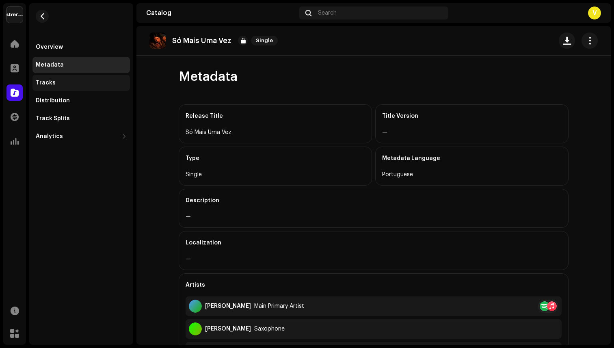
click at [73, 80] on div "Tracks" at bounding box center [81, 83] width 91 height 6
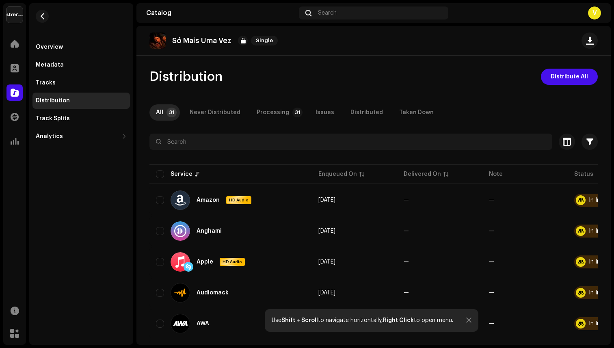
click at [216, 111] on div "Never Distributed" at bounding box center [215, 112] width 51 height 16
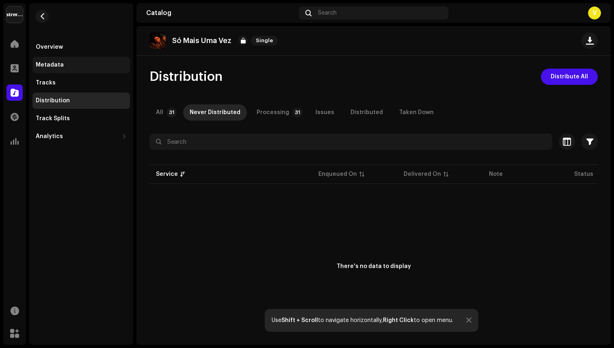
click at [66, 67] on div "Metadata" at bounding box center [81, 65] width 91 height 6
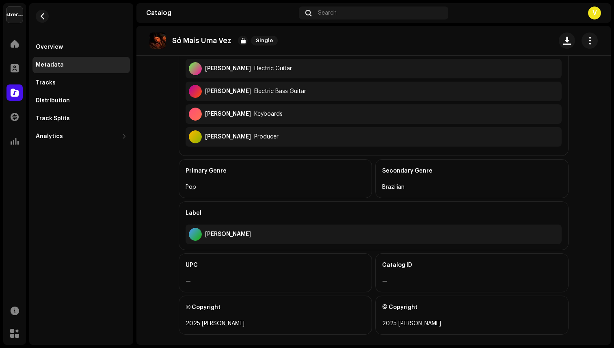
scroll to position [292, 0]
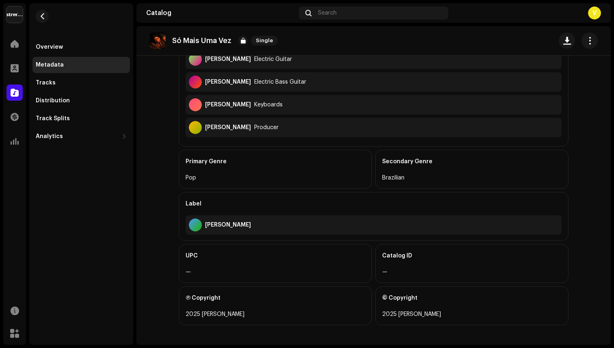
click at [194, 274] on div "—" at bounding box center [275, 272] width 179 height 10
click at [191, 272] on div "—" at bounding box center [275, 272] width 179 height 10
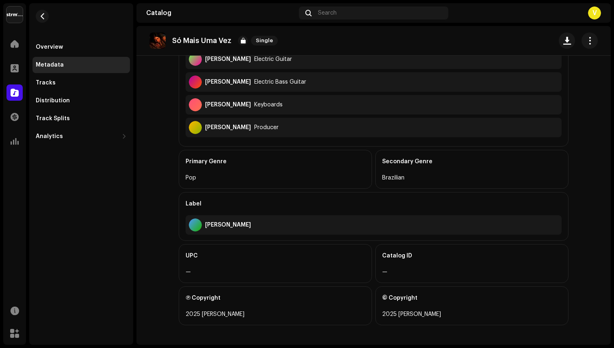
click at [208, 246] on div "UPC" at bounding box center [275, 255] width 179 height 23
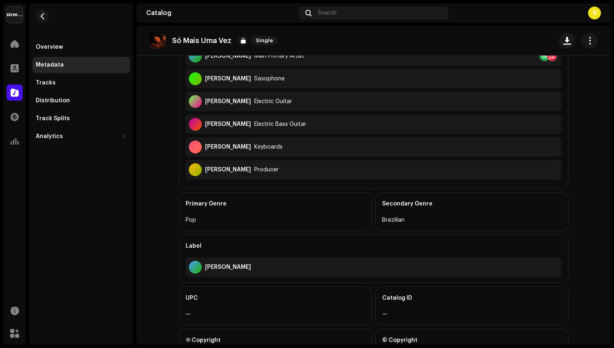
scroll to position [292, 0]
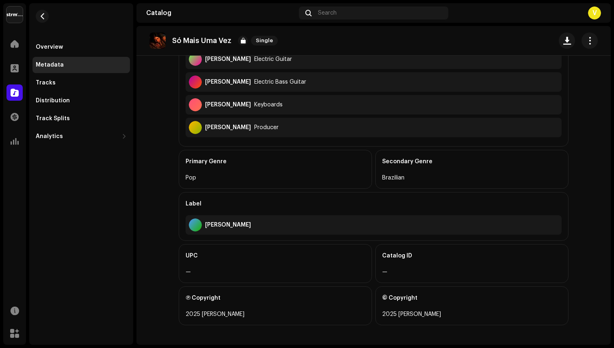
click at [255, 268] on div "—" at bounding box center [275, 272] width 179 height 10
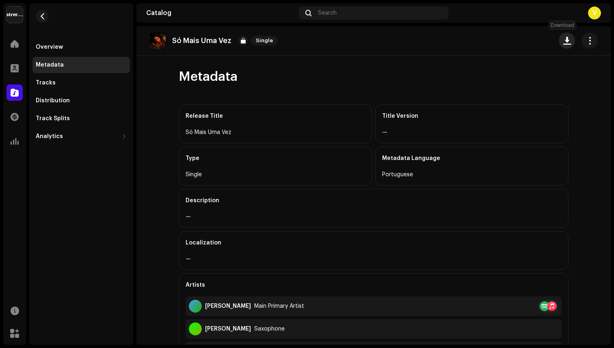
click at [563, 41] on span "button" at bounding box center [567, 40] width 8 height 6
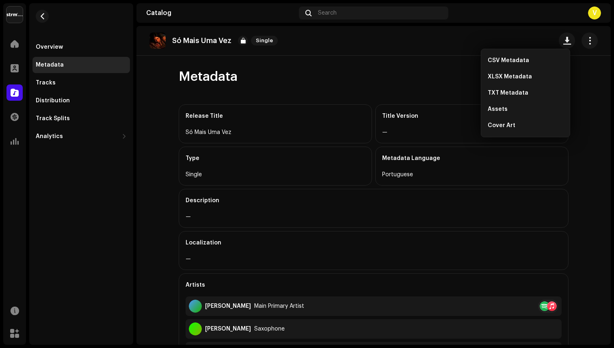
click at [457, 82] on div "Metadata" at bounding box center [374, 77] width 390 height 16
